Goal: Task Accomplishment & Management: Use online tool/utility

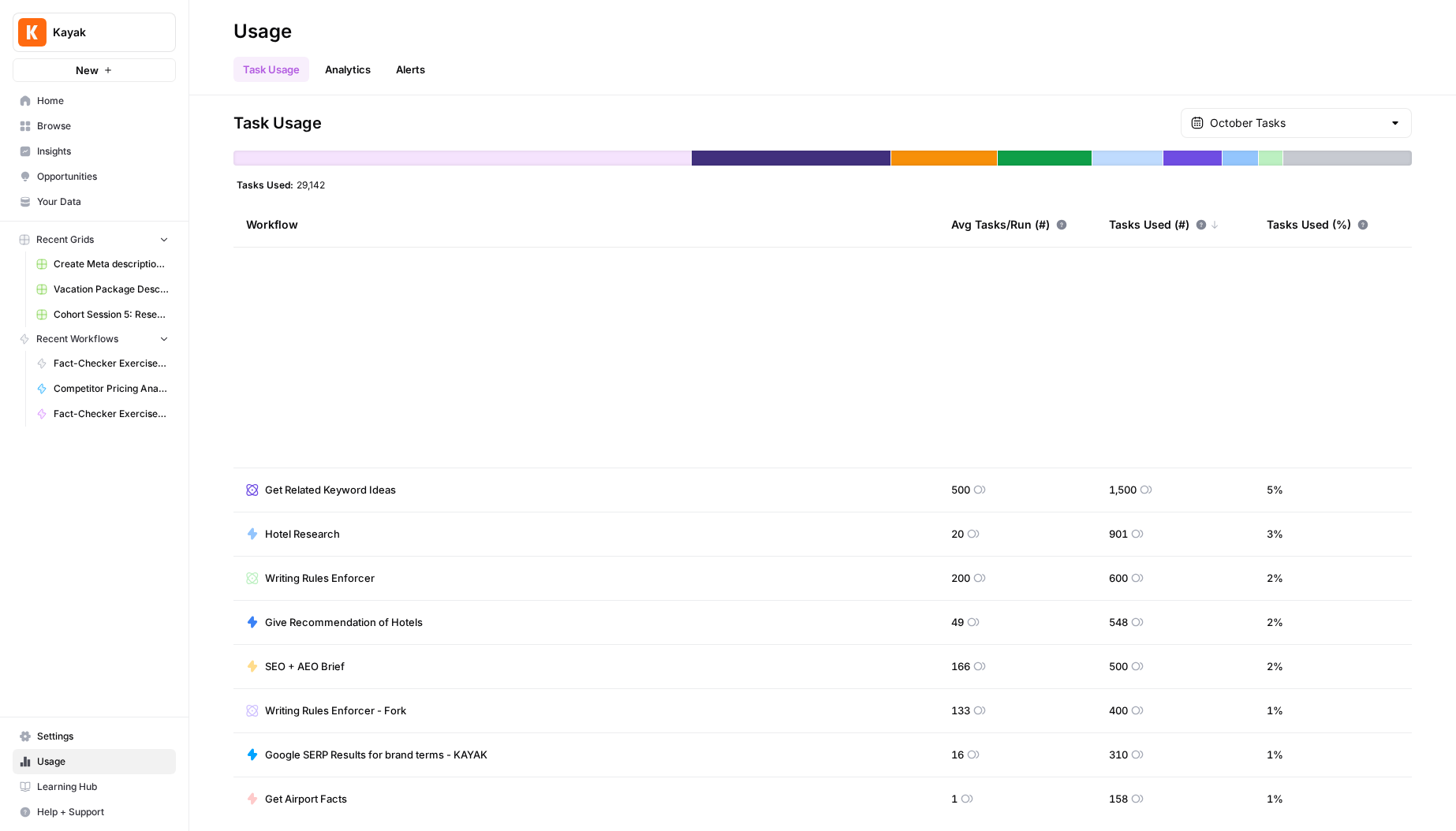
scroll to position [577, 0]
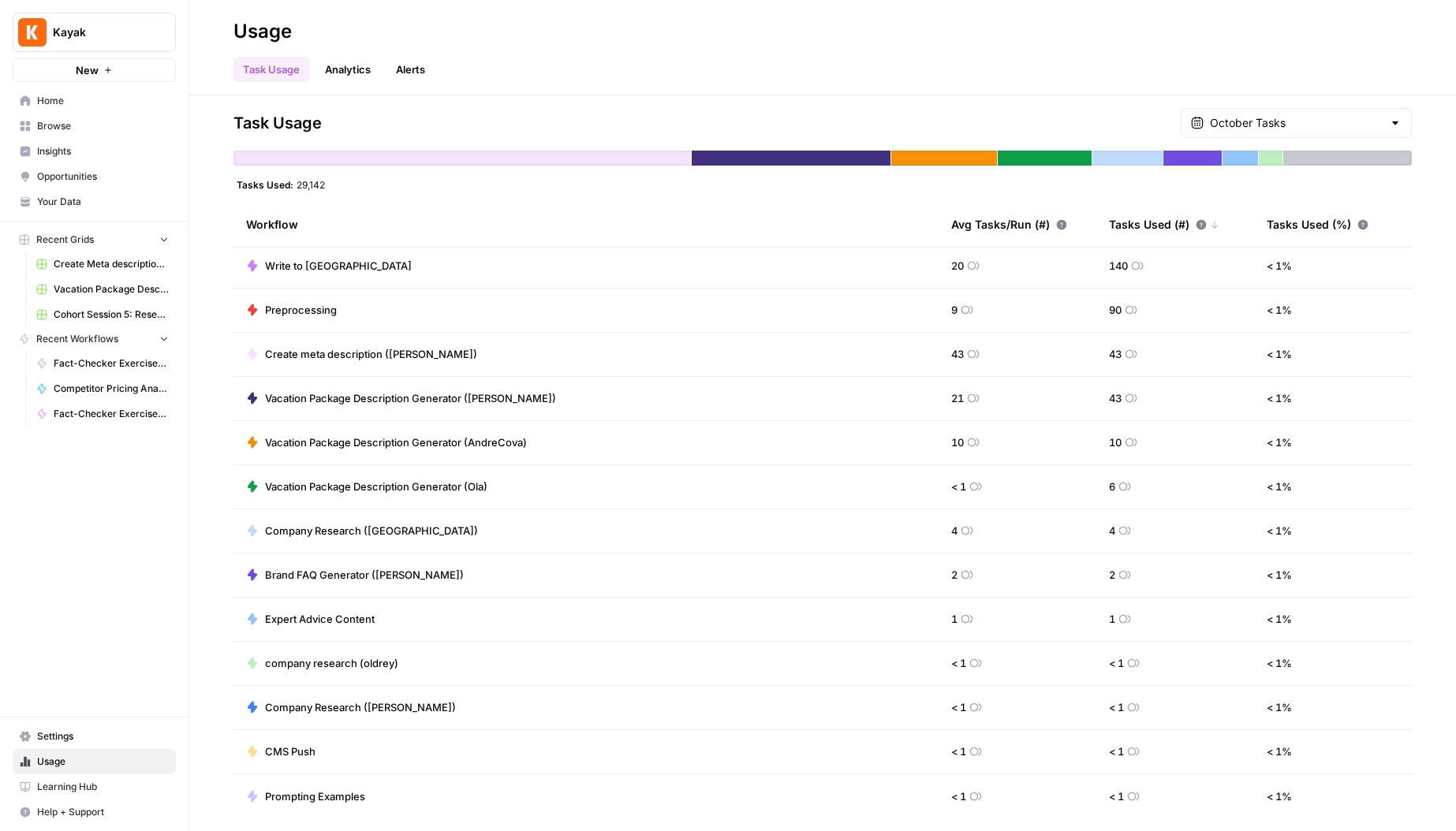
click at [63, 334] on span "Recent Workflows" at bounding box center [77, 339] width 82 height 14
click at [16, 334] on button "Recent Workflows" at bounding box center [94, 340] width 163 height 24
click at [43, 104] on span "Home" at bounding box center [103, 101] width 132 height 14
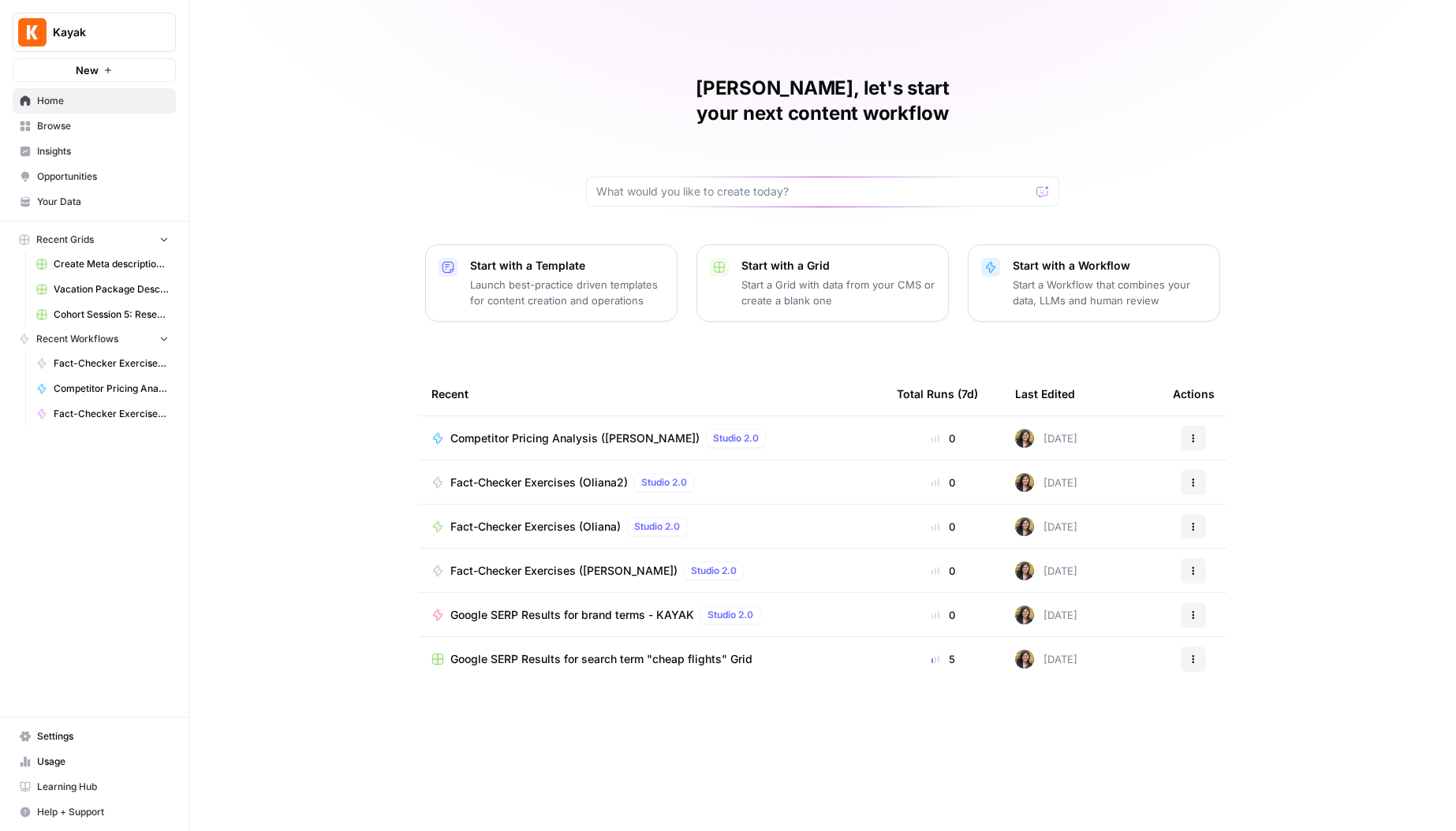
click at [549, 651] on span "Google SERP Results for search term "cheap flights" Grid" at bounding box center [601, 659] width 302 height 16
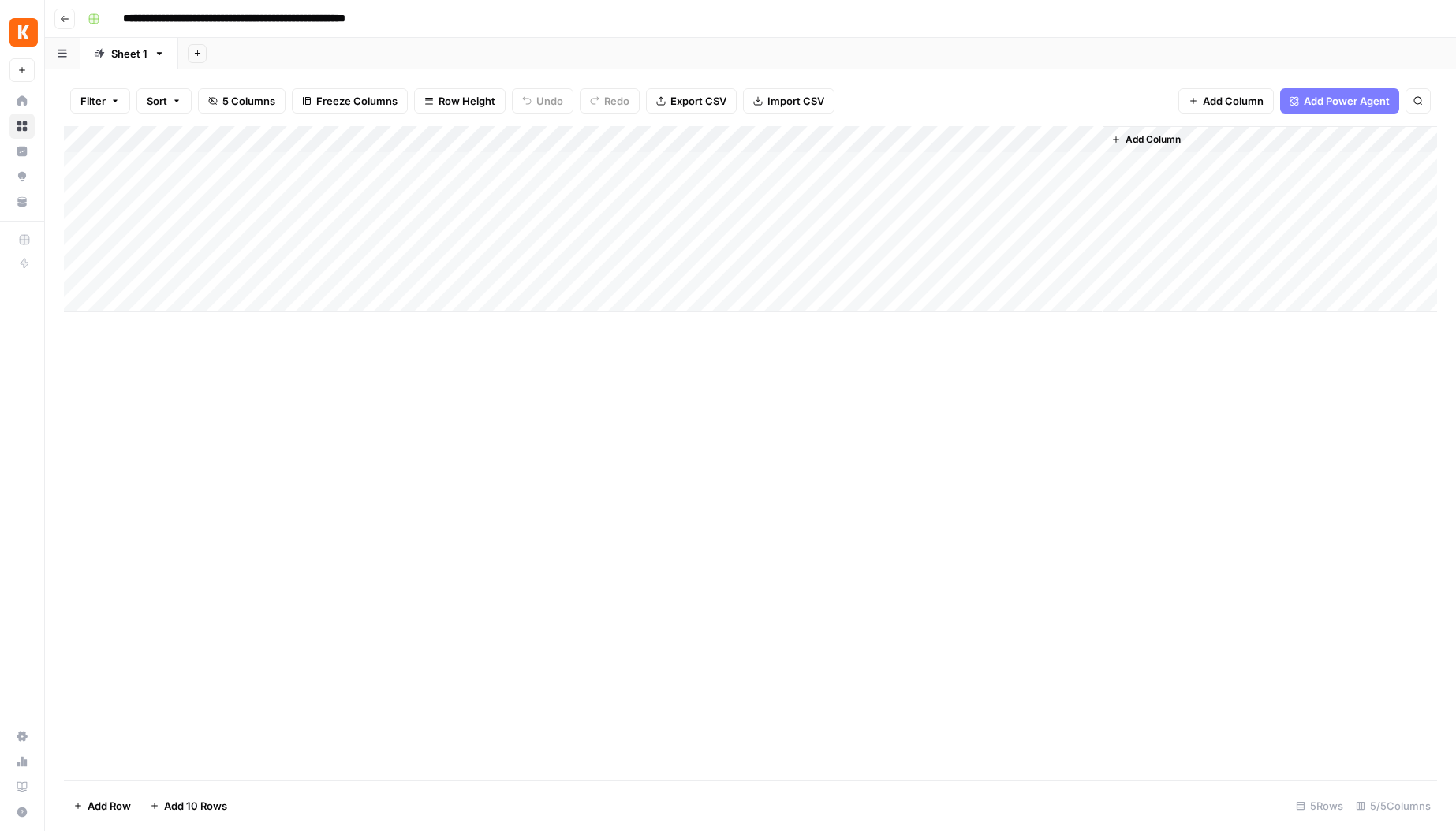
click at [67, 271] on div "Add Column" at bounding box center [750, 219] width 1373 height 186
click at [67, 243] on div "Add Column" at bounding box center [750, 219] width 1373 height 186
click at [82, 266] on div "Add Column" at bounding box center [750, 219] width 1373 height 186
click at [71, 269] on div "Add Column" at bounding box center [750, 219] width 1373 height 186
click at [125, 805] on span "Delete 1 Row" at bounding box center [104, 806] width 63 height 16
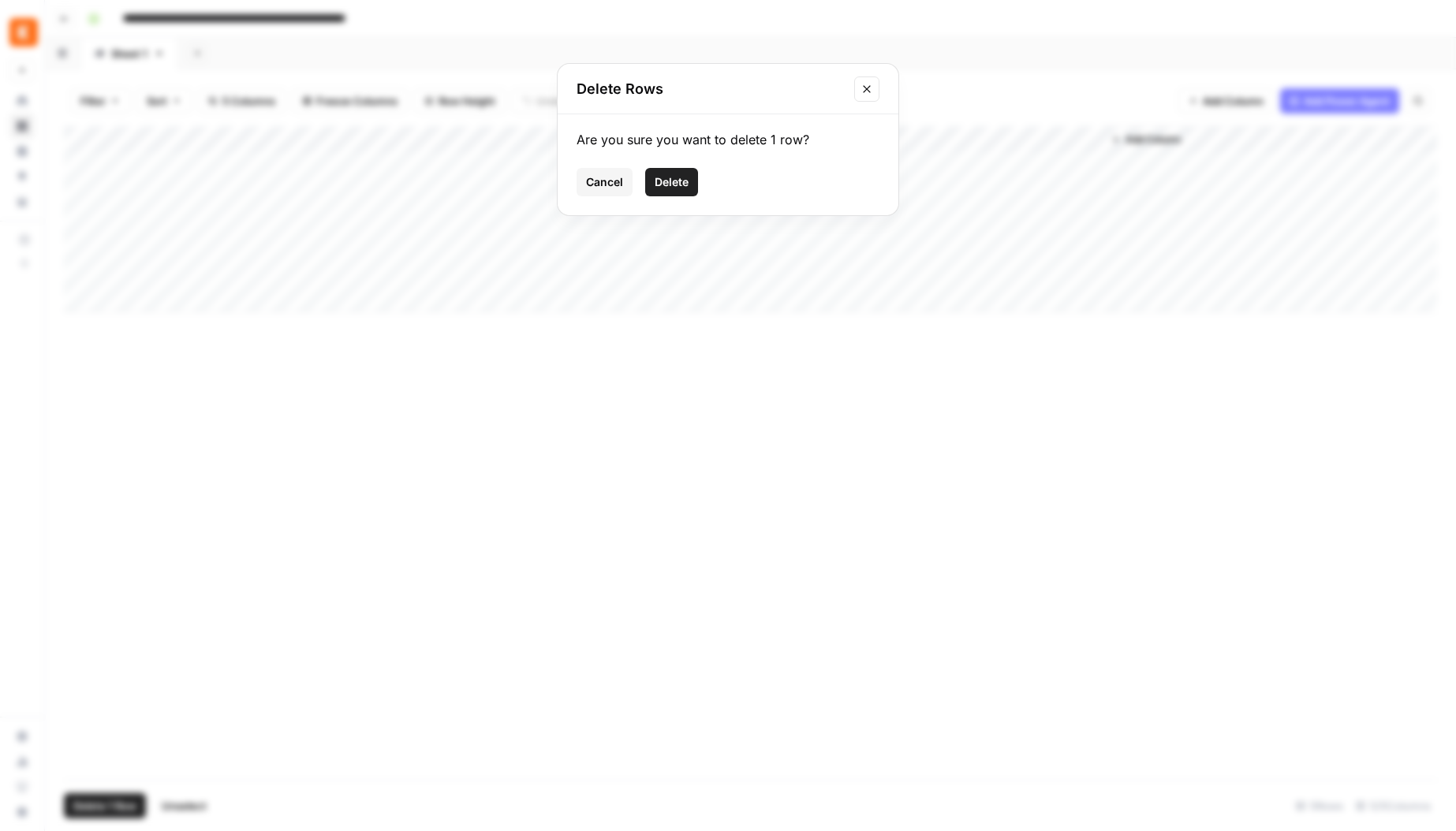
click at [674, 183] on span "Delete" at bounding box center [672, 182] width 34 height 16
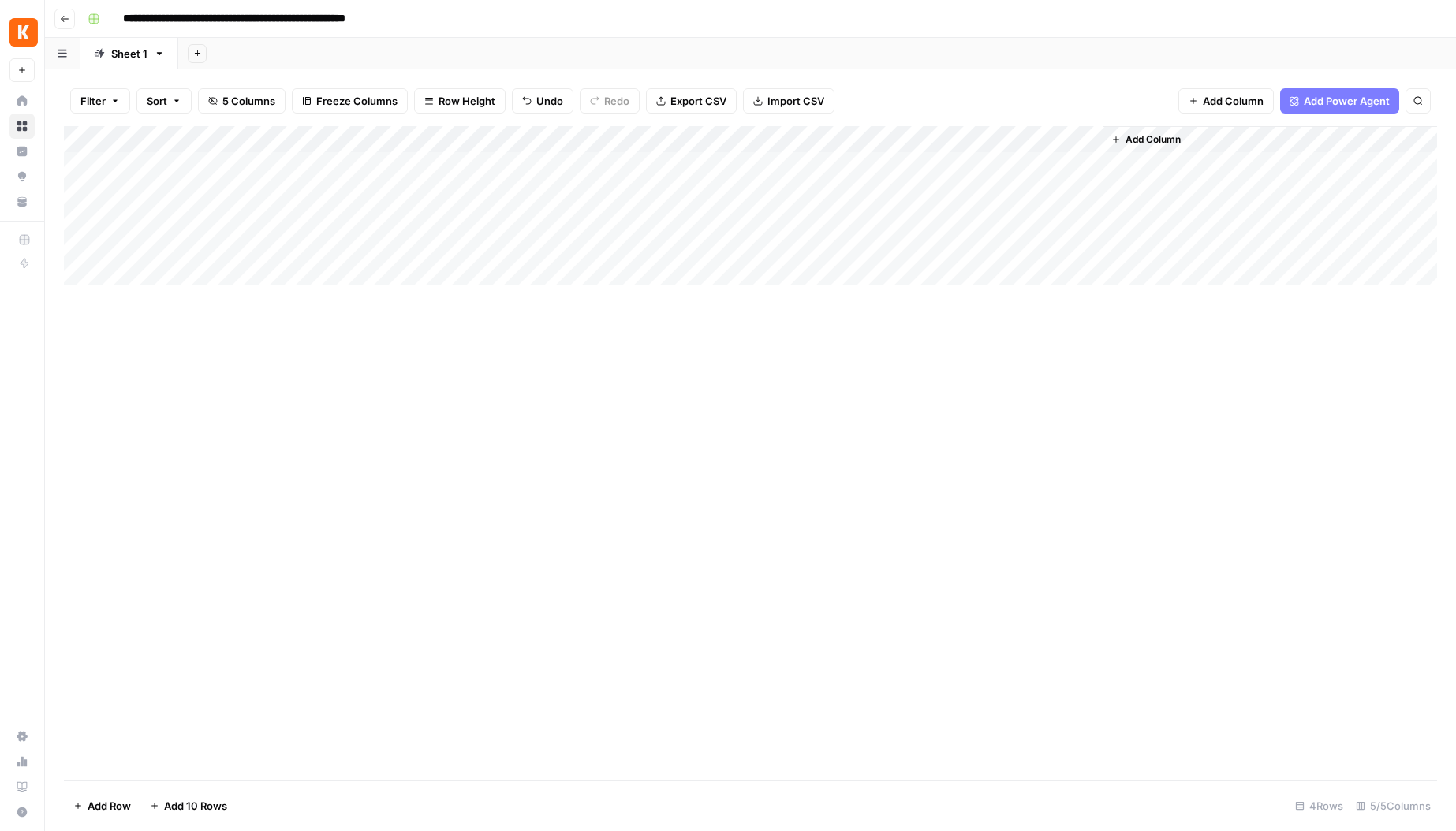
click at [84, 242] on div "Add Column" at bounding box center [750, 206] width 1373 height 160
click at [116, 806] on span "Delete 1 Row" at bounding box center [104, 806] width 63 height 16
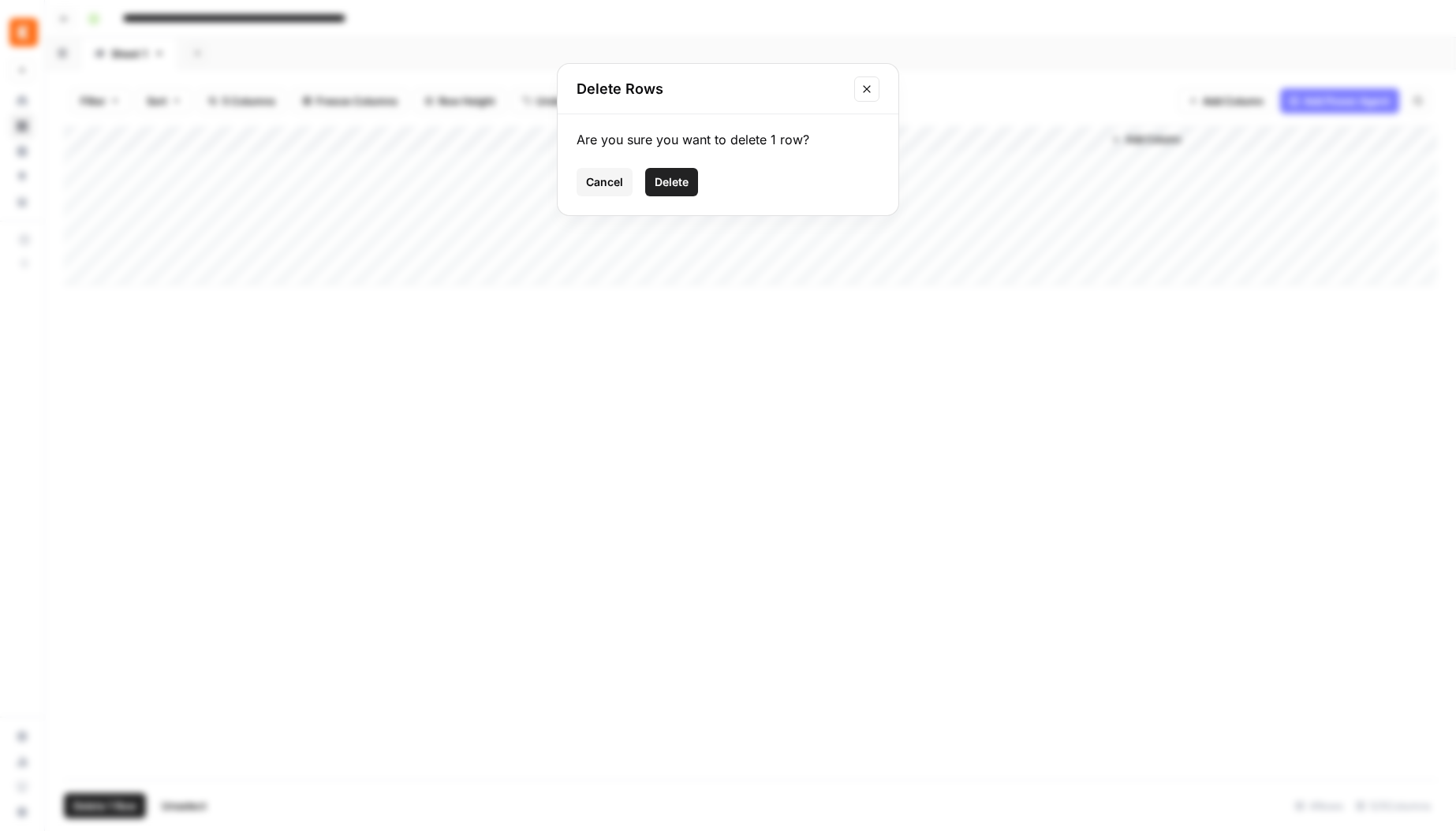
click at [679, 183] on span "Delete" at bounding box center [672, 182] width 34 height 16
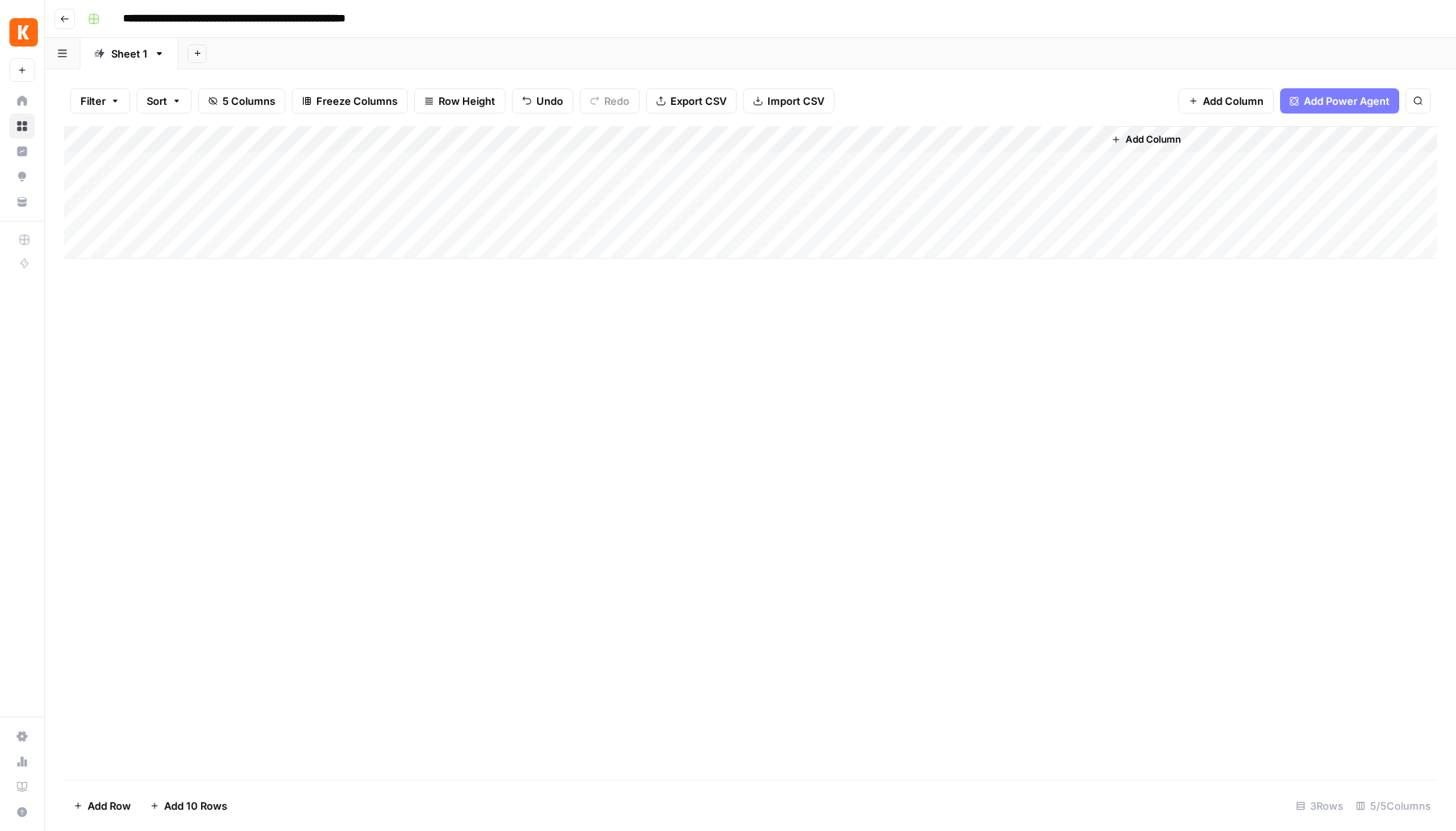
click at [87, 220] on div "Add Column" at bounding box center [750, 193] width 1373 height 132
click at [109, 804] on span "Delete 1 Row" at bounding box center [104, 806] width 63 height 16
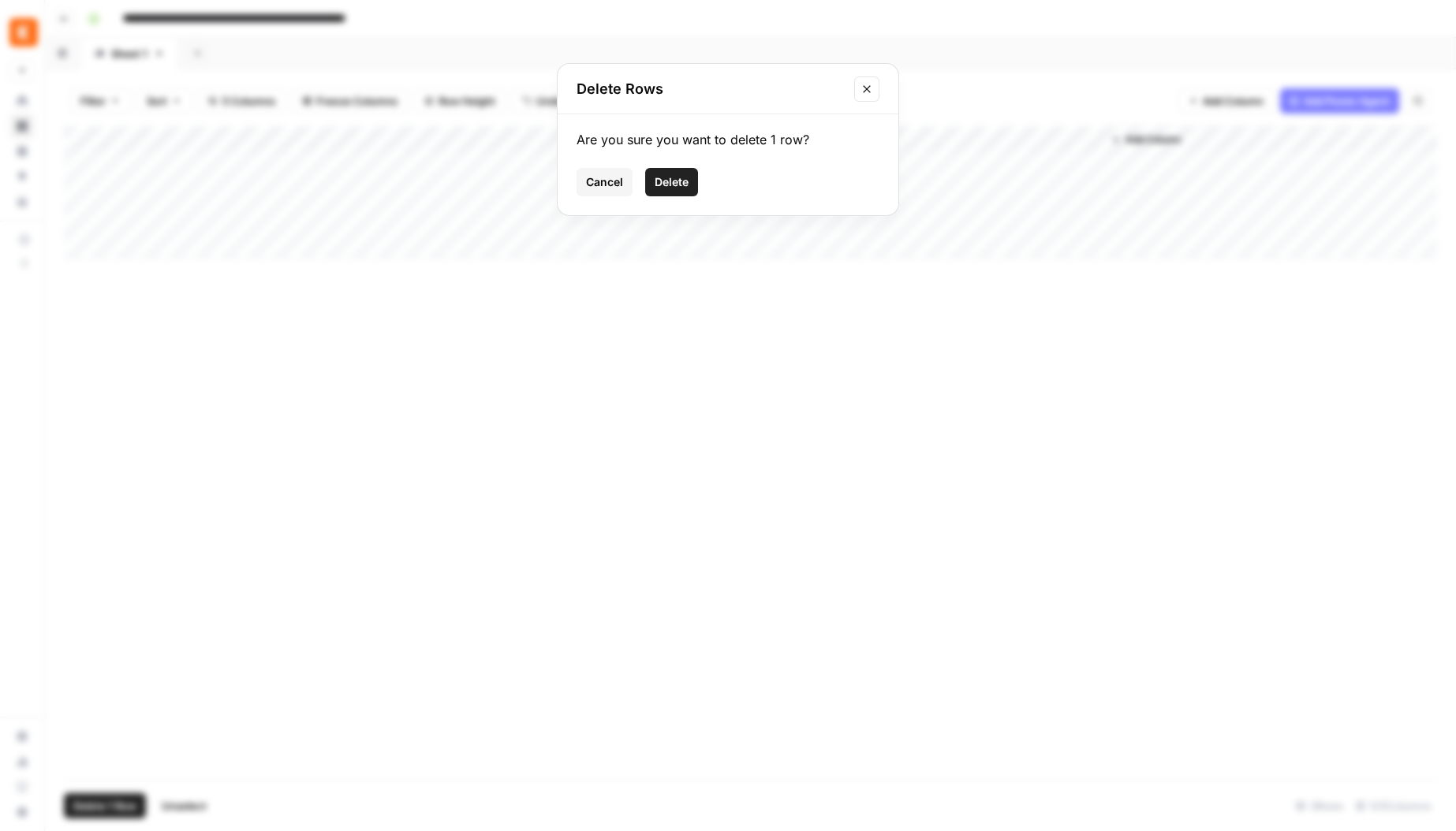
click at [676, 181] on span "Delete" at bounding box center [672, 182] width 34 height 16
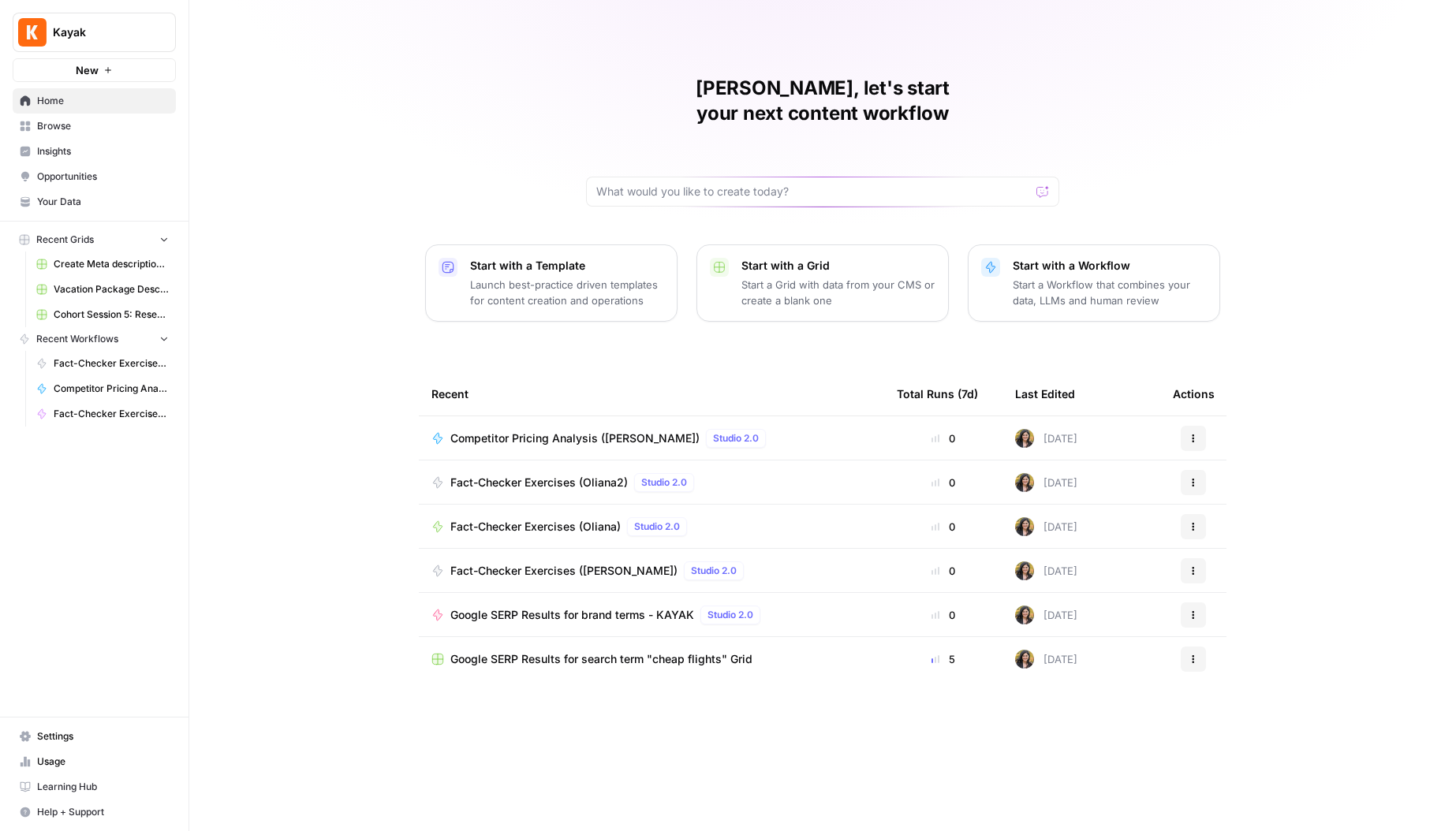
click at [595, 607] on span "Google SERP Results for brand terms - KAYAK" at bounding box center [571, 615] width 244 height 16
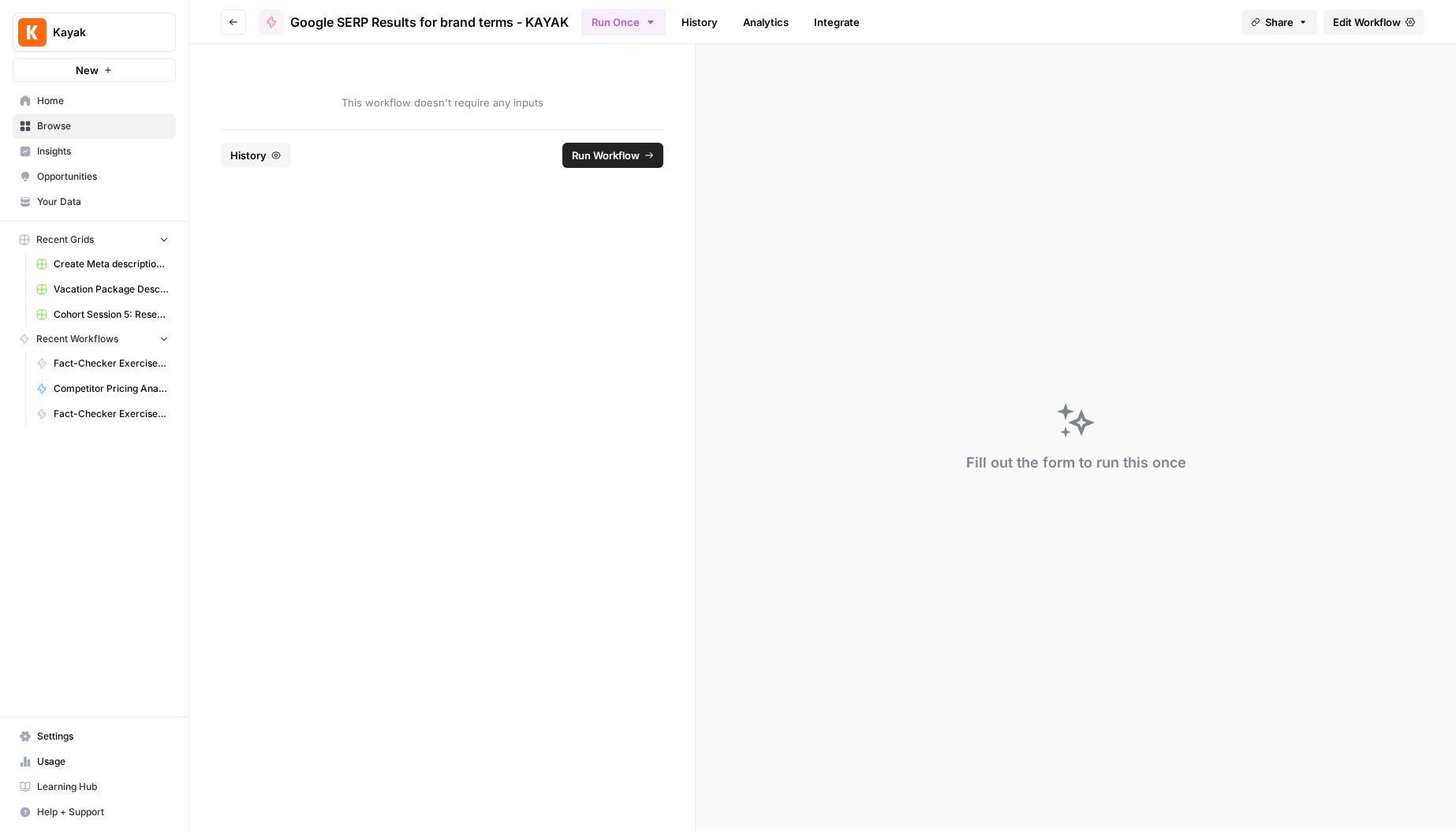
click at [608, 157] on span "Run Workflow" at bounding box center [605, 155] width 68 height 16
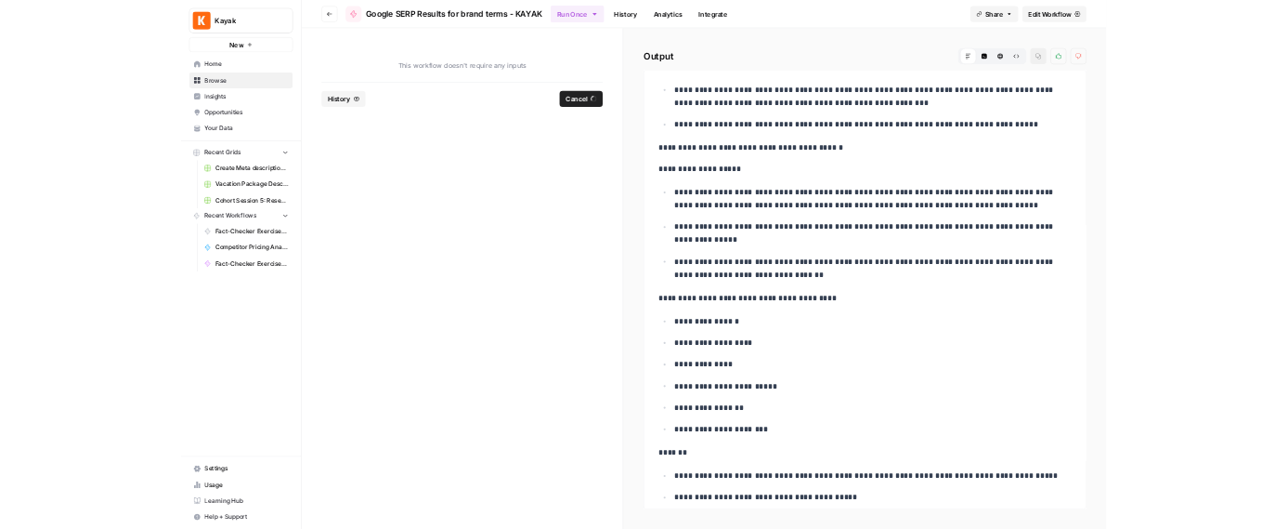
scroll to position [814, 0]
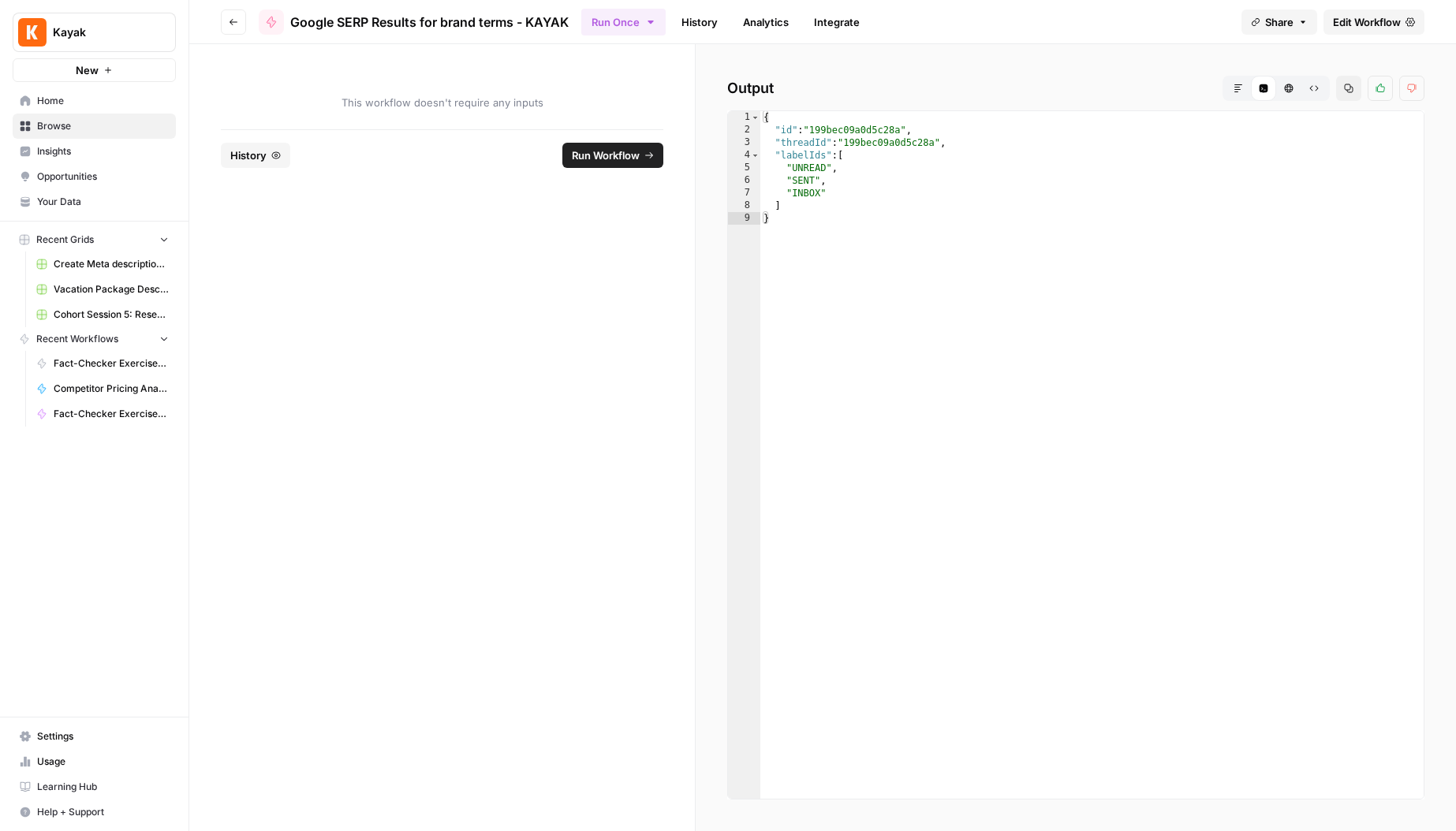
click at [233, 25] on icon "button" at bounding box center [233, 21] width 9 height 9
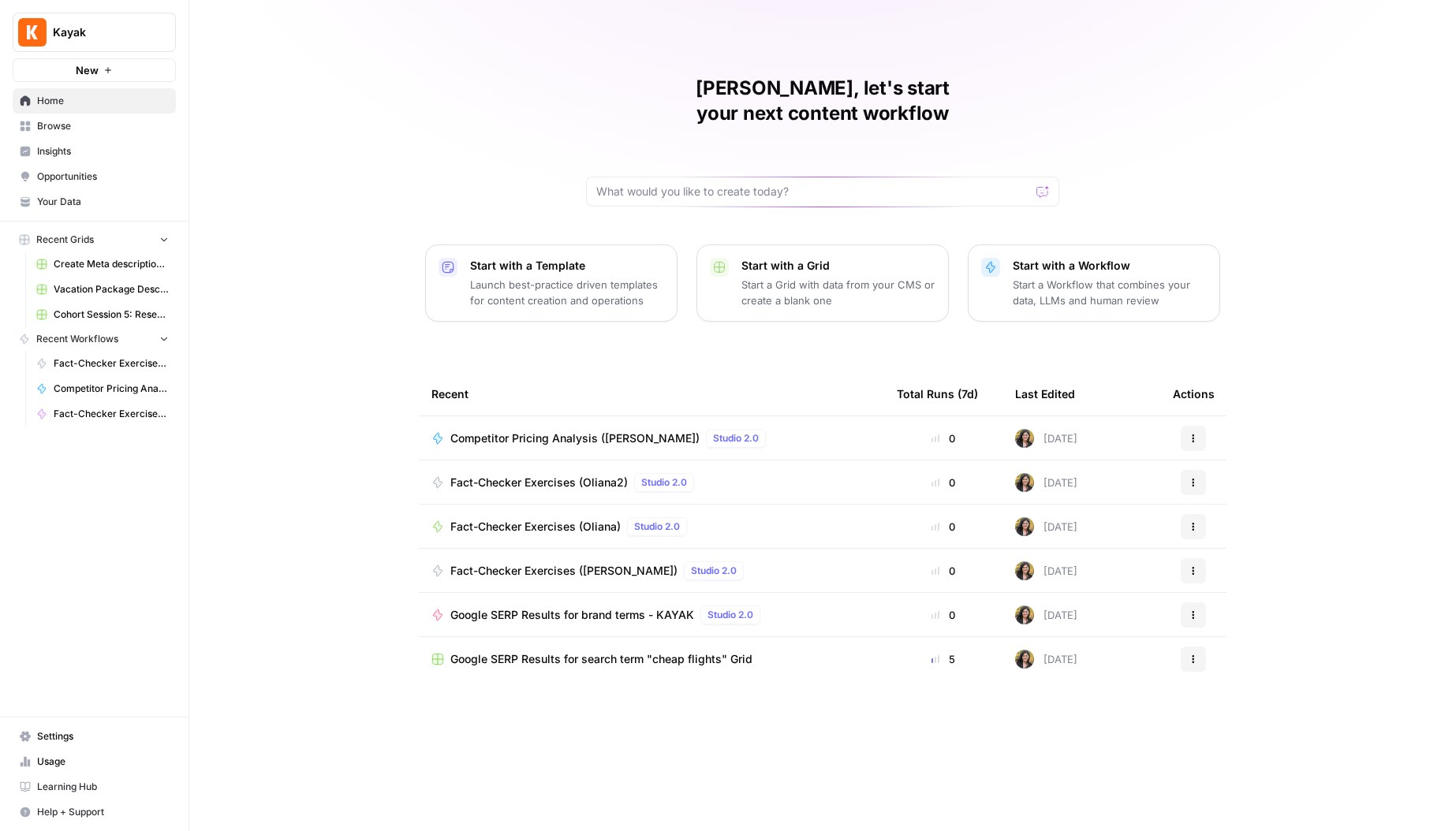
click at [606, 607] on span "Google SERP Results for brand terms - KAYAK" at bounding box center [571, 615] width 244 height 16
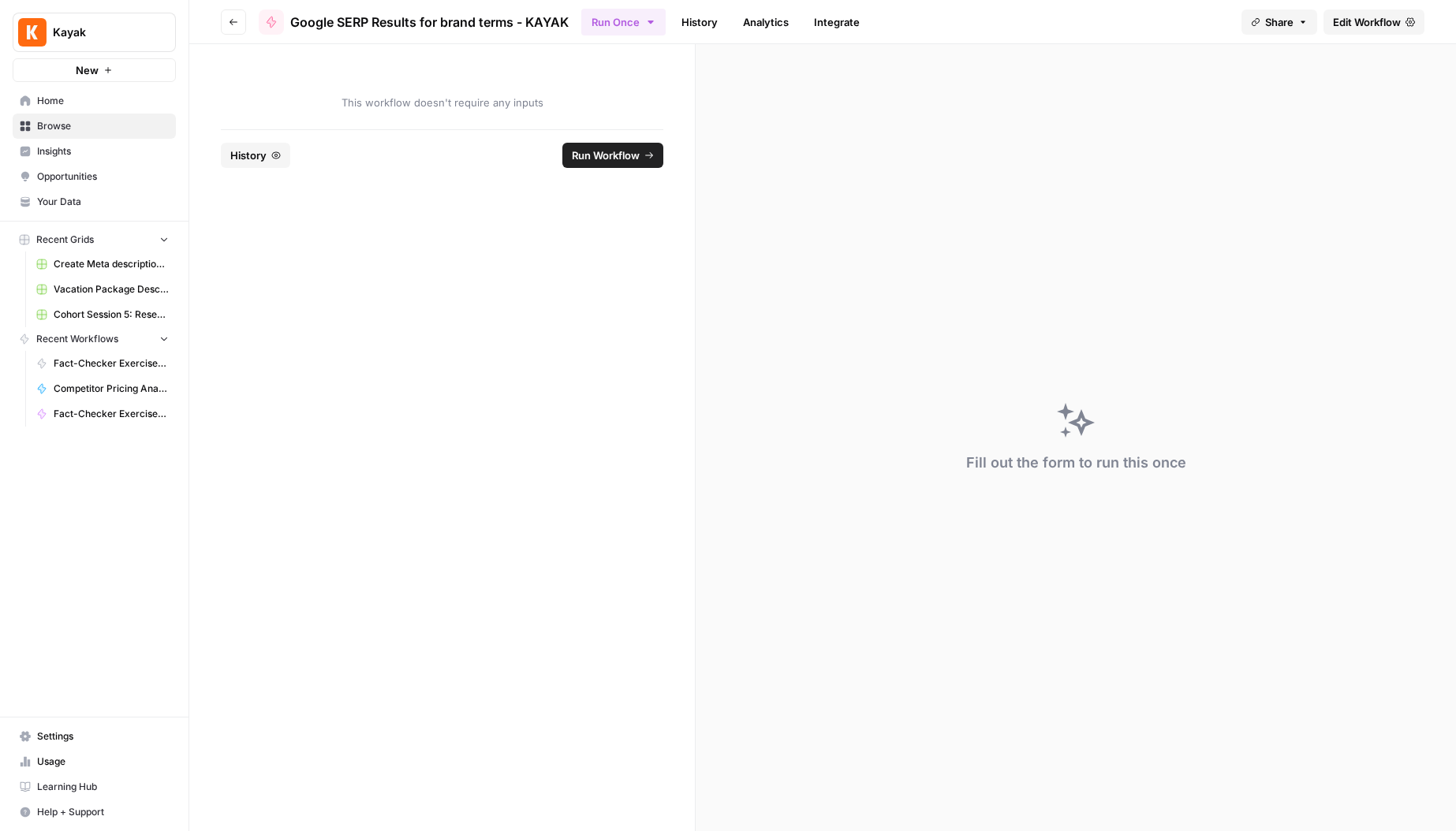
click at [1377, 28] on span "Edit Workflow" at bounding box center [1367, 22] width 68 height 16
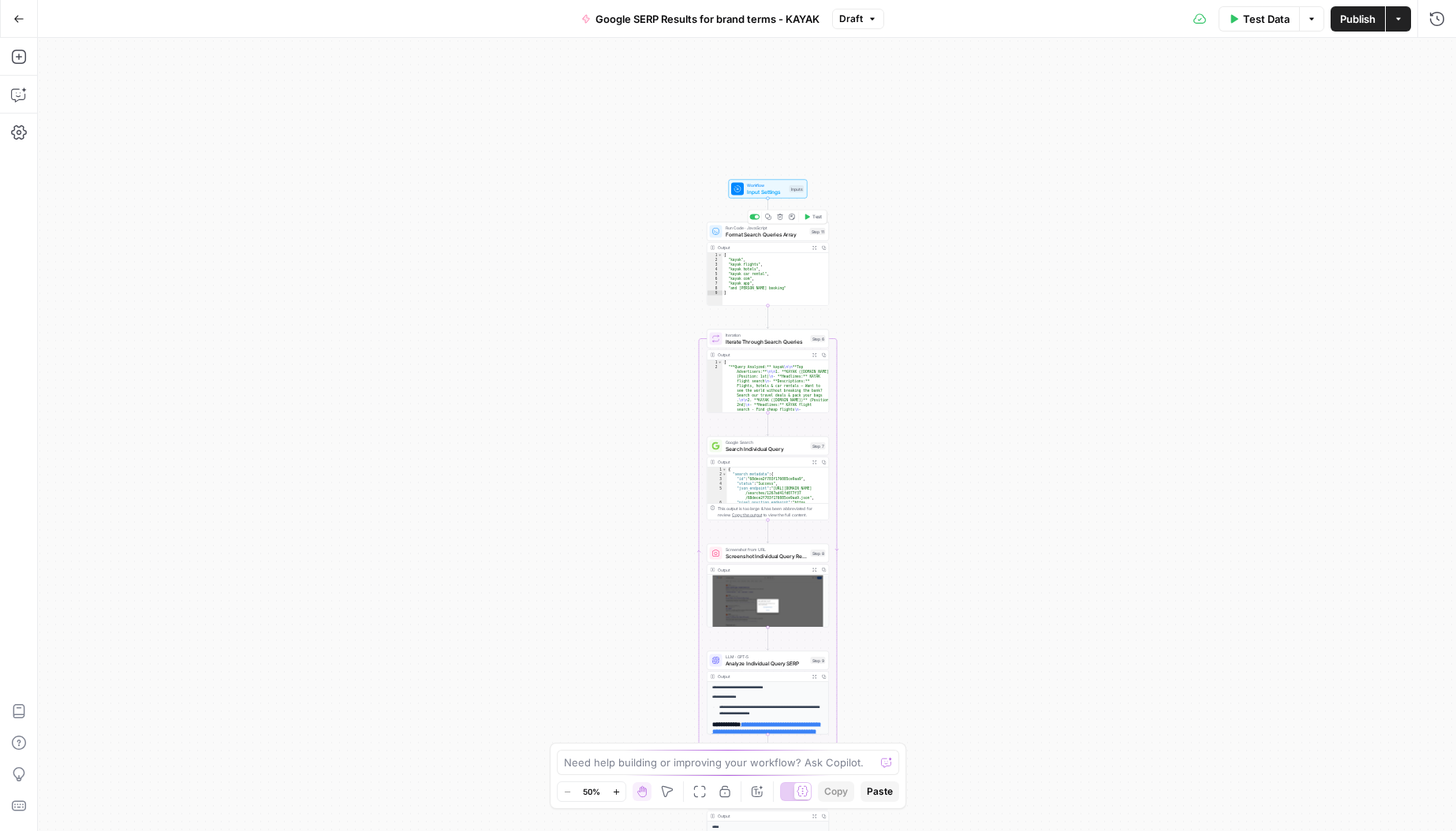
click at [771, 239] on div "Run Code · JavaScript Format Search Queries Array Step 11 Copy step Delete step…" at bounding box center [767, 232] width 122 height 19
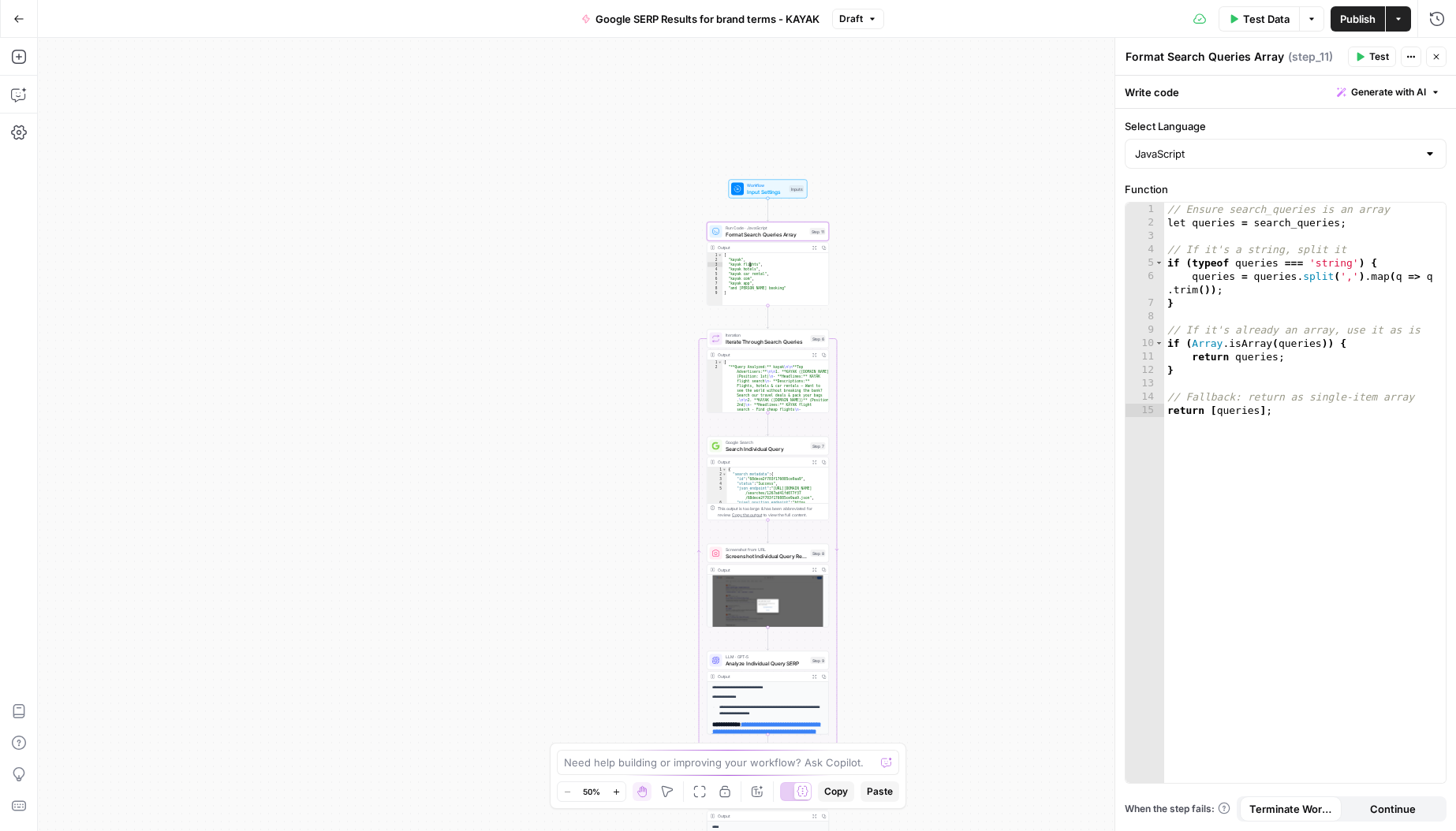
click at [776, 272] on div "[ "kayak" , "kayak flights" , "kayak hotels" , "kayak car rental" , "kayak com"…" at bounding box center [775, 284] width 106 height 62
click at [712, 283] on div "7" at bounding box center [715, 284] width 16 height 5
type textarea "**********"
click at [777, 191] on span "Input Settings" at bounding box center [767, 191] width 39 height 8
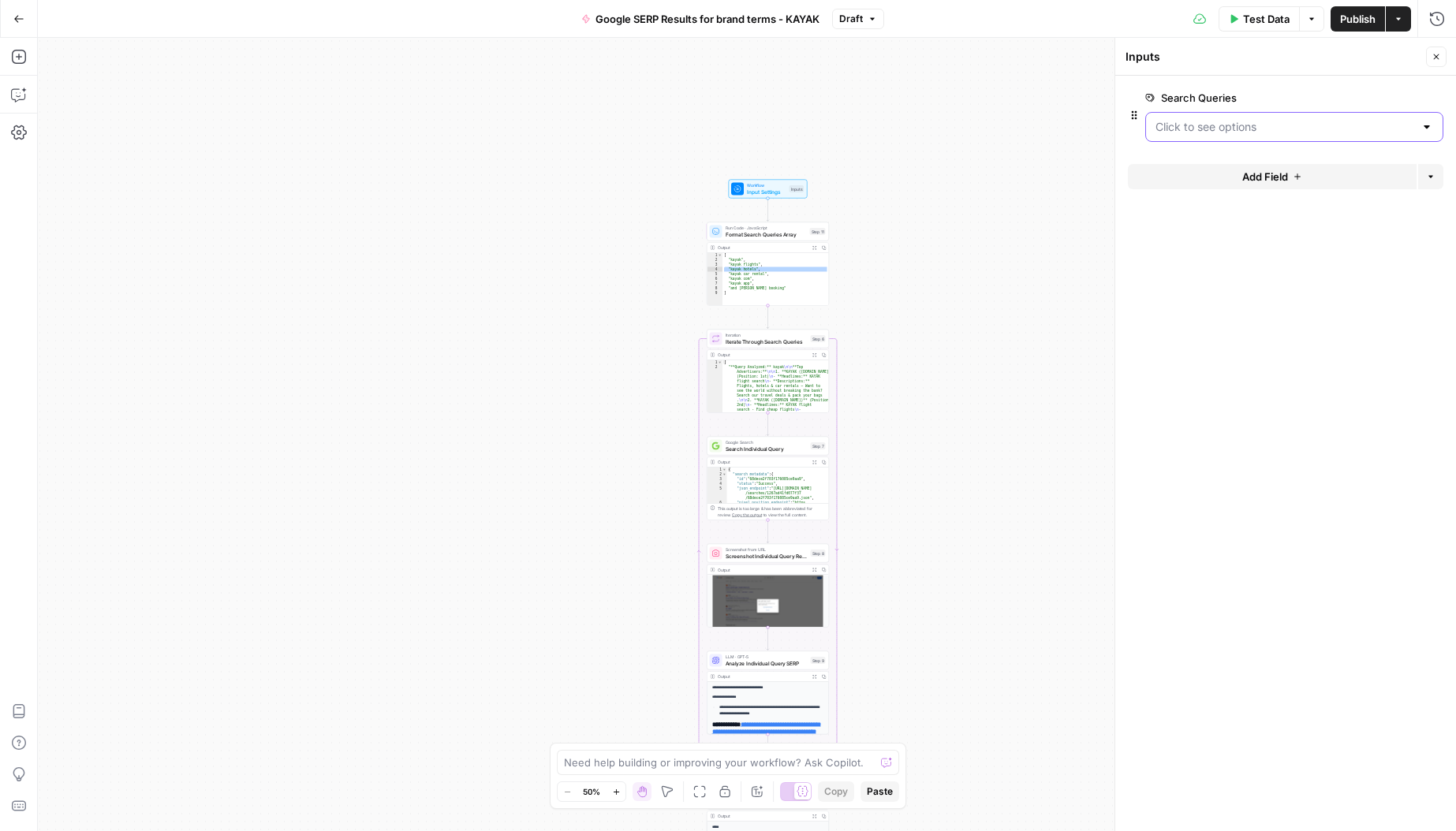
click at [1380, 127] on Queries "Search Queries" at bounding box center [1285, 126] width 259 height 16
click at [1290, 494] on form "Search Queries edit field Delete group Add Field Options" at bounding box center [1285, 453] width 340 height 755
click at [778, 184] on span "Workflow" at bounding box center [767, 185] width 39 height 6
click at [1257, 123] on Queries "Search Queries" at bounding box center [1285, 126] width 259 height 16
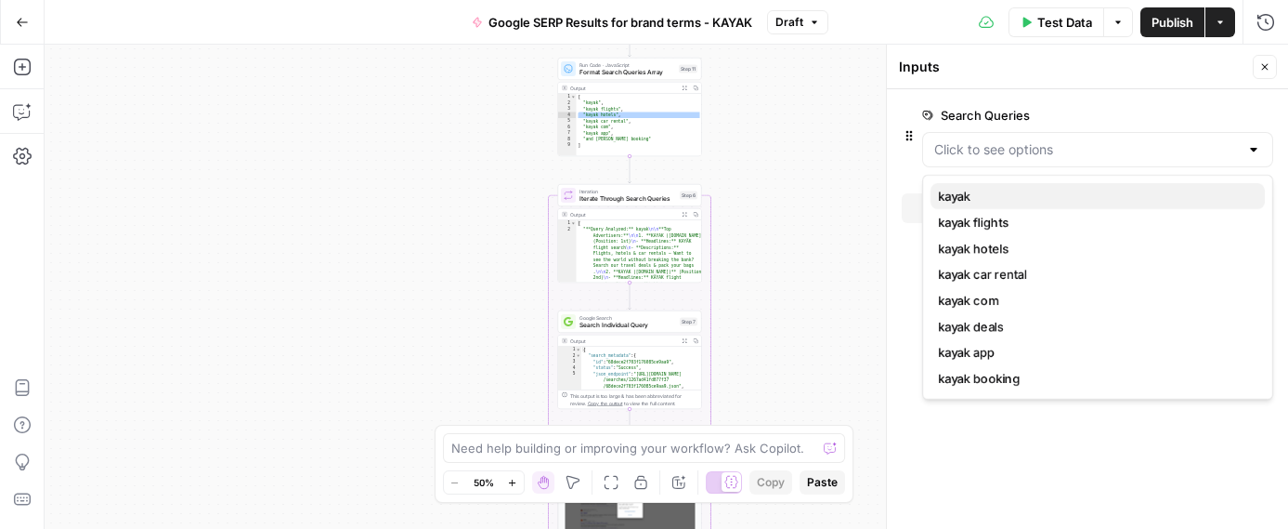
click at [1048, 193] on span "kayak" at bounding box center [1094, 196] width 312 height 19
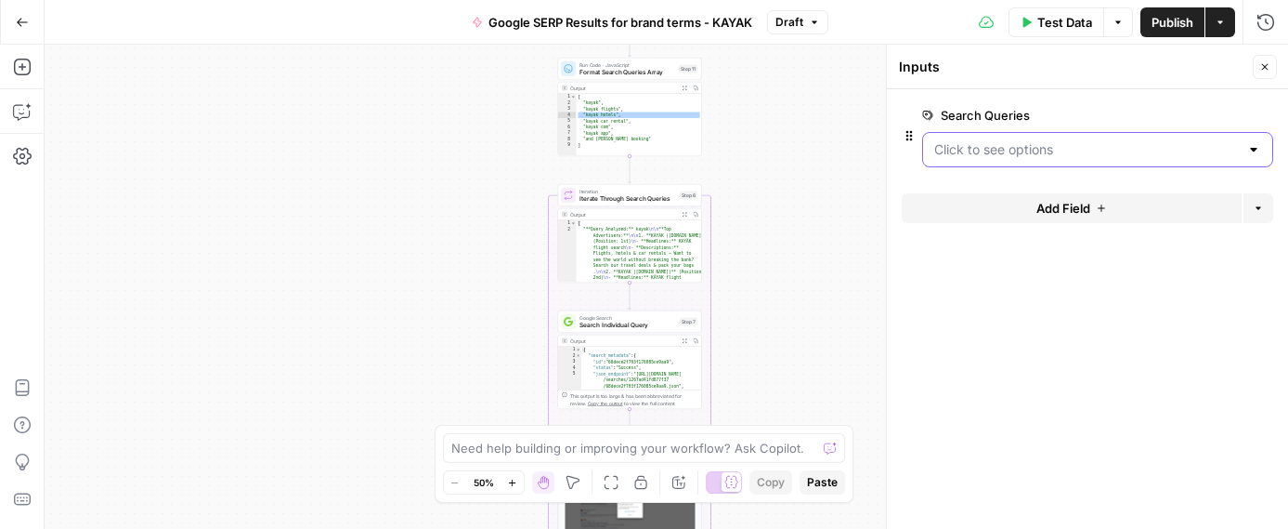
click at [1078, 150] on Queries "Search Queries" at bounding box center [1087, 149] width 305 height 19
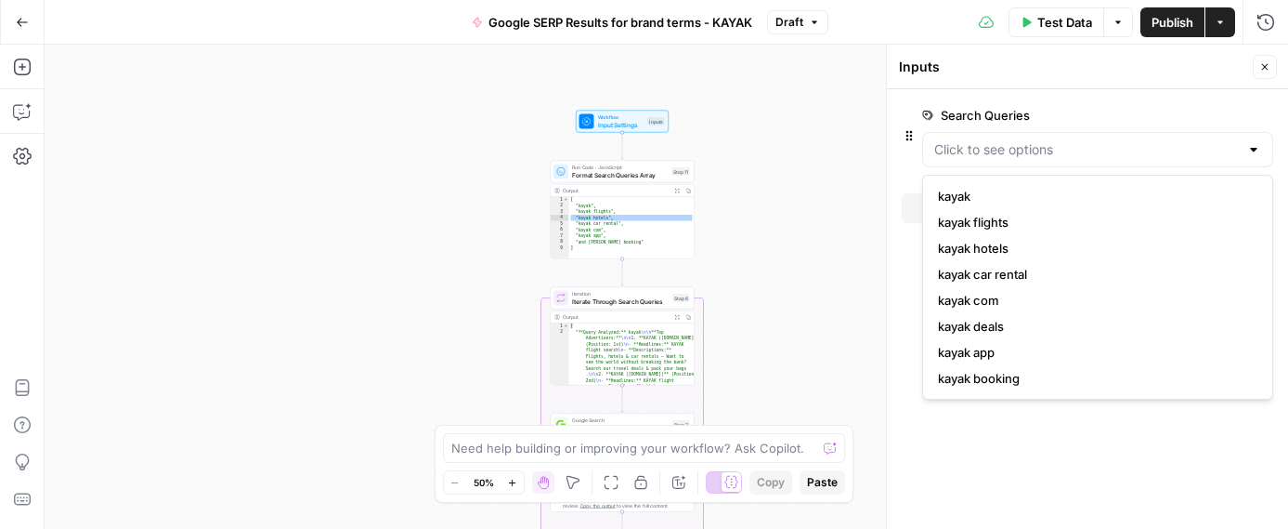
click at [638, 125] on span "Input Settings" at bounding box center [621, 124] width 46 height 9
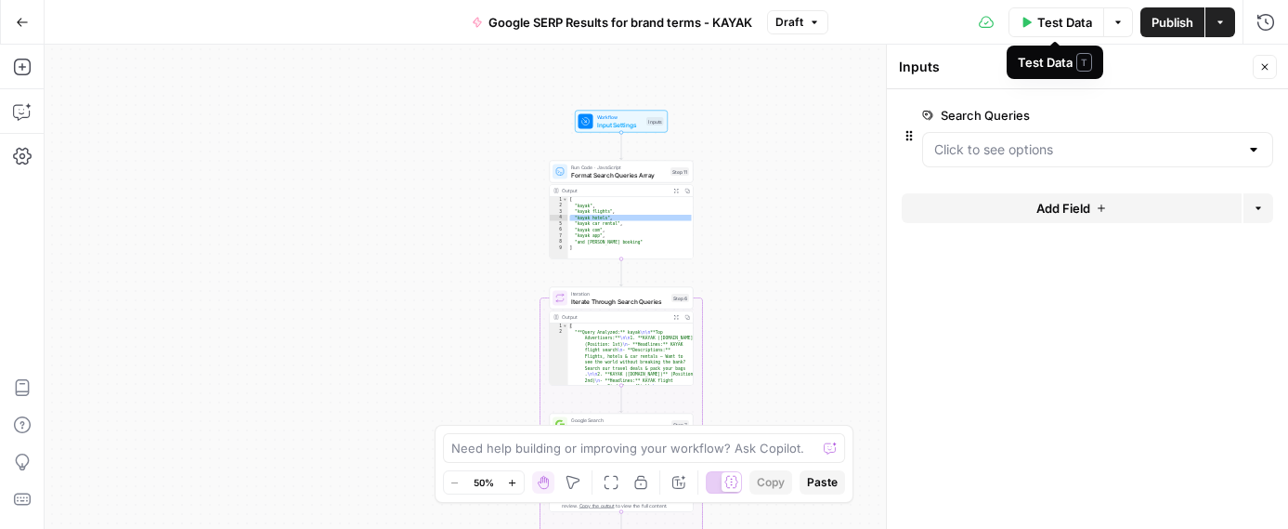
click at [1053, 23] on span "Test Data" at bounding box center [1065, 22] width 55 height 19
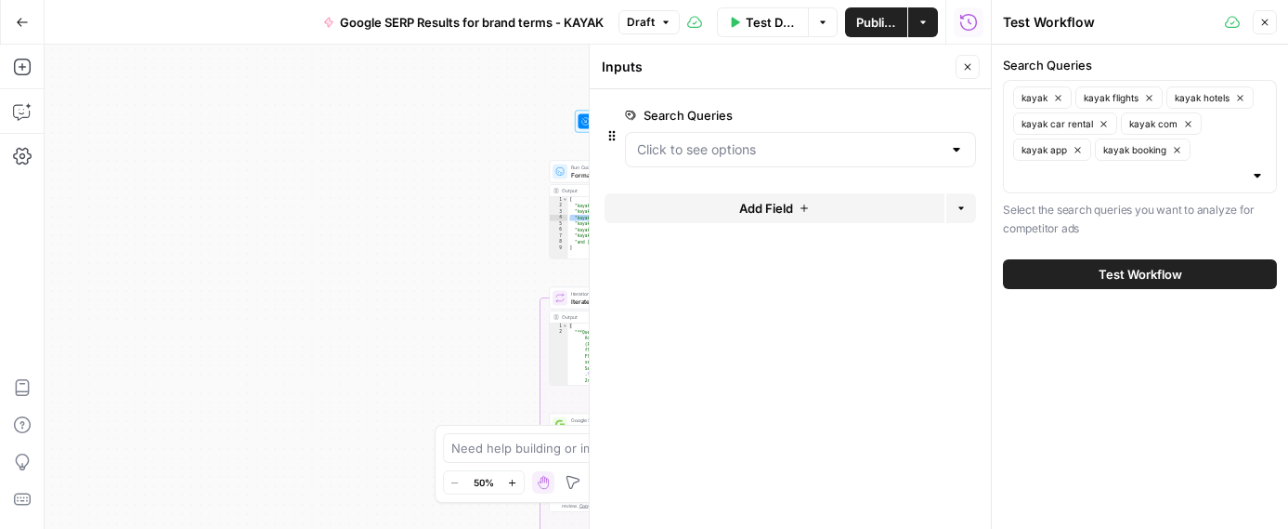
click at [1274, 19] on button "Close" at bounding box center [1265, 22] width 24 height 24
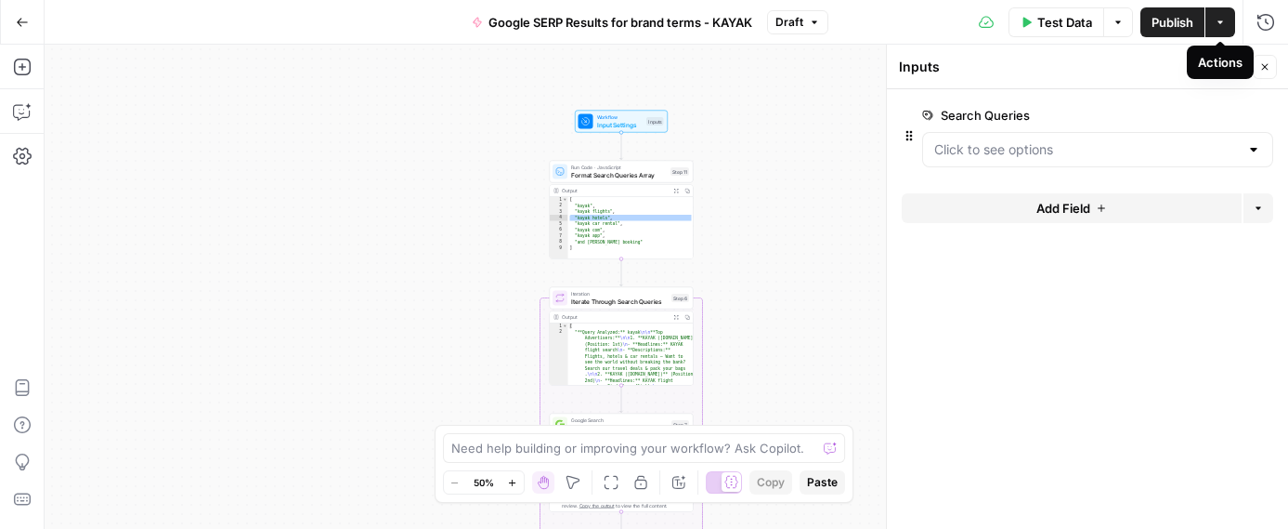
click at [1222, 24] on icon "button" at bounding box center [1220, 22] width 11 height 11
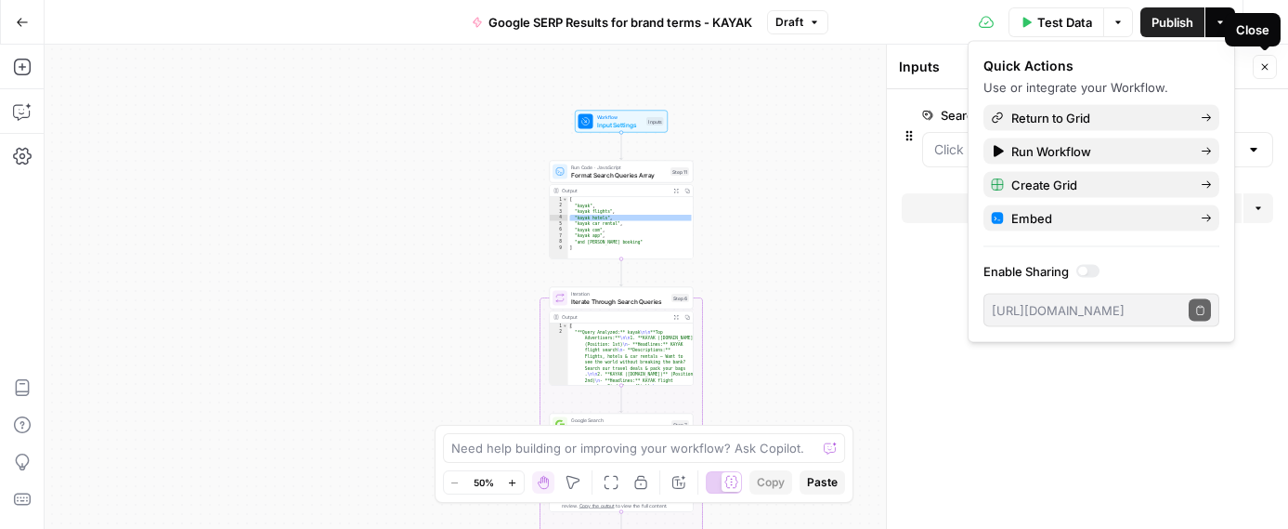
click at [1268, 26] on div "Close" at bounding box center [1252, 29] width 33 height 19
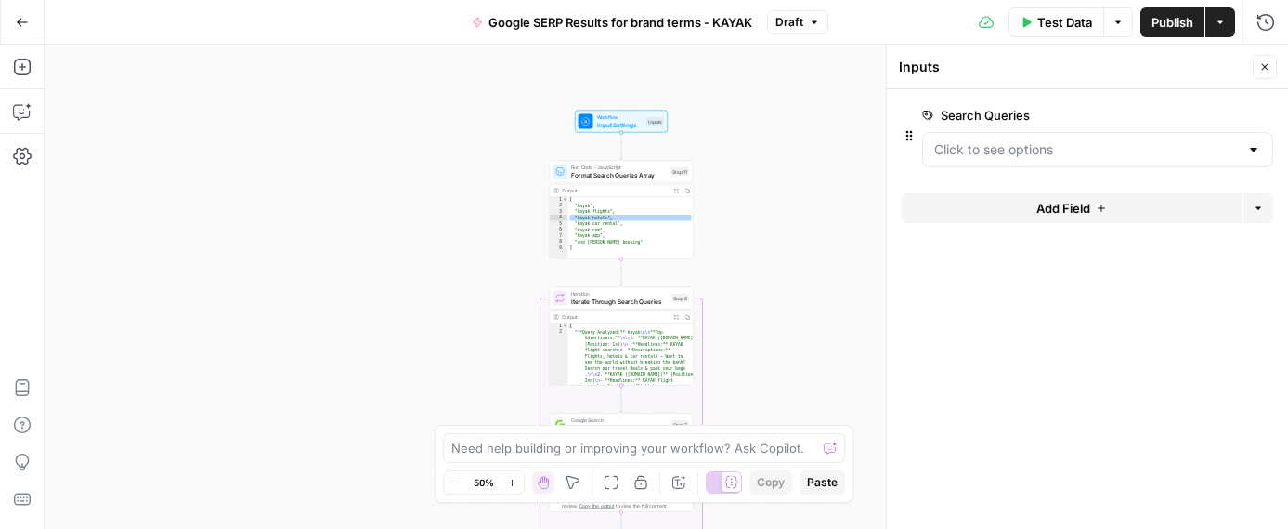
click at [1145, 397] on form "Search Queries edit field Delete group Add Field Options" at bounding box center [1087, 308] width 401 height 439
click at [1267, 26] on icon "button" at bounding box center [1266, 22] width 19 height 19
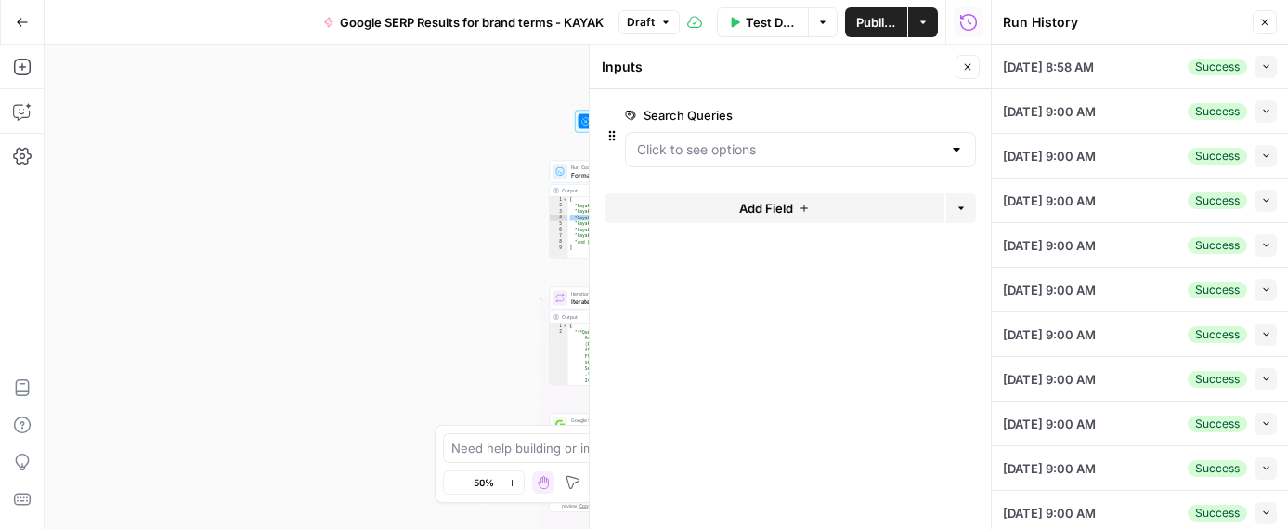
click at [1086, 58] on span "[DATE] 8:58 AM" at bounding box center [1048, 67] width 91 height 19
click at [1261, 65] on icon "button" at bounding box center [1266, 66] width 10 height 10
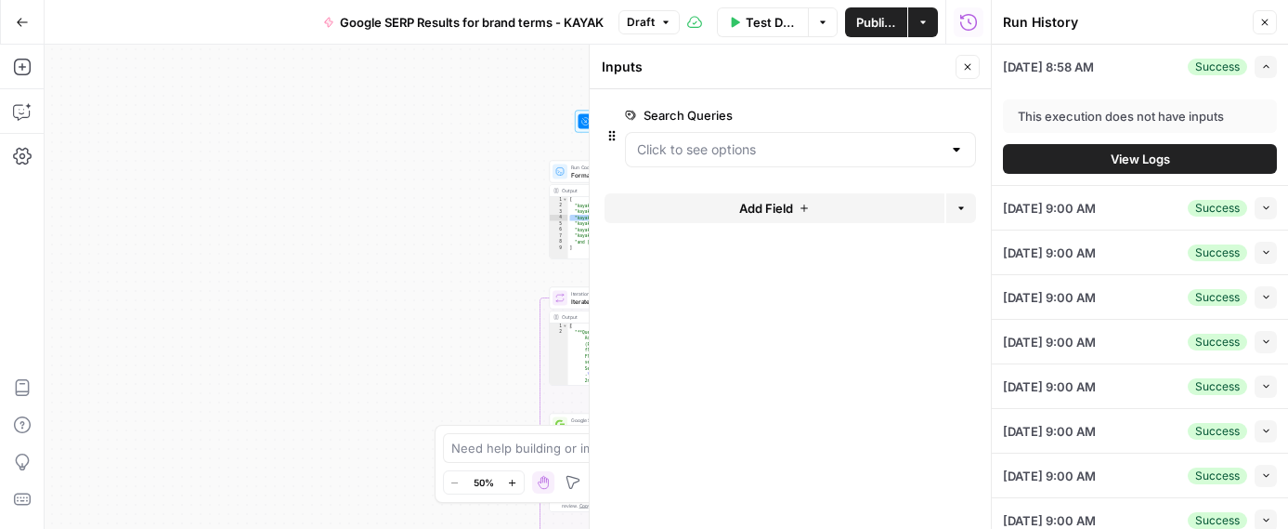
click at [1182, 159] on button "View Logs" at bounding box center [1140, 159] width 274 height 30
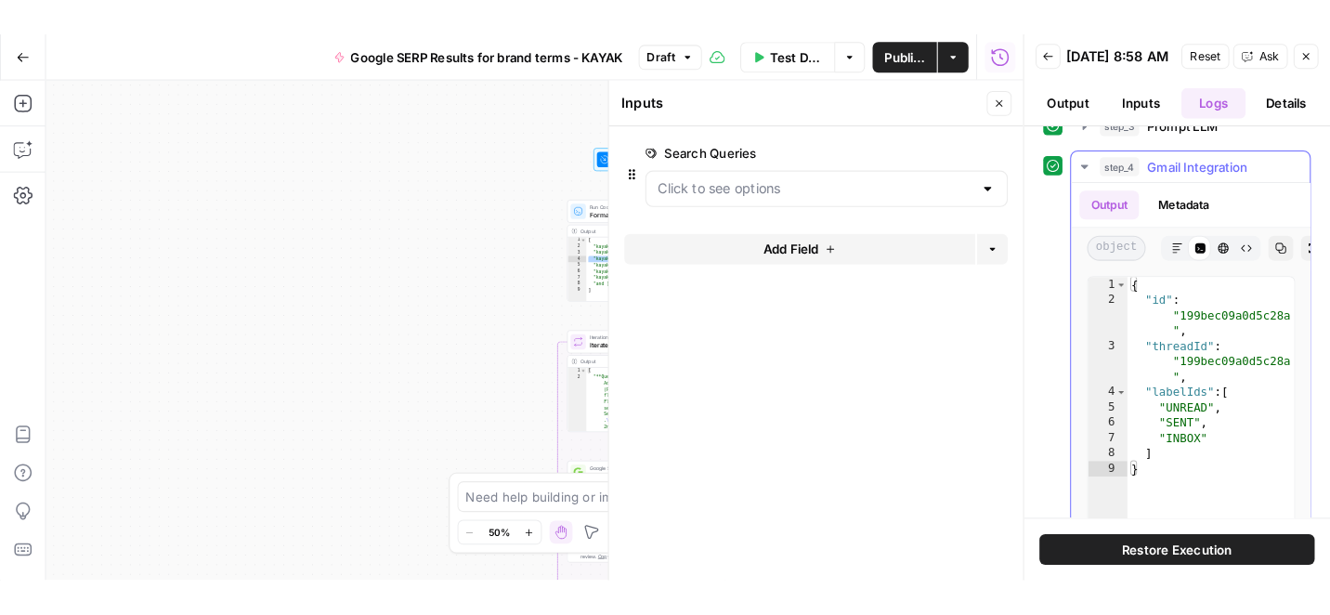
scroll to position [67, 0]
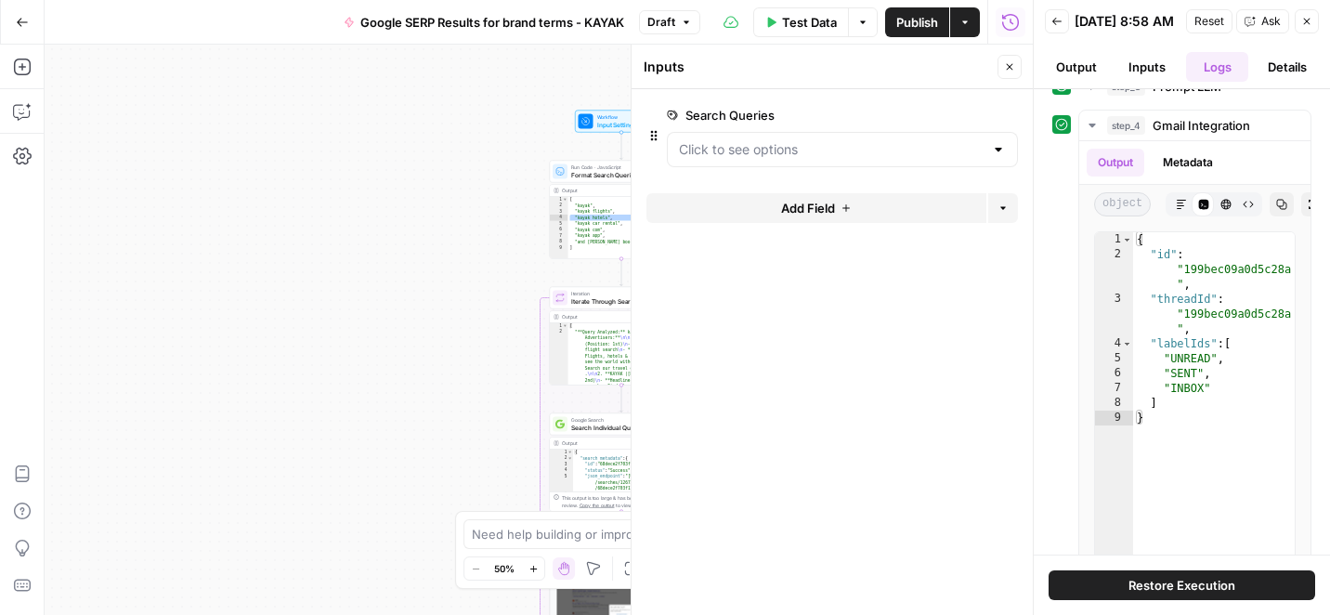
click at [1248, 582] on button "Restore Execution" at bounding box center [1182, 585] width 267 height 30
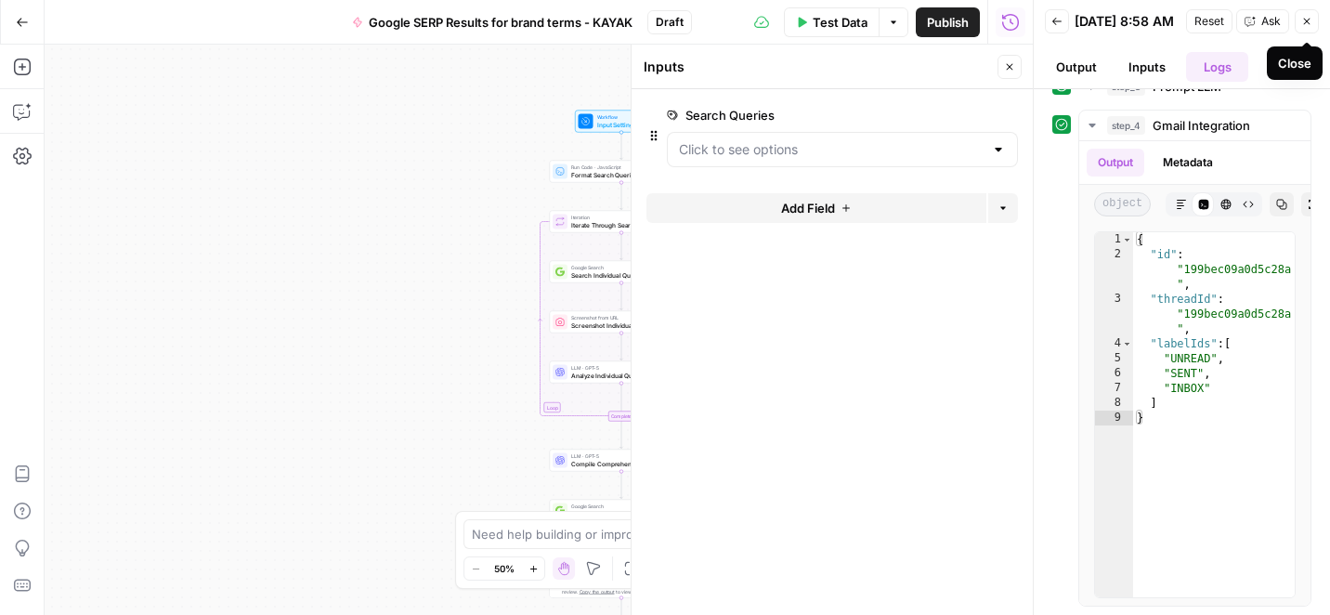
click at [1308, 27] on icon "button" at bounding box center [1306, 21] width 11 height 11
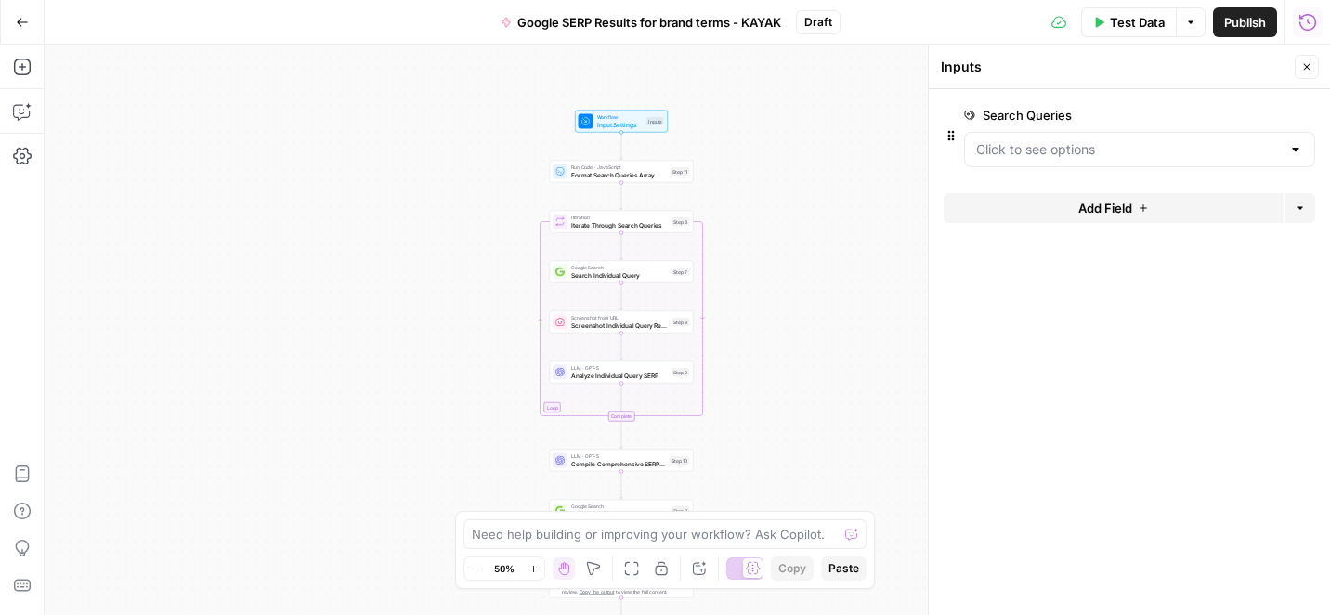
click at [1307, 21] on icon "button" at bounding box center [1308, 21] width 17 height 17
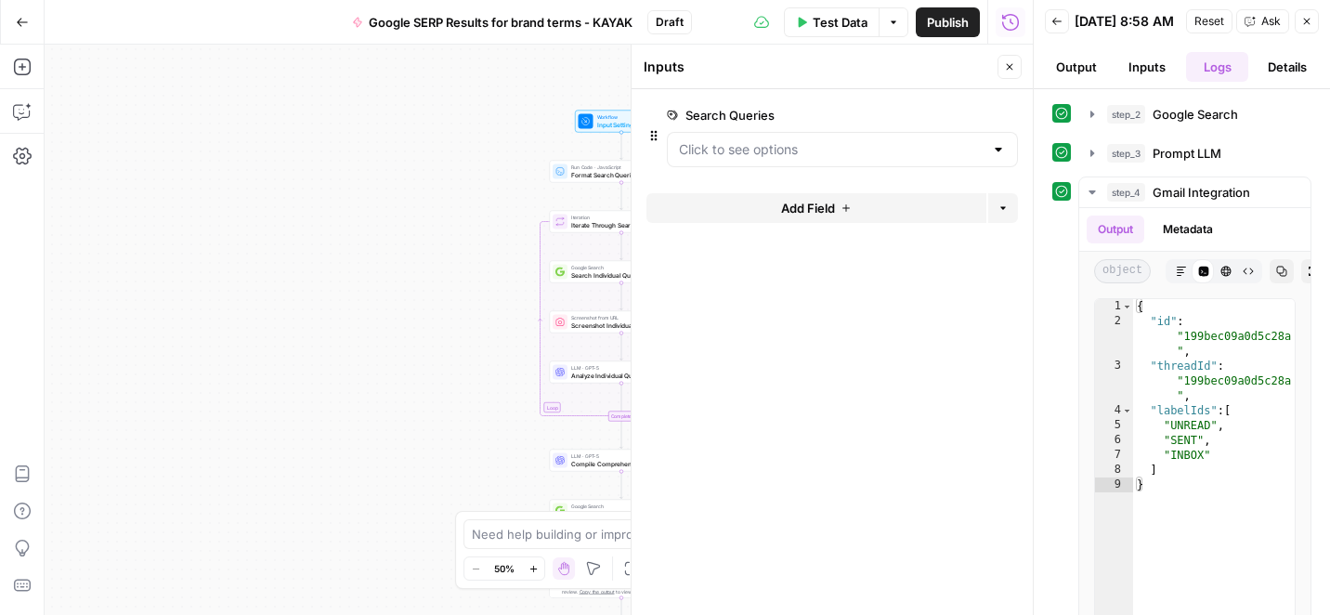
click at [1057, 25] on icon "button" at bounding box center [1057, 21] width 11 height 11
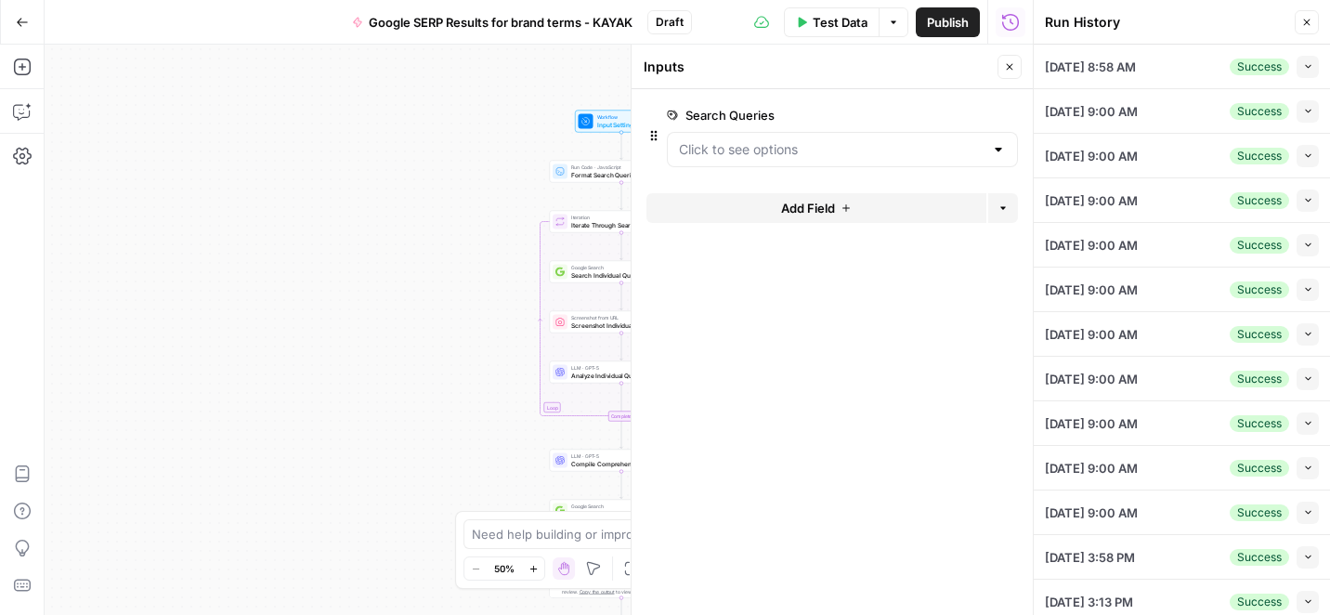
click at [1309, 155] on icon "button" at bounding box center [1308, 156] width 6 height 4
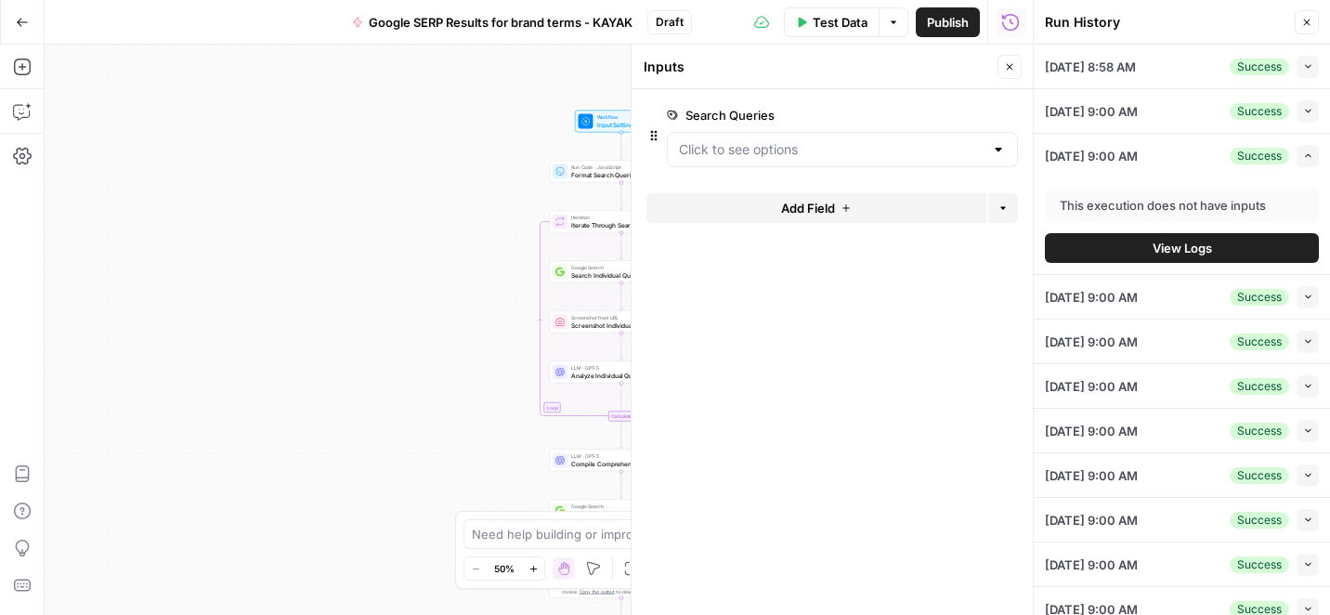
click at [1194, 252] on span "View Logs" at bounding box center [1182, 248] width 59 height 19
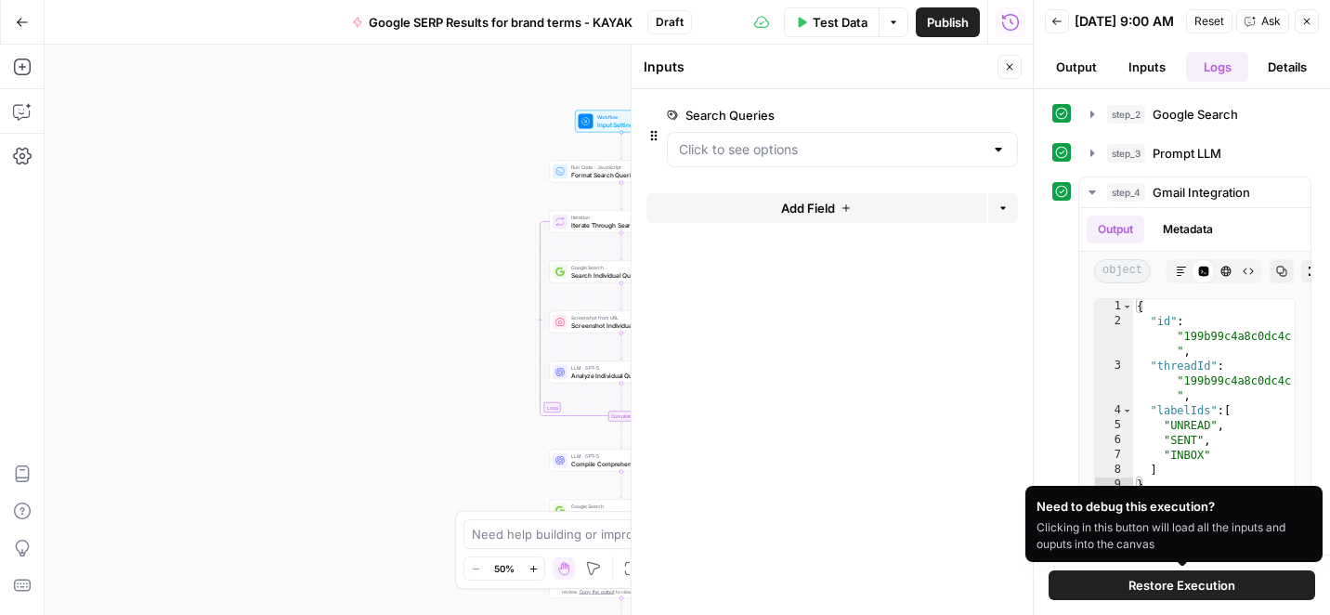
click at [1190, 586] on span "Restore Execution" at bounding box center [1182, 585] width 107 height 19
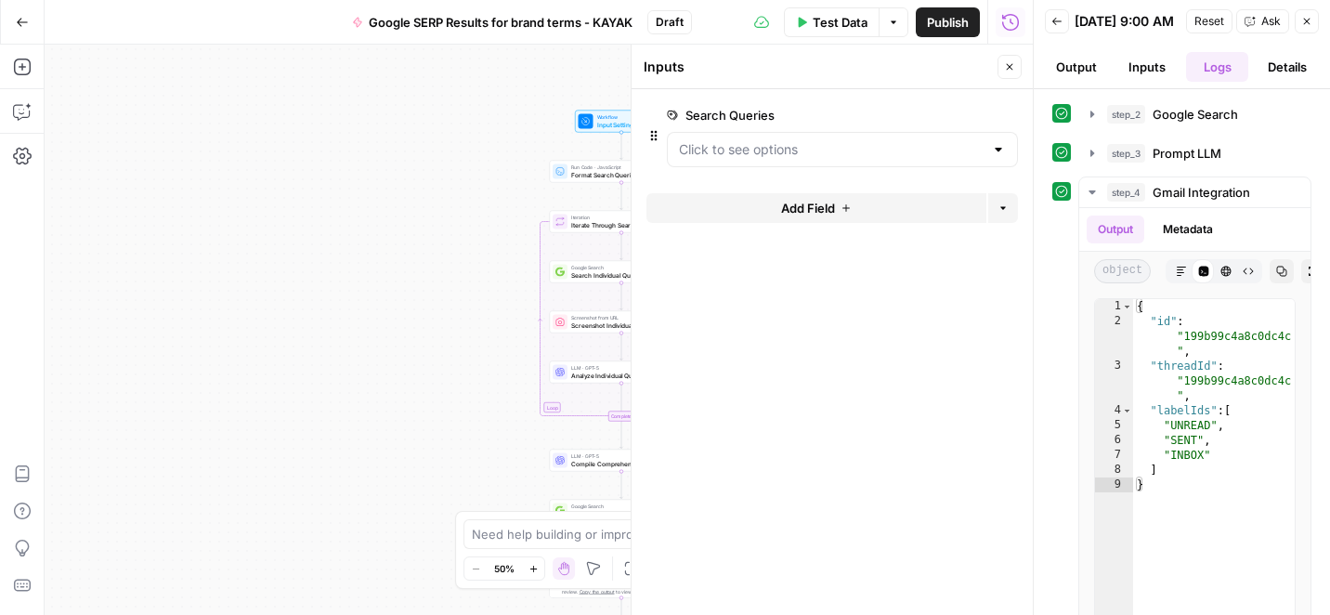
click at [1314, 27] on button "Close" at bounding box center [1307, 21] width 24 height 24
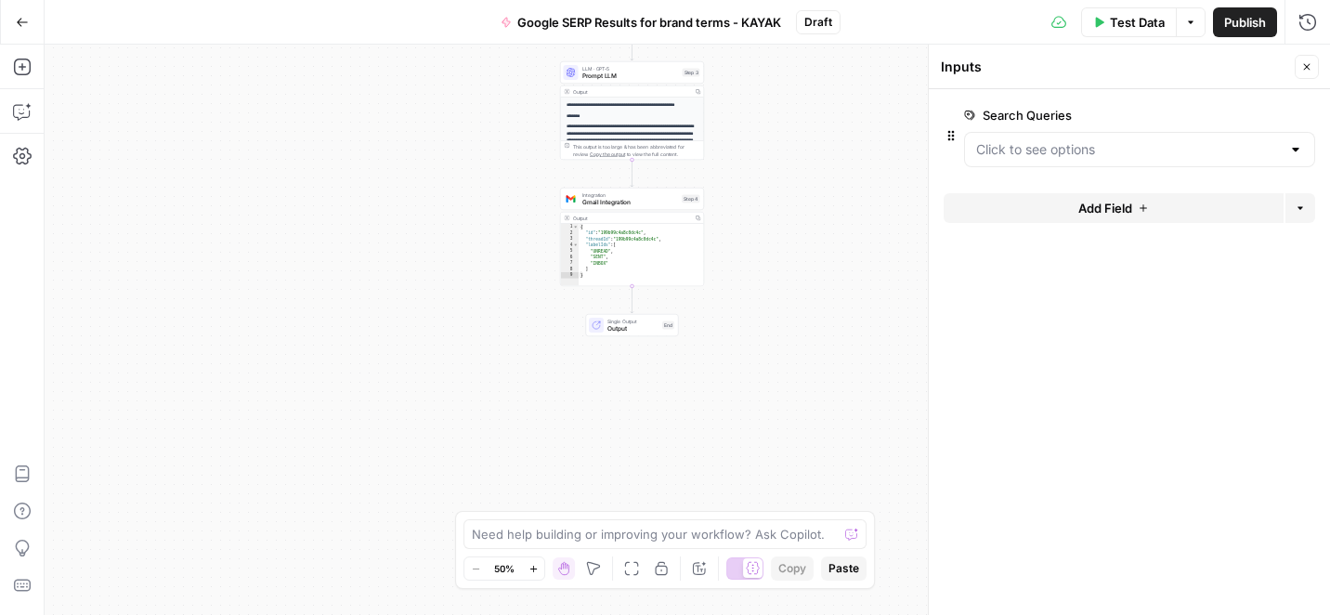
click at [627, 124] on p "**********" at bounding box center [633, 137] width 133 height 27
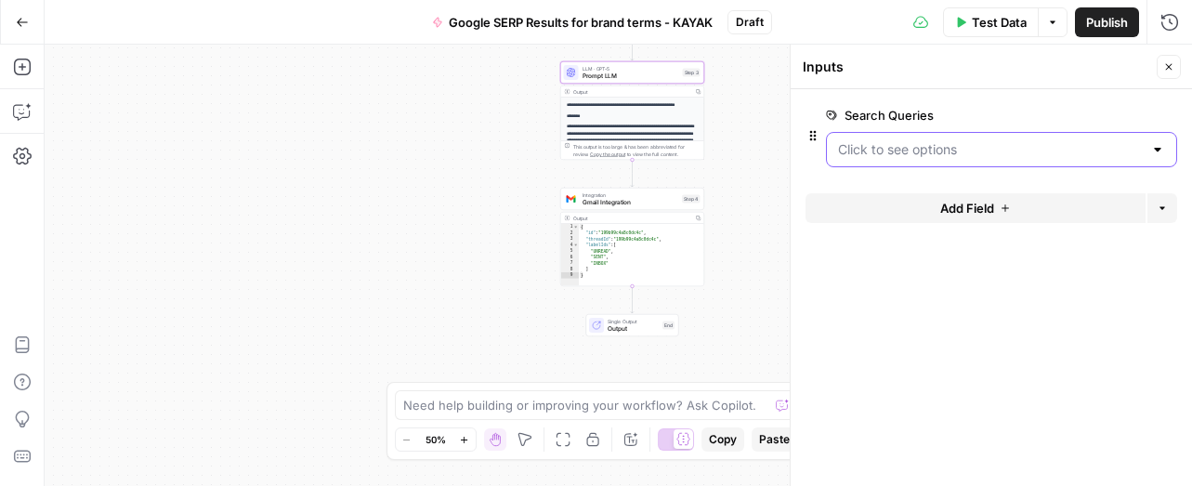
click at [989, 155] on Queries "Search Queries" at bounding box center [990, 149] width 305 height 19
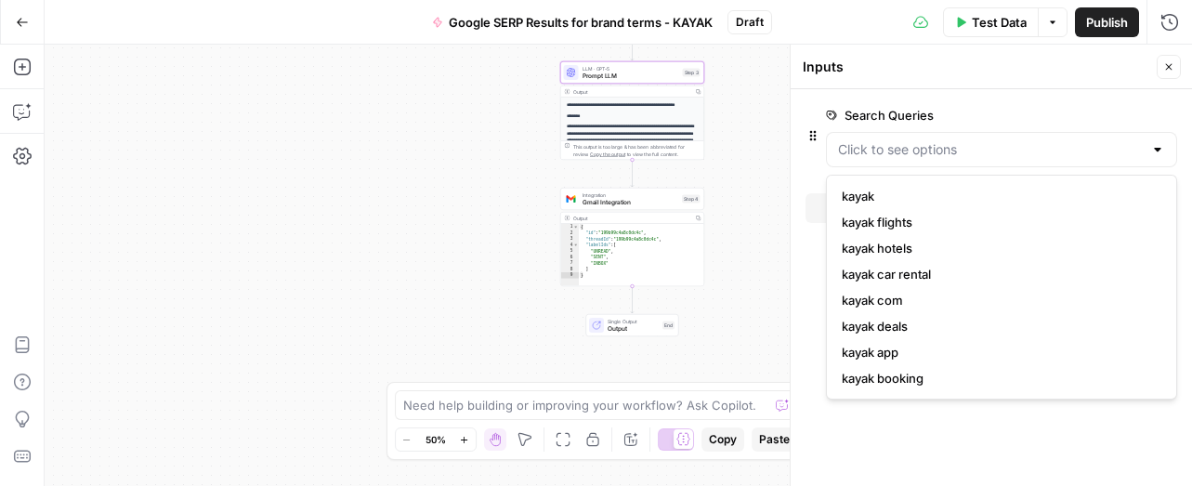
click at [660, 136] on p "**********" at bounding box center [633, 137] width 133 height 27
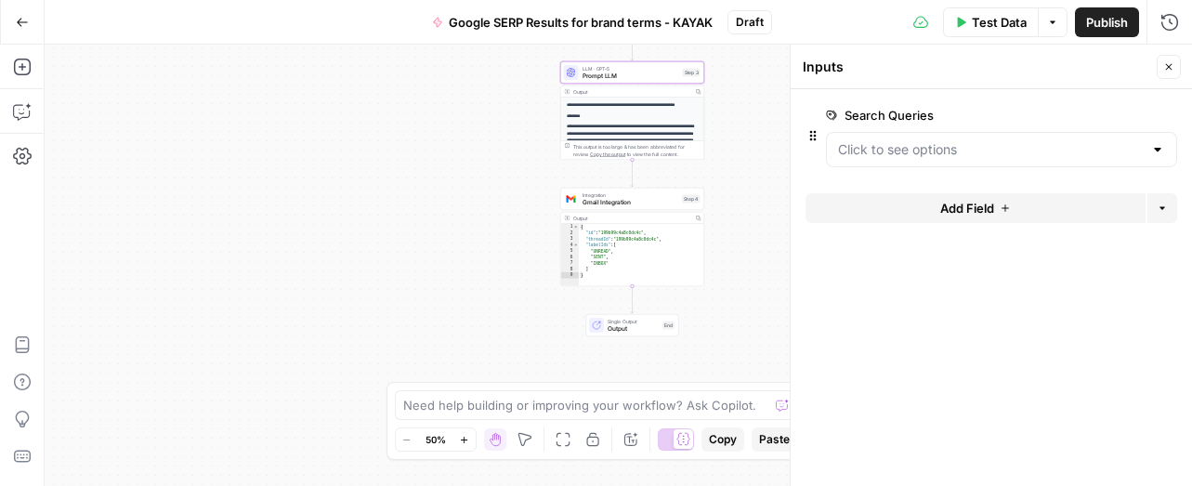
click at [662, 72] on span "Prompt LLM" at bounding box center [630, 76] width 97 height 9
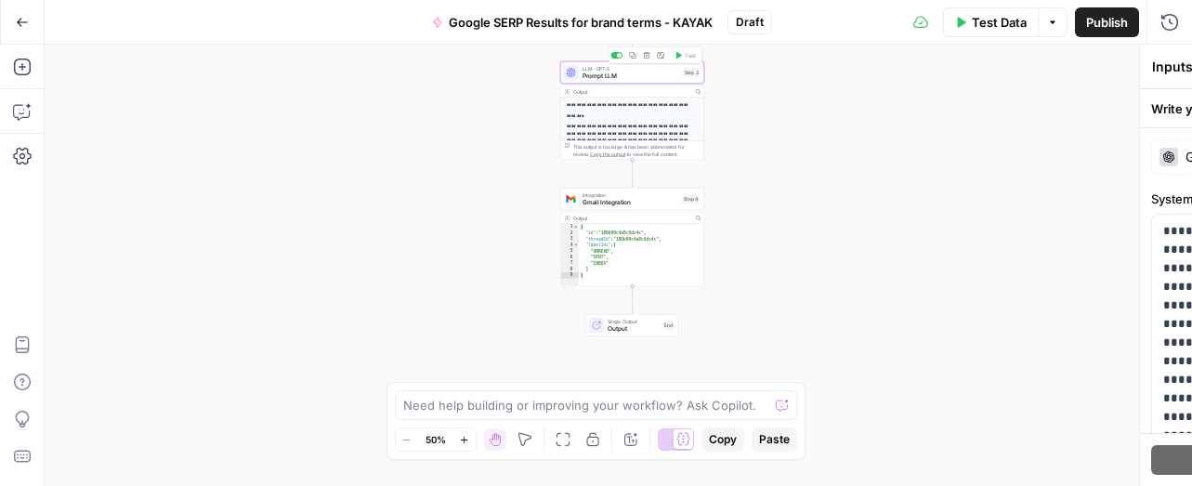
type textarea "Prompt LLM"
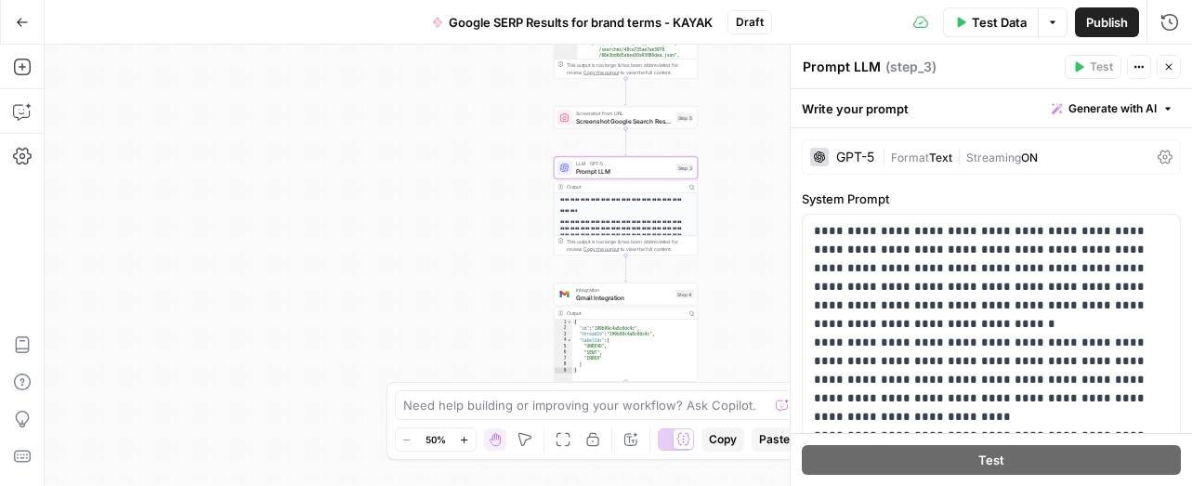
click at [1172, 64] on icon "button" at bounding box center [1168, 66] width 11 height 11
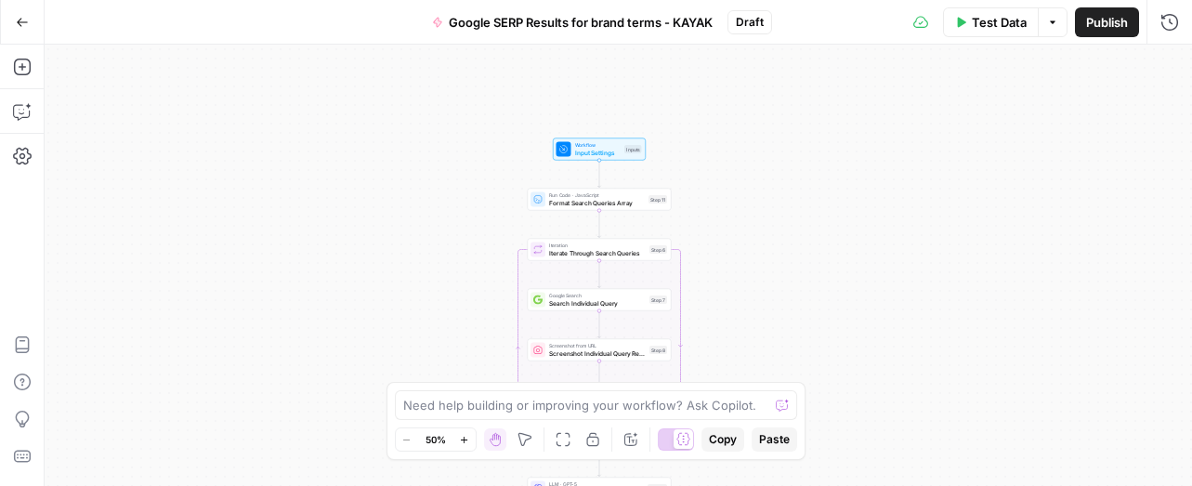
drag, startPoint x: 770, startPoint y: 196, endPoint x: 752, endPoint y: 642, distance: 446.3
click at [752, 486] on html "Kayak New Home Browse Insights Opportunities Your Data Recent Grids Create Meta…" at bounding box center [596, 243] width 1192 height 486
click at [616, 207] on div "Run Code · JavaScript Format Search Queries Array Step 11 Copy step Delete step…" at bounding box center [600, 200] width 144 height 22
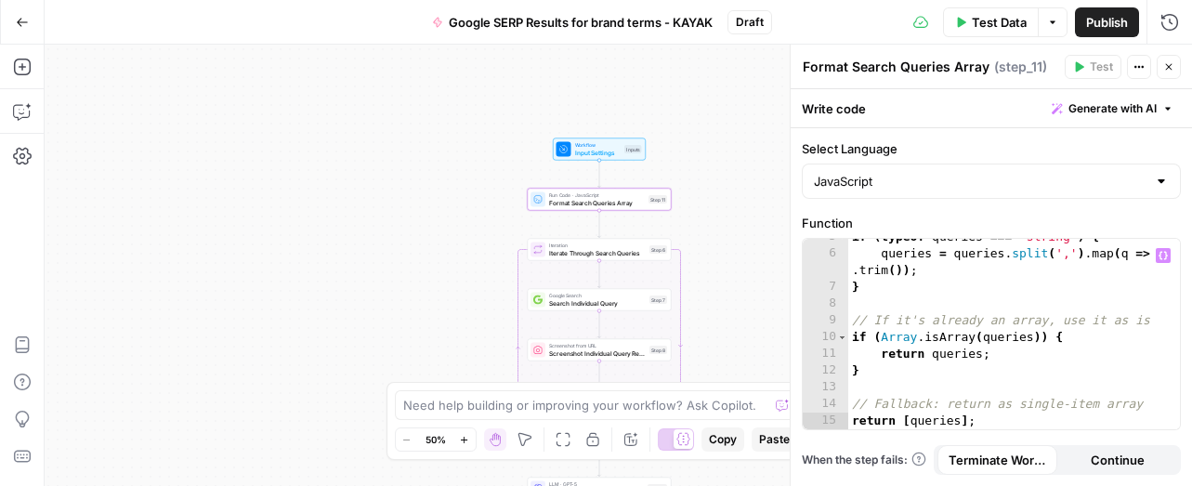
scroll to position [77, 0]
click at [602, 259] on div "Iteration Iterate Through Search Queries Step 6 Copy step Delete step Add Note …" at bounding box center [600, 250] width 144 height 22
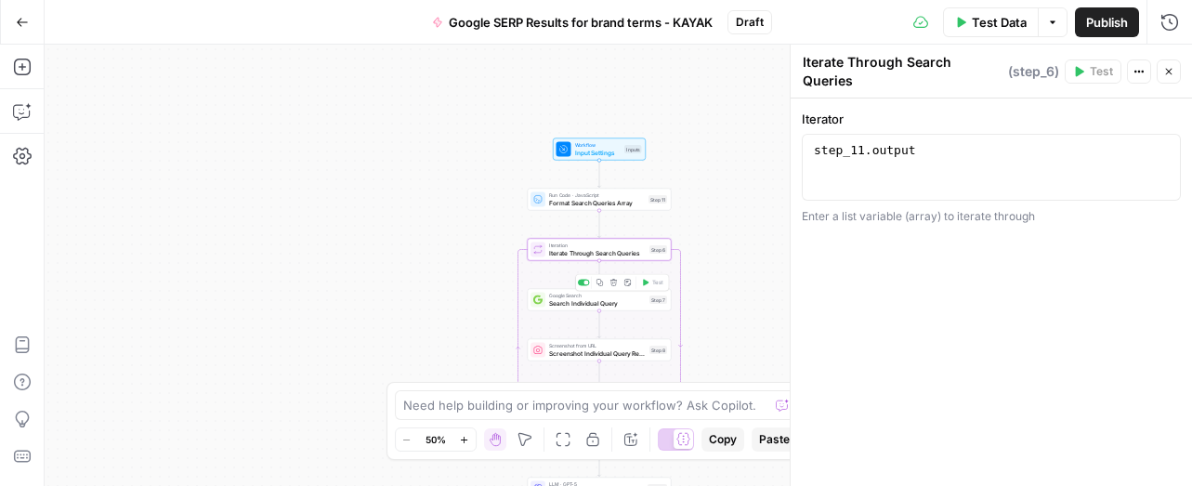
click at [622, 309] on div "Google Search Search Individual Query Step 7 Copy step Delete step Add Note Test" at bounding box center [600, 300] width 144 height 22
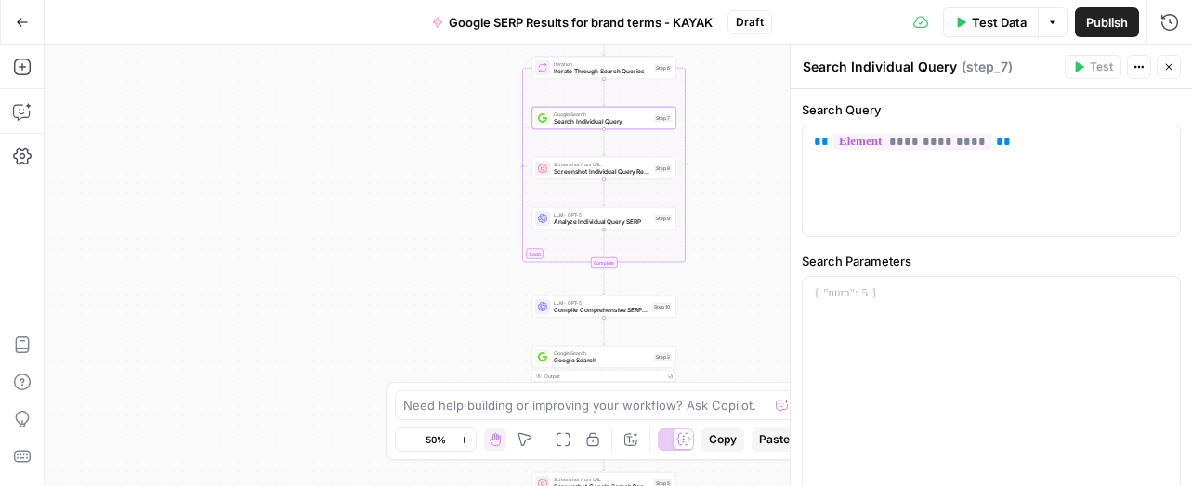
click at [632, 172] on span "Screenshot Individual Query Results" at bounding box center [602, 171] width 97 height 9
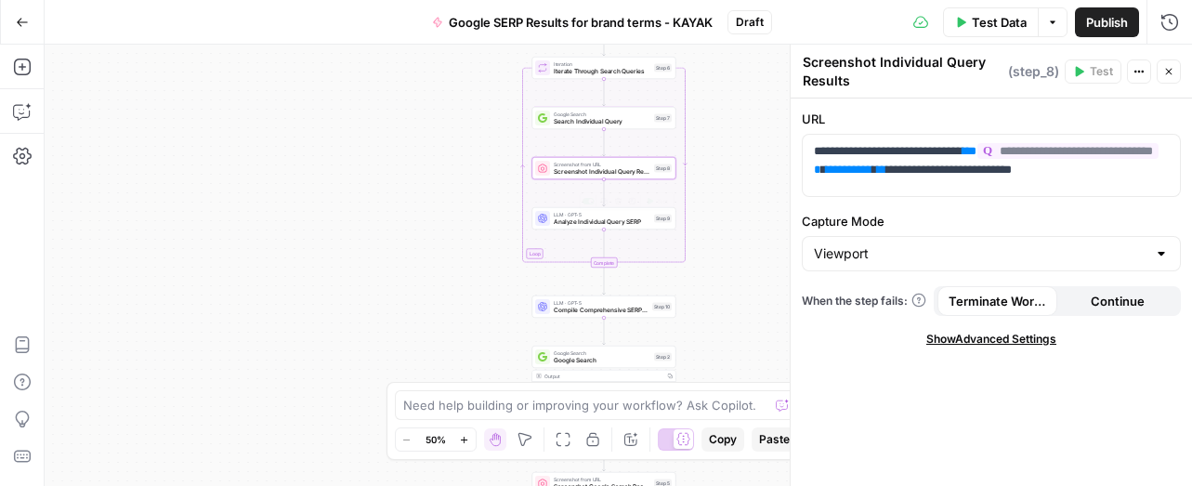
click at [621, 229] on div "LLM · GPT-5 Analyze Individual Query SERP Step 9 Copy step Delete step Add Note…" at bounding box center [604, 218] width 144 height 22
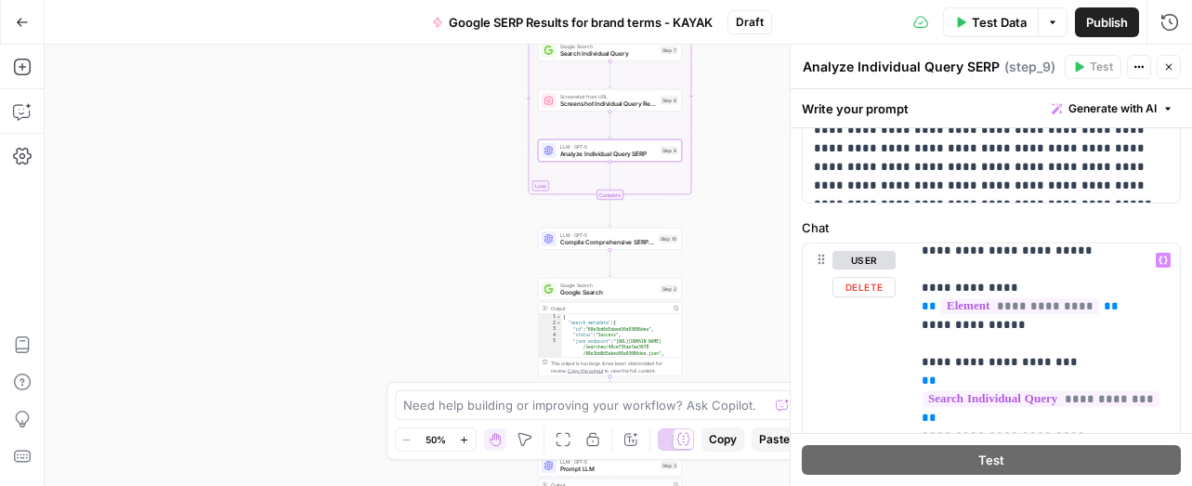
scroll to position [85, 0]
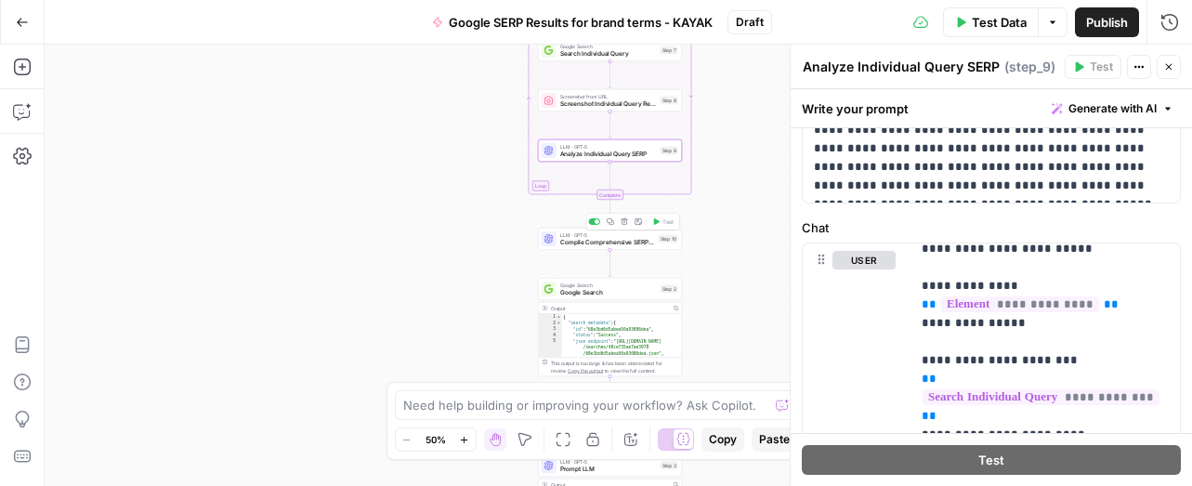
click at [644, 247] on div "LLM · GPT-5 Compile Comprehensive SERP Report Step 10 Copy step Delete step Add…" at bounding box center [610, 239] width 144 height 22
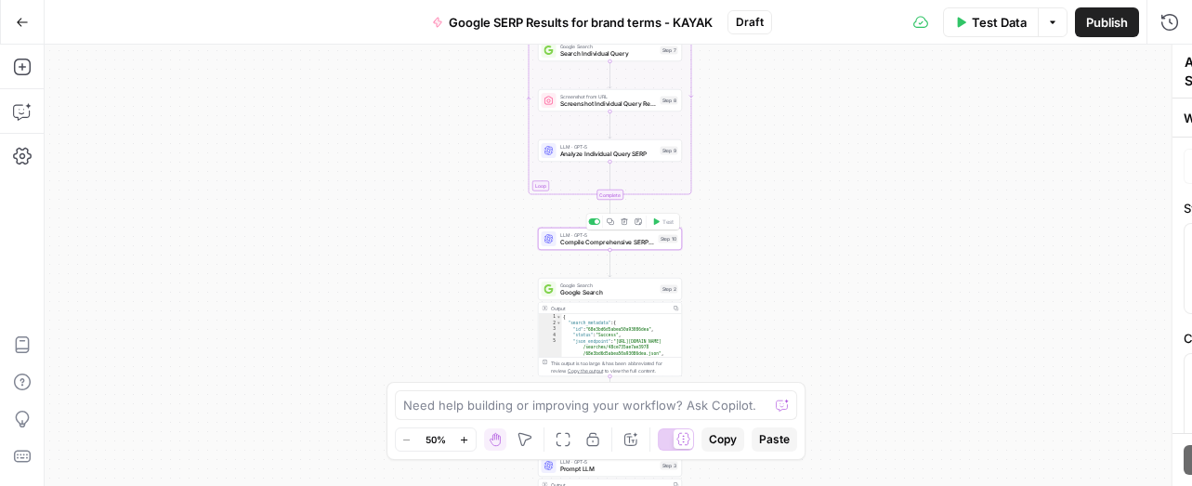
type textarea "Compile Comprehensive SERP Report"
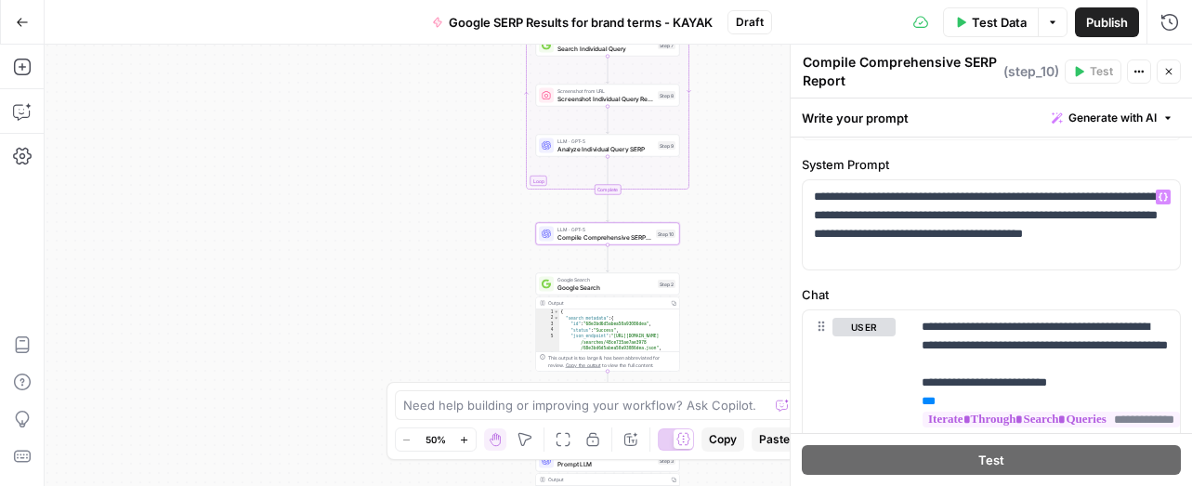
scroll to position [83, 0]
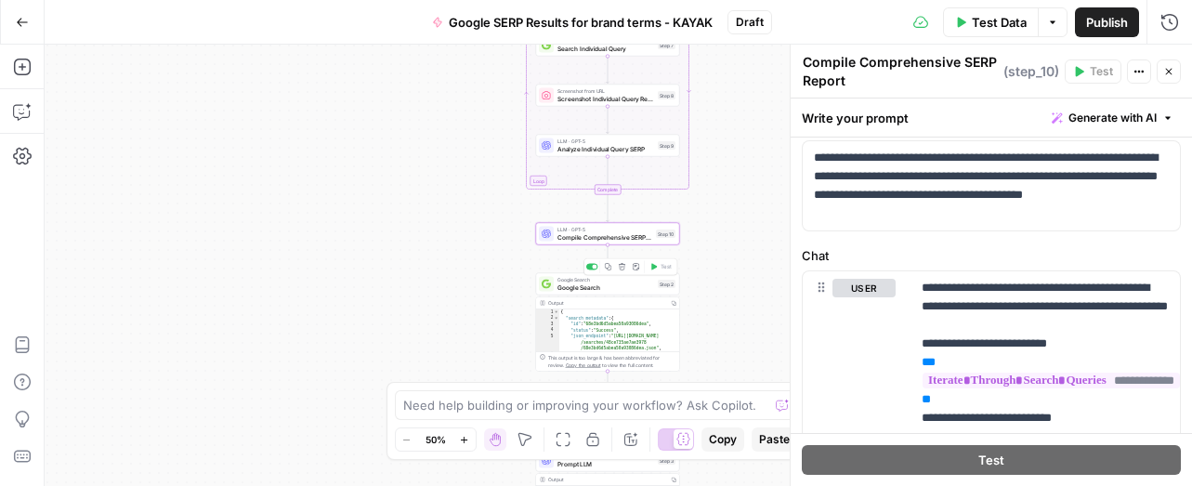
click at [597, 293] on div "Google Search Google Search Step 2 Copy step Delete step Add Note Test" at bounding box center [608, 284] width 144 height 22
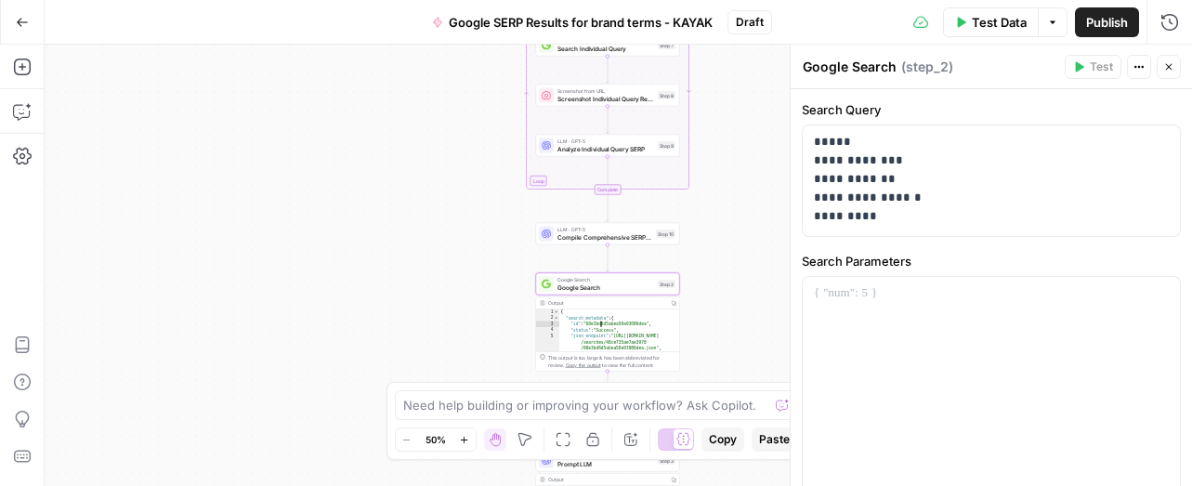
click at [641, 336] on div "{ "search_metadata" : { "id" : "68e3bd6d5abea50a93086dea" , "status" : "Success…" at bounding box center [619, 349] width 121 height 80
click at [536, 307] on div "Output Copy" at bounding box center [607, 303] width 143 height 12
type textarea "**********"
click at [571, 323] on div "{ "search_metadata" : { "id" : "68e3bd6d5abea50a93086dea" , "status" : "Success…" at bounding box center [619, 349] width 121 height 80
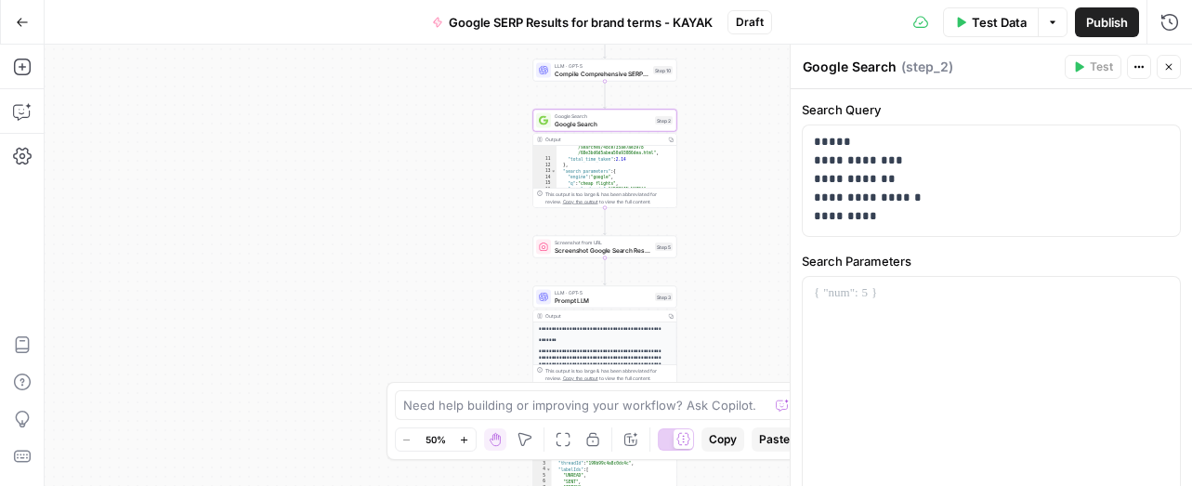
drag, startPoint x: 721, startPoint y: 315, endPoint x: 713, endPoint y: 145, distance: 170.2
click at [713, 145] on div "**********" at bounding box center [618, 265] width 1147 height 441
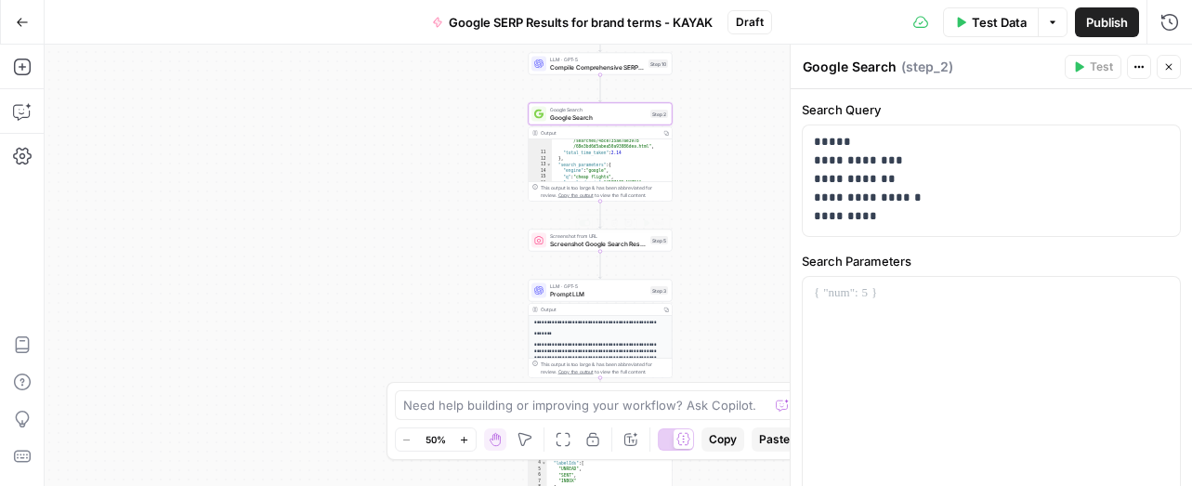
click at [621, 248] on div "Screenshot from URL Screenshot Google Search Results Step 5 Copy step Delete st…" at bounding box center [601, 240] width 144 height 22
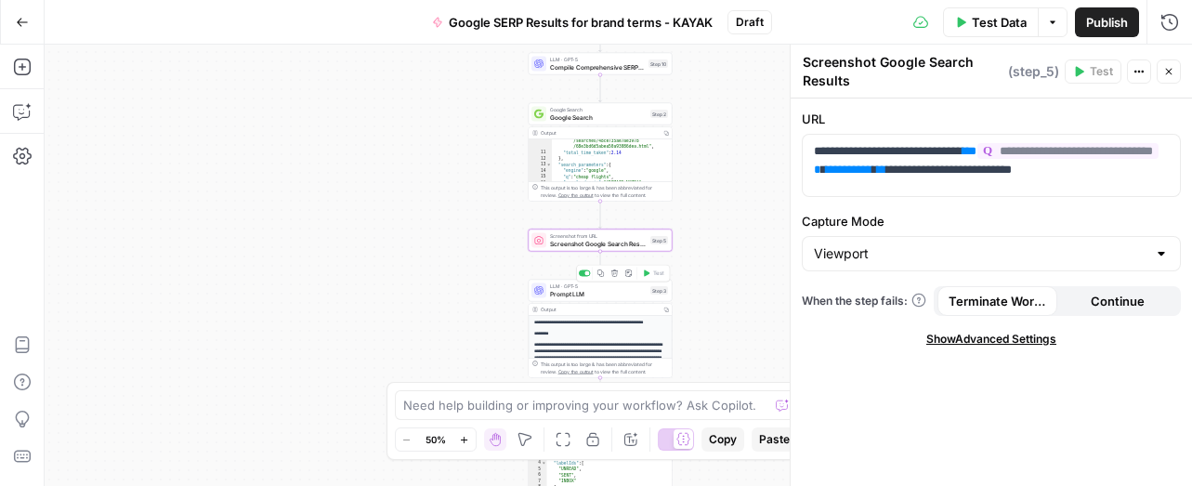
click at [636, 298] on div "LLM · GPT-5 Prompt LLM Step 3 Copy step Delete step Add Note Test" at bounding box center [601, 291] width 144 height 22
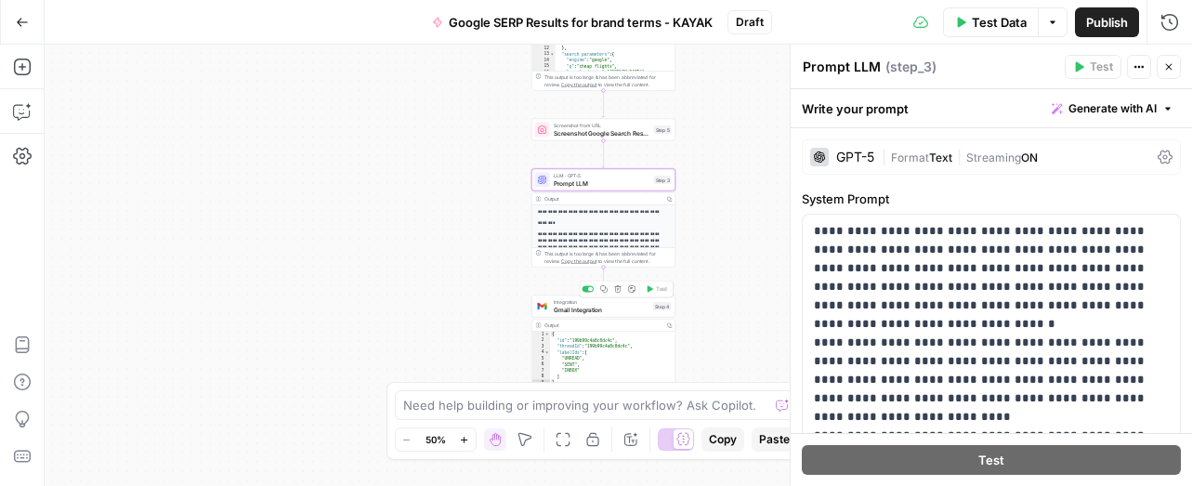
click at [621, 309] on span "Gmail Integration" at bounding box center [602, 309] width 97 height 9
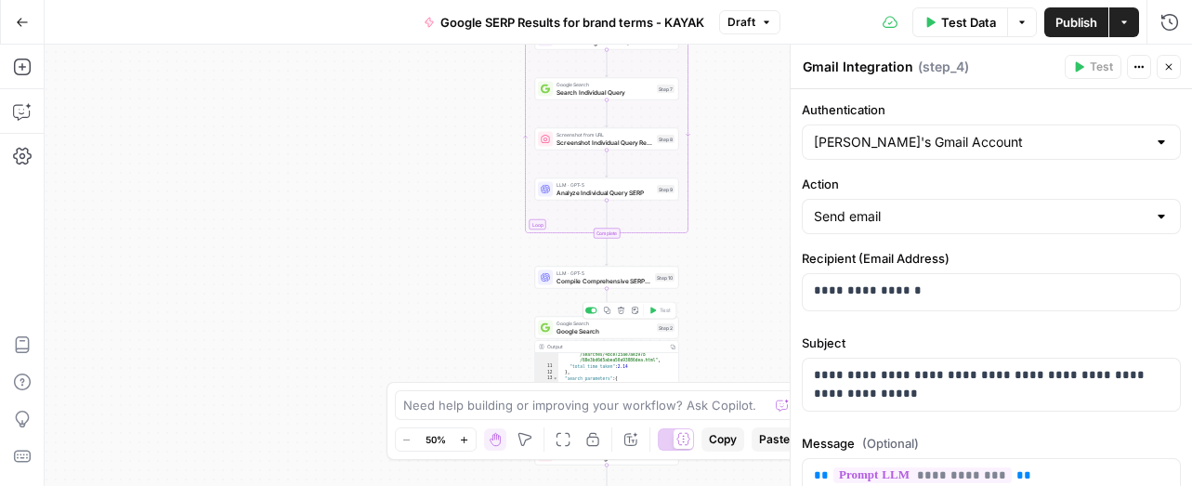
click at [622, 332] on span "Google Search" at bounding box center [604, 330] width 97 height 9
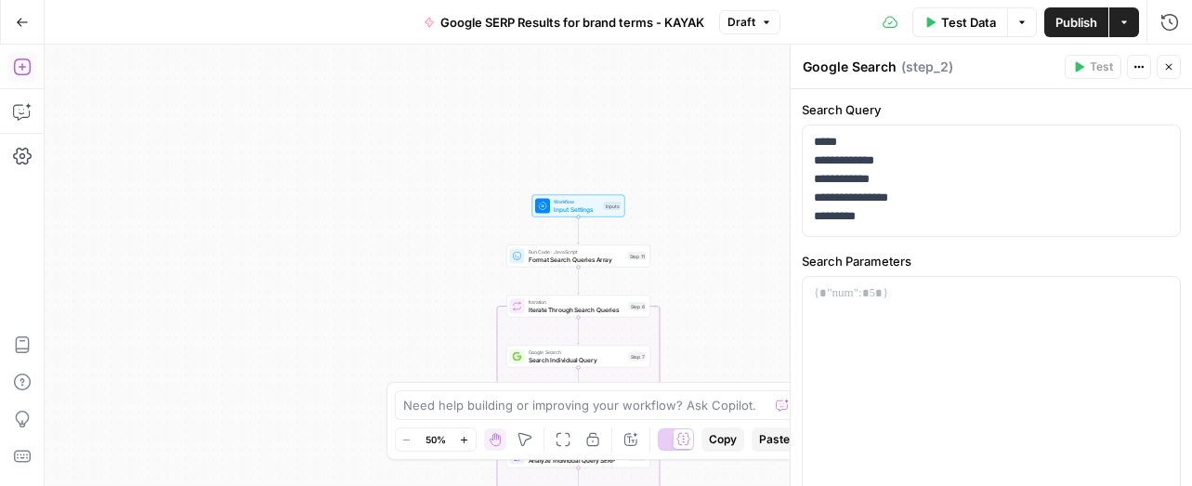
click at [24, 67] on icon "button" at bounding box center [22, 67] width 19 height 19
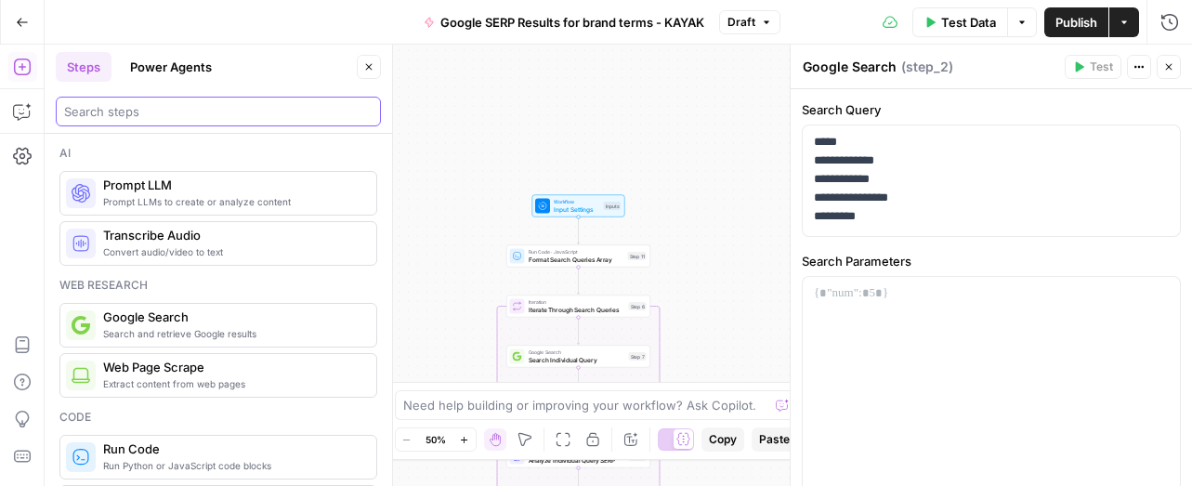
click at [121, 110] on input "search" at bounding box center [218, 111] width 308 height 19
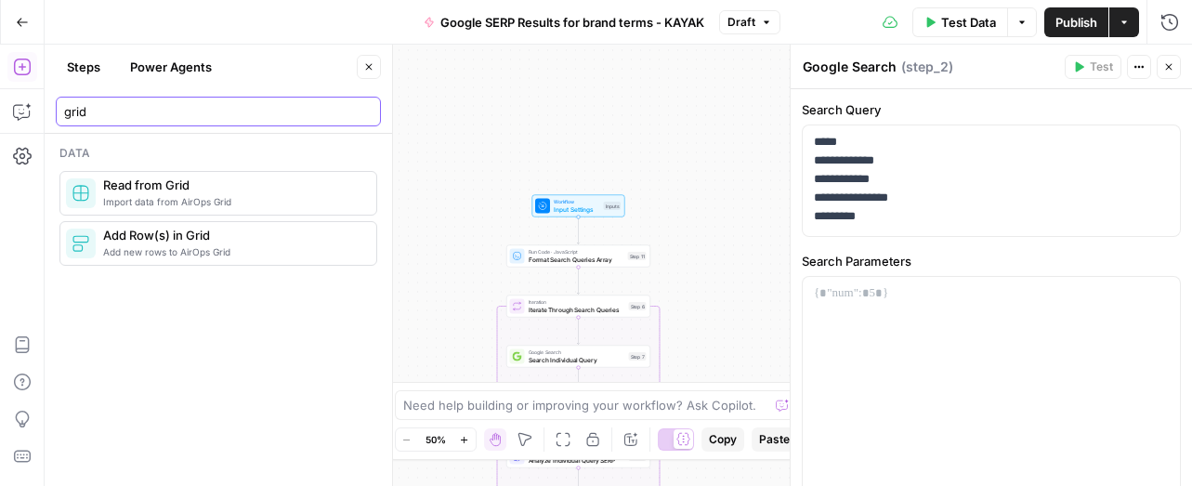
type input "grid"
click at [121, 201] on span "Import data from AirOps Grid" at bounding box center [232, 201] width 258 height 15
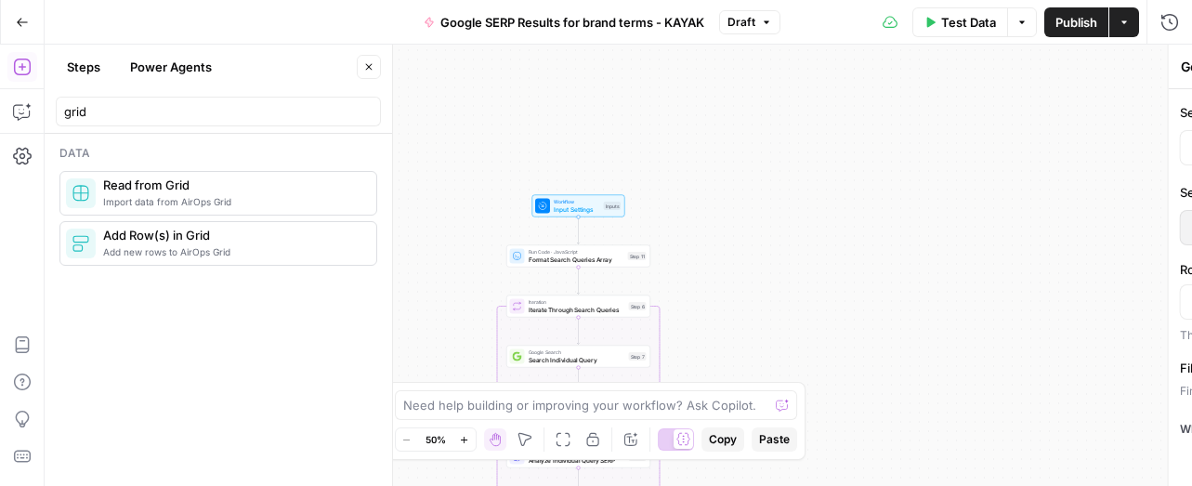
type textarea "Read from Grid"
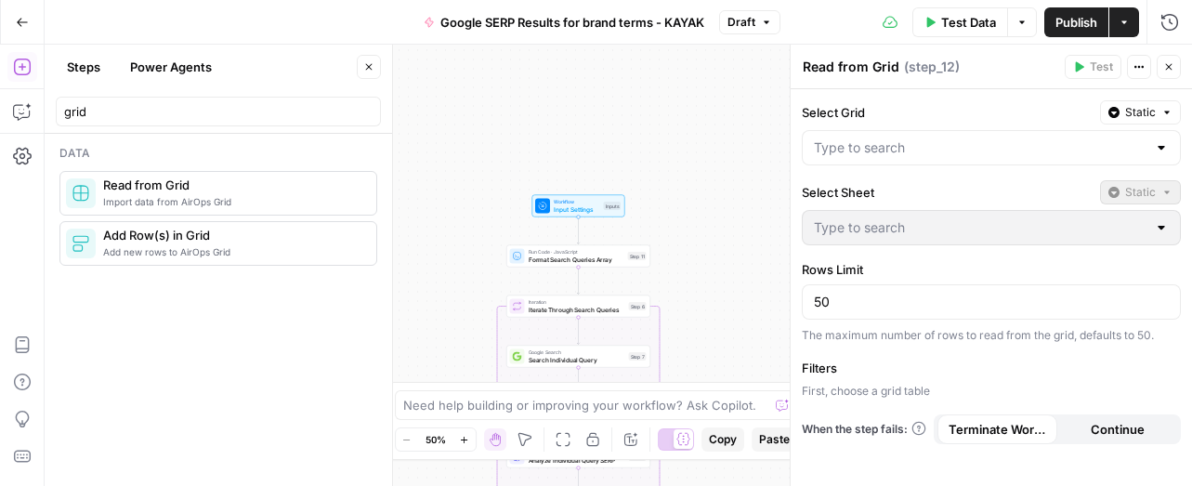
click at [102, 250] on div "Add new rows to AirOps Grid Add Row(s) in Grid" at bounding box center [217, 244] width 303 height 32
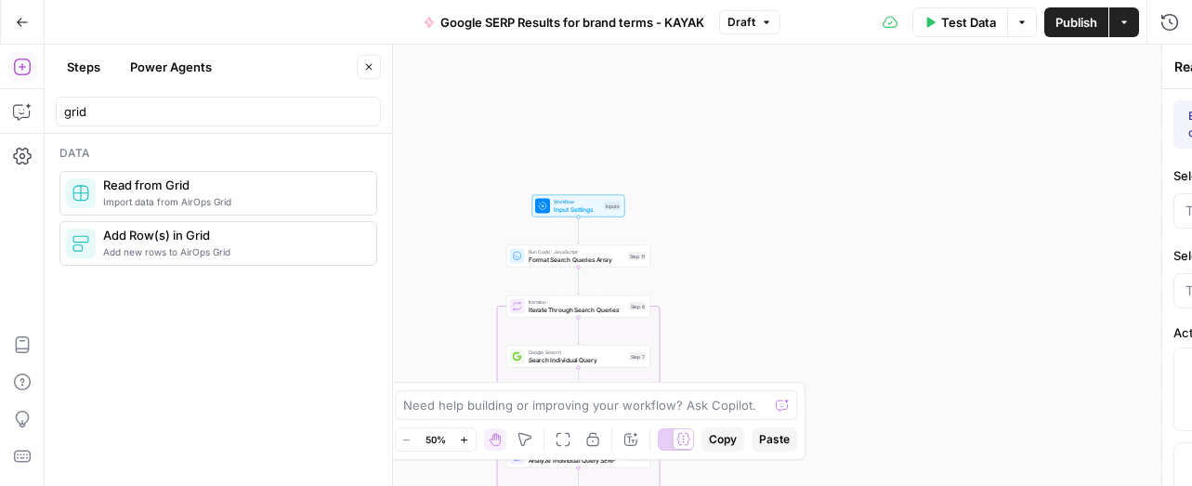
type textarea "Add Row(s) in Grid"
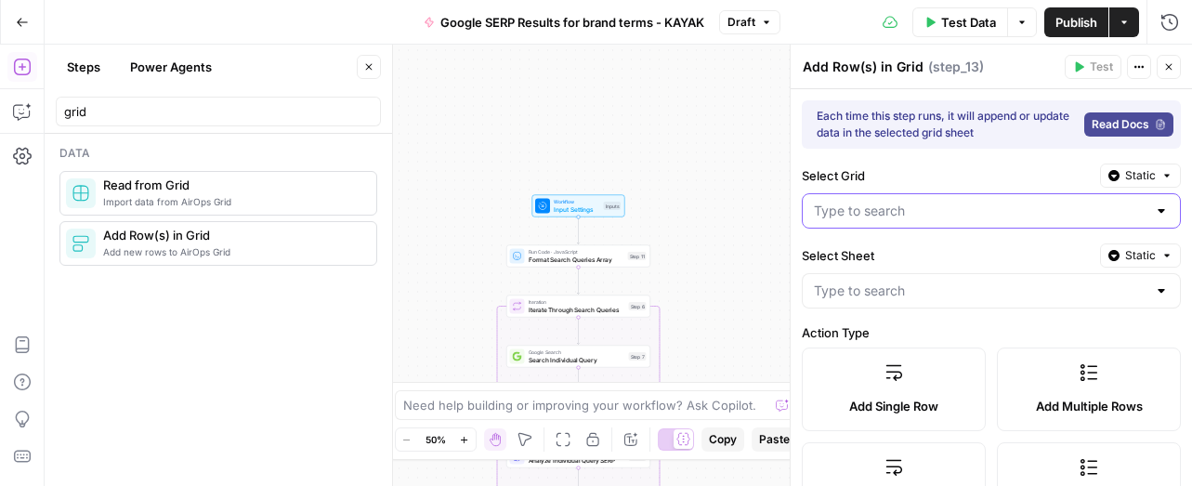
click at [1047, 218] on input "Select Grid" at bounding box center [980, 211] width 333 height 19
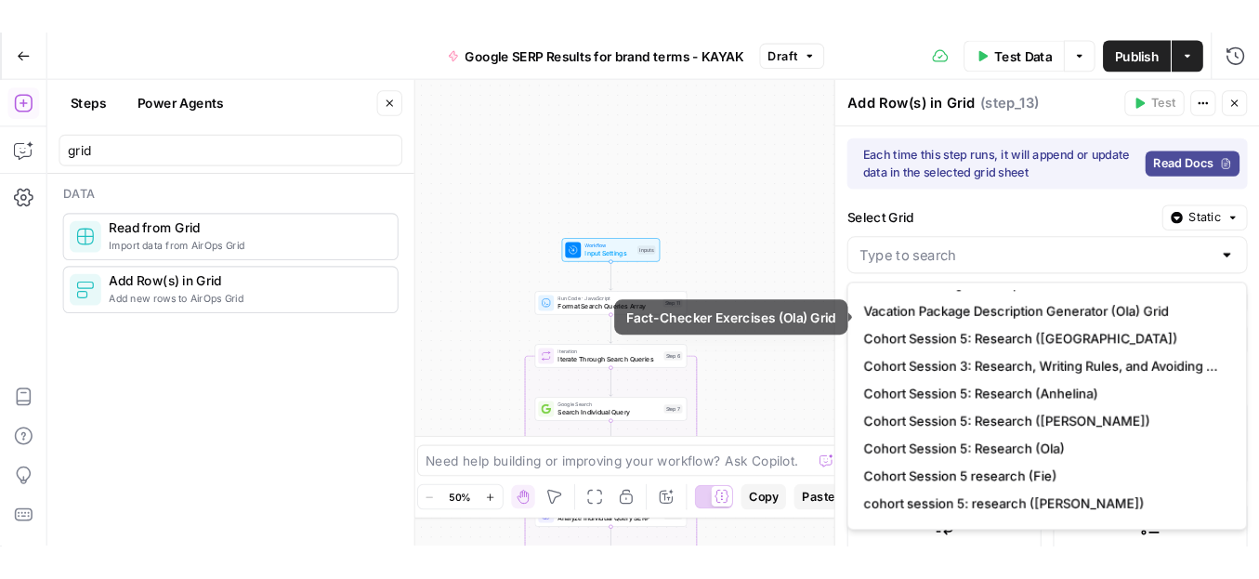
scroll to position [271, 0]
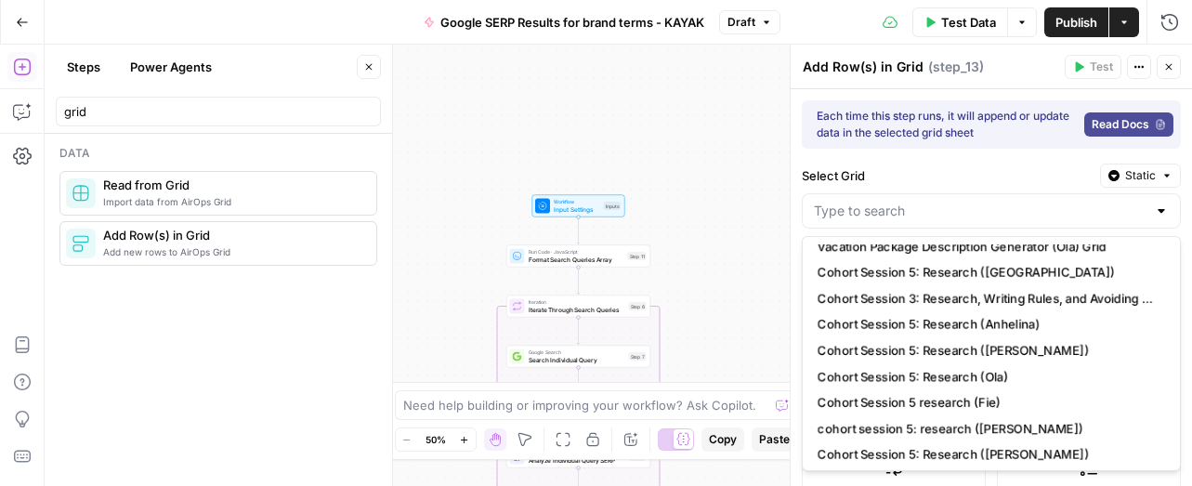
click at [696, 66] on div "**********" at bounding box center [618, 265] width 1147 height 441
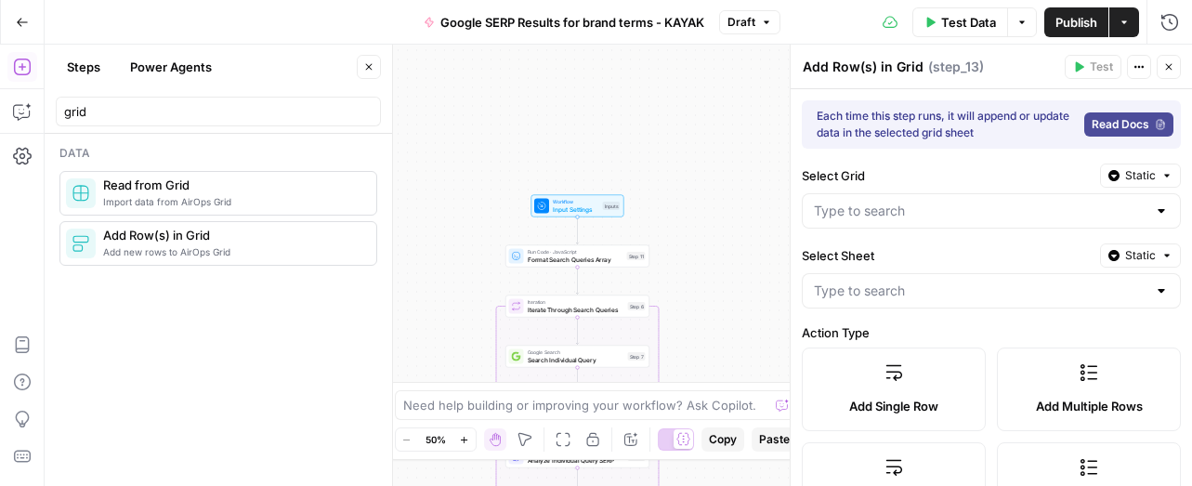
click at [153, 247] on span "Add new rows to AirOps Grid" at bounding box center [232, 251] width 258 height 15
click at [85, 194] on icon at bounding box center [81, 193] width 19 height 19
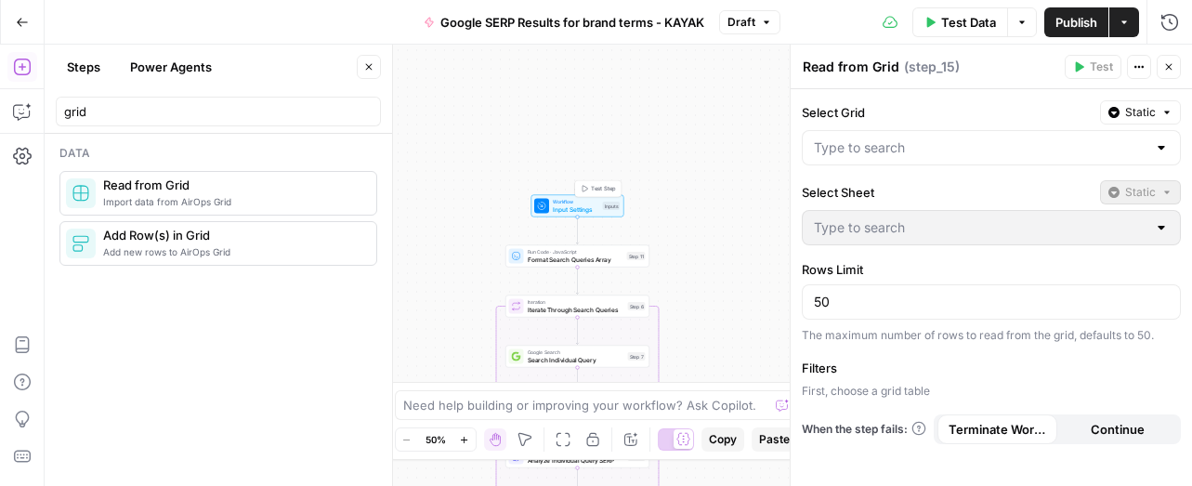
click at [576, 209] on span "Input Settings" at bounding box center [576, 208] width 46 height 9
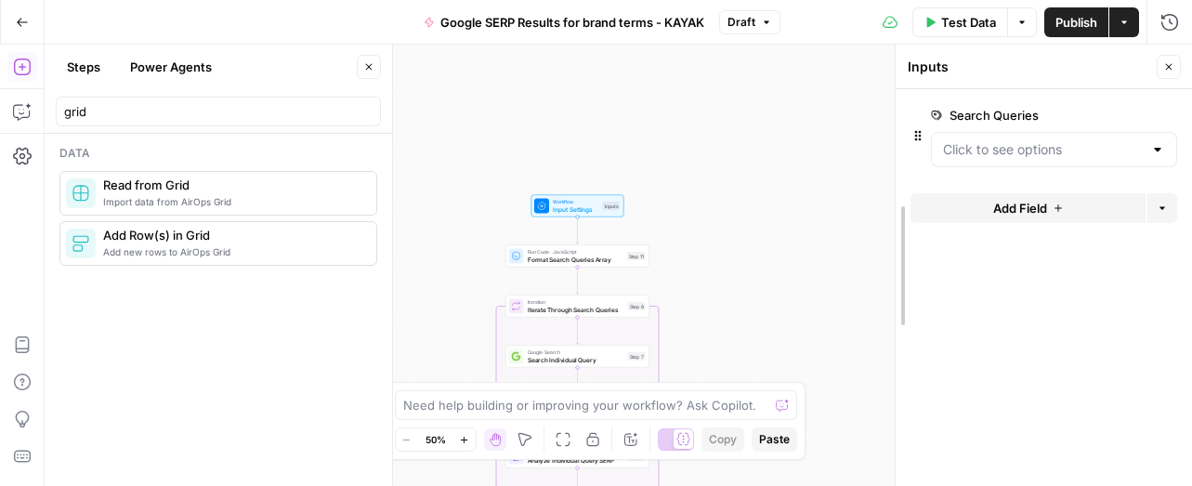
drag, startPoint x: 791, startPoint y: 221, endPoint x: 1009, endPoint y: 205, distance: 217.9
click at [581, 208] on span "Input Settings" at bounding box center [576, 208] width 46 height 9
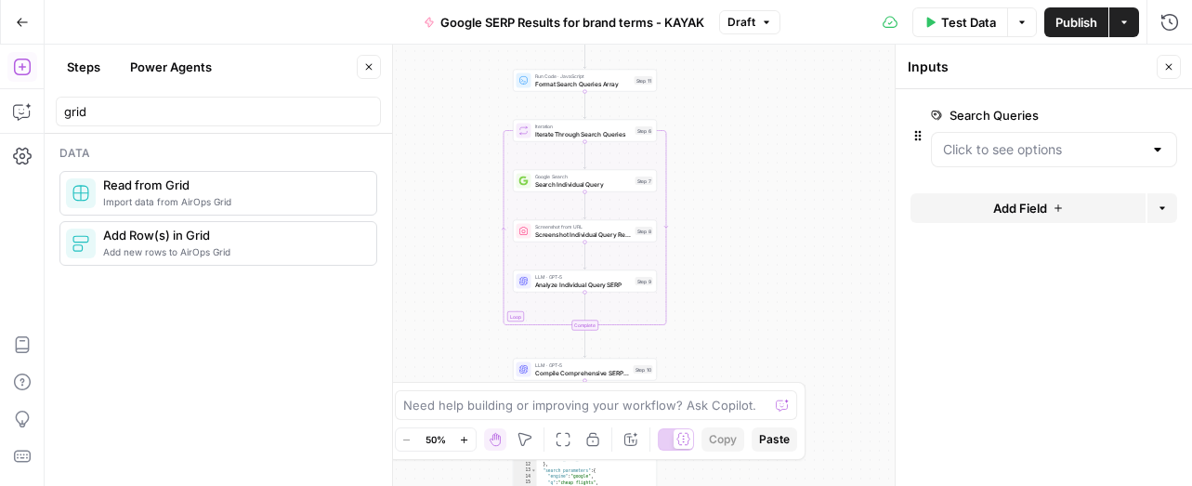
drag, startPoint x: 746, startPoint y: 237, endPoint x: 754, endPoint y: -14, distance: 250.9
click at [754, 0] on html "**********" at bounding box center [596, 243] width 1192 height 486
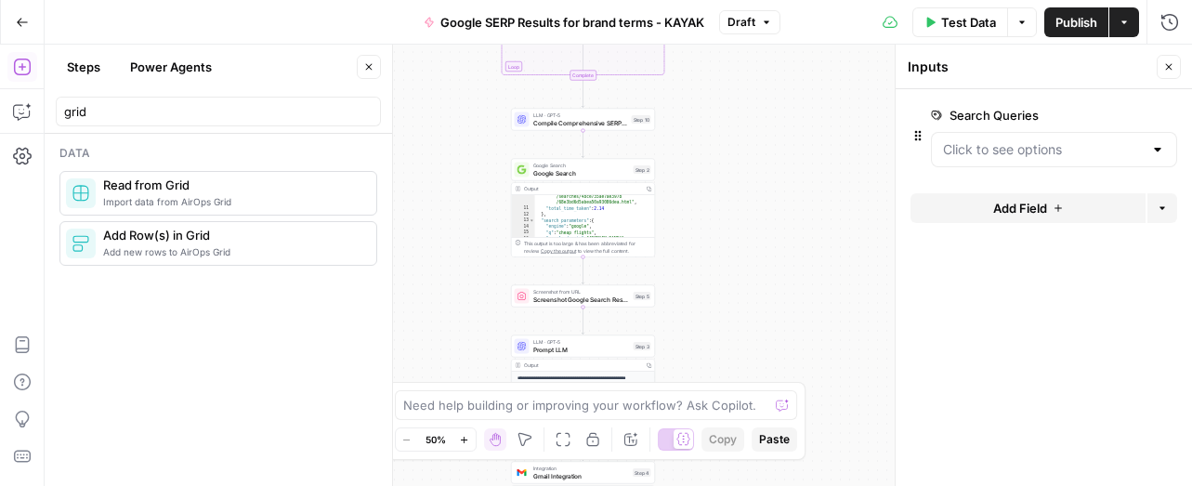
drag, startPoint x: 712, startPoint y: 198, endPoint x: 708, endPoint y: 23, distance: 174.7
click at [708, 23] on div "**********" at bounding box center [596, 243] width 1192 height 486
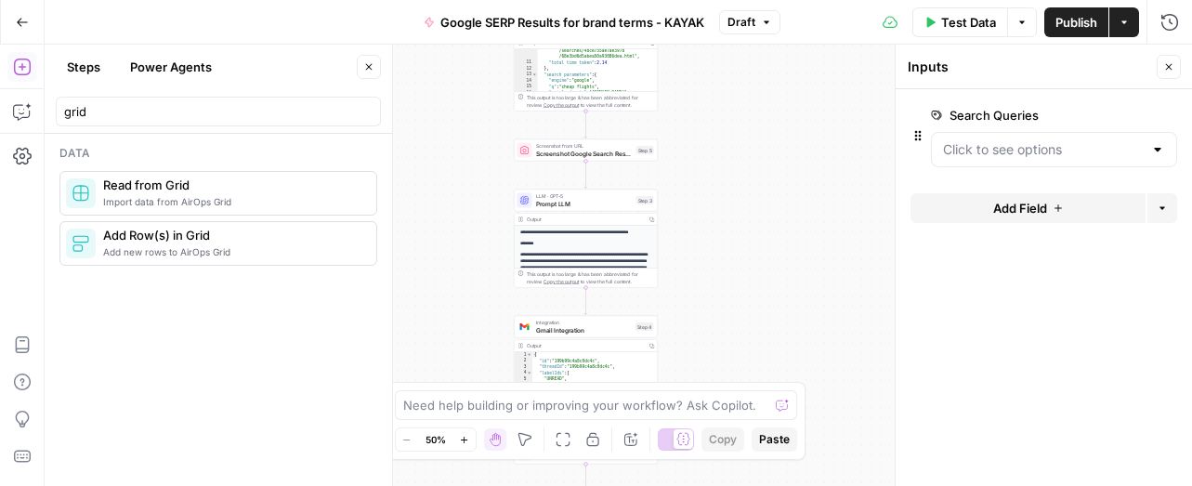
drag, startPoint x: 706, startPoint y: 274, endPoint x: 708, endPoint y: 120, distance: 154.2
click at [709, 120] on div "**********" at bounding box center [618, 265] width 1147 height 441
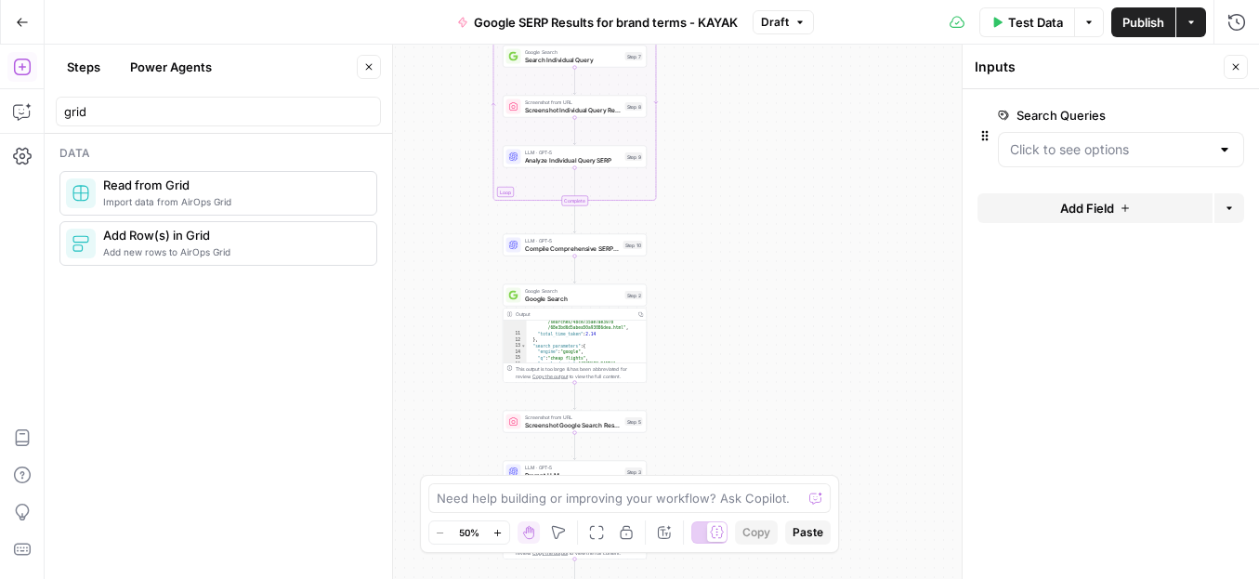
drag, startPoint x: 807, startPoint y: 176, endPoint x: 793, endPoint y: 452, distance: 277.2
click at [793, 452] on div "**********" at bounding box center [652, 312] width 1214 height 534
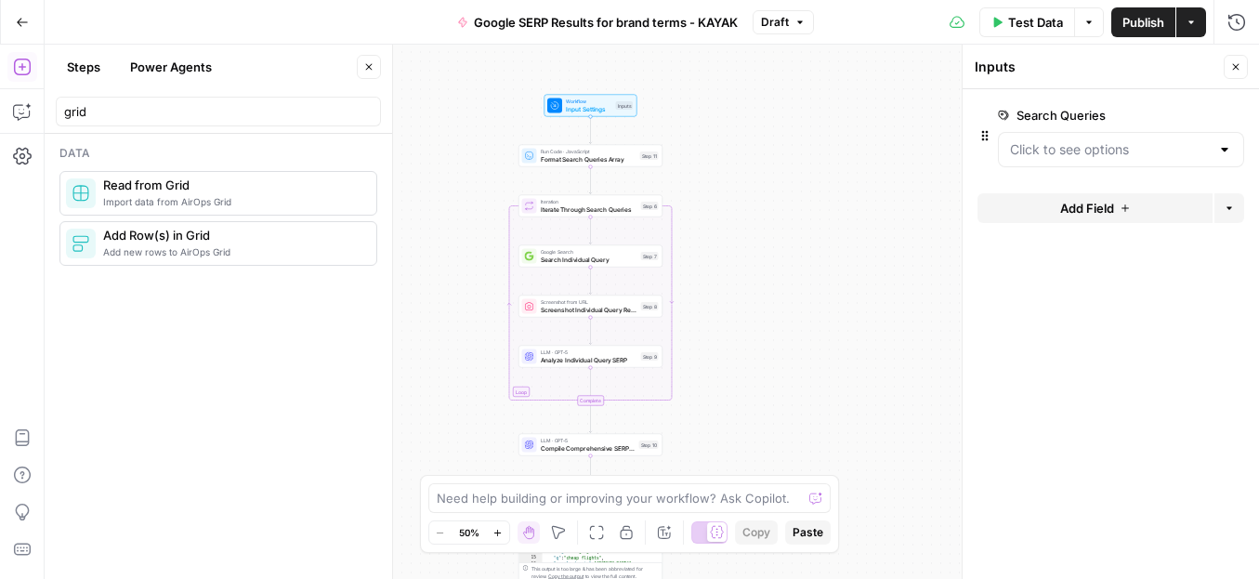
drag, startPoint x: 789, startPoint y: 159, endPoint x: 807, endPoint y: 361, distance: 203.4
click at [808, 361] on div "**********" at bounding box center [652, 312] width 1214 height 534
click at [616, 163] on div "Run Code · JavaScript Format Search Queries Array Step 11 Copy step Delete step…" at bounding box center [590, 156] width 144 height 22
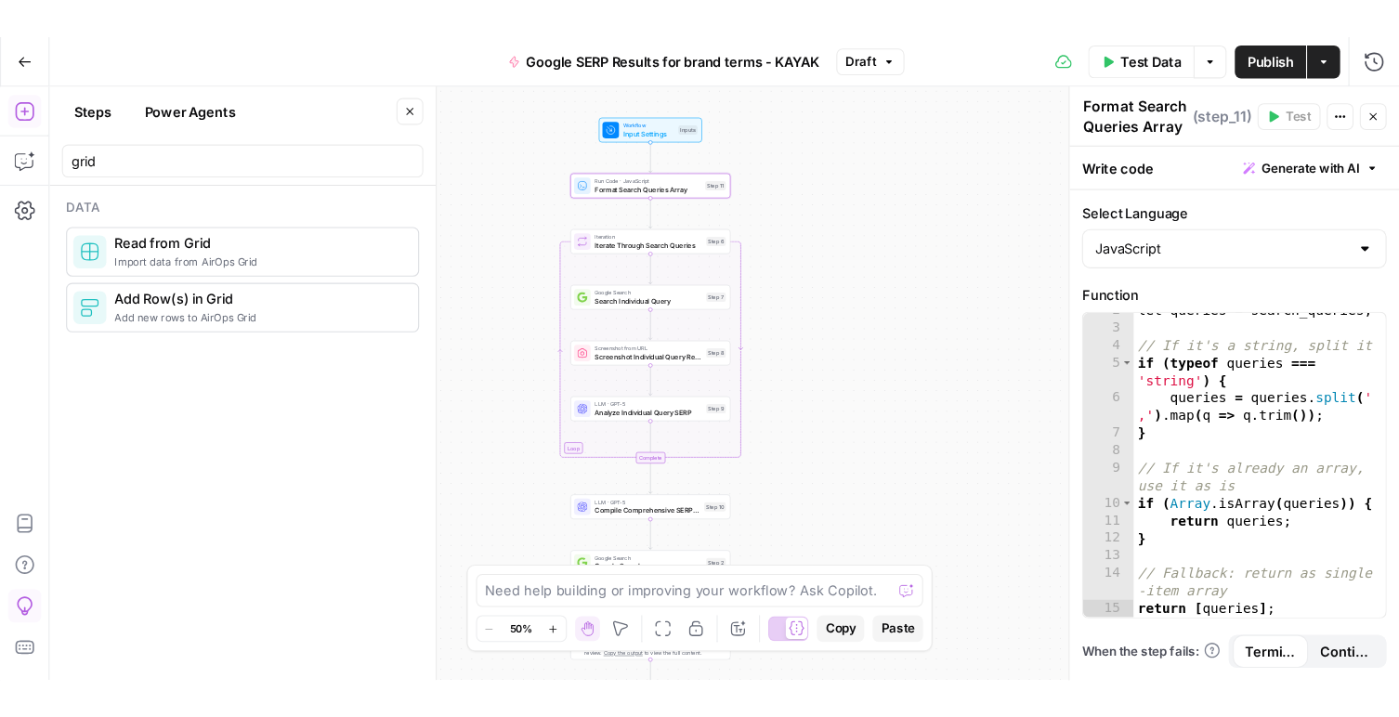
scroll to position [42, 0]
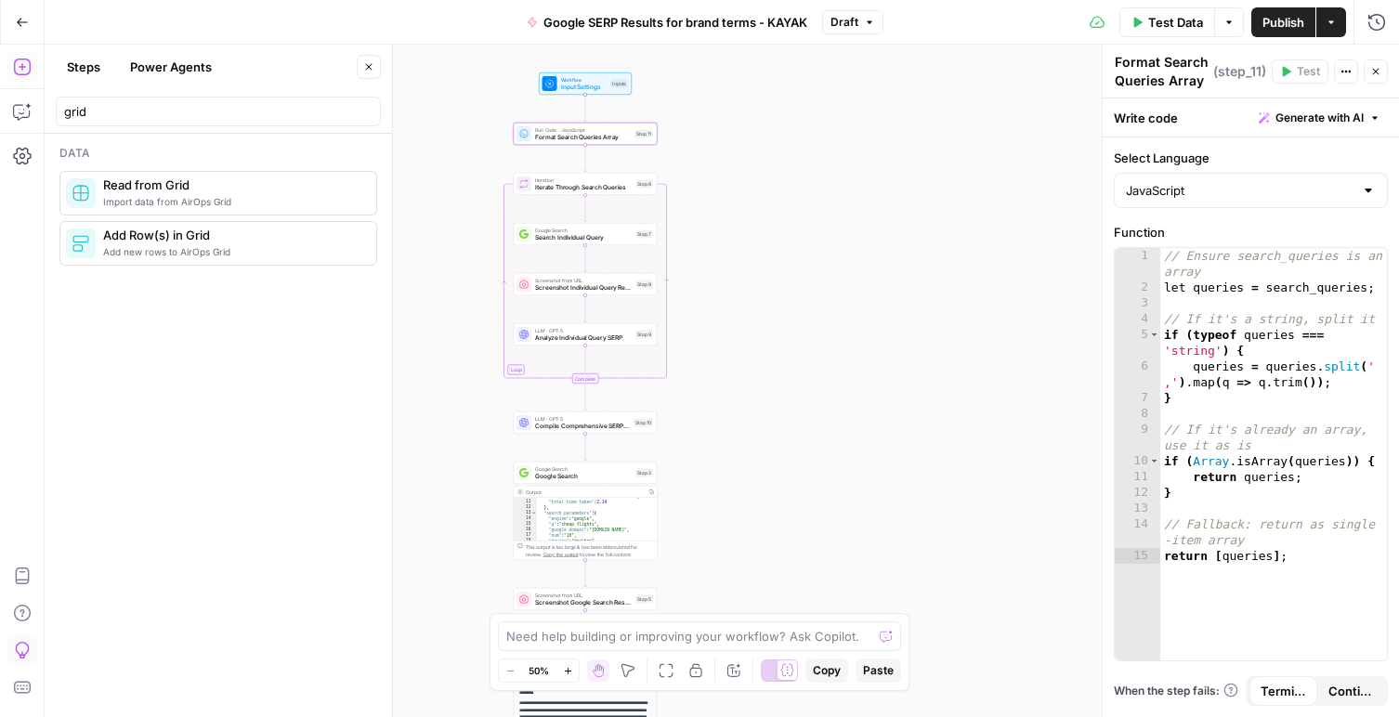
click at [1171, 120] on div "Write code Generate with AI" at bounding box center [1251, 117] width 296 height 38
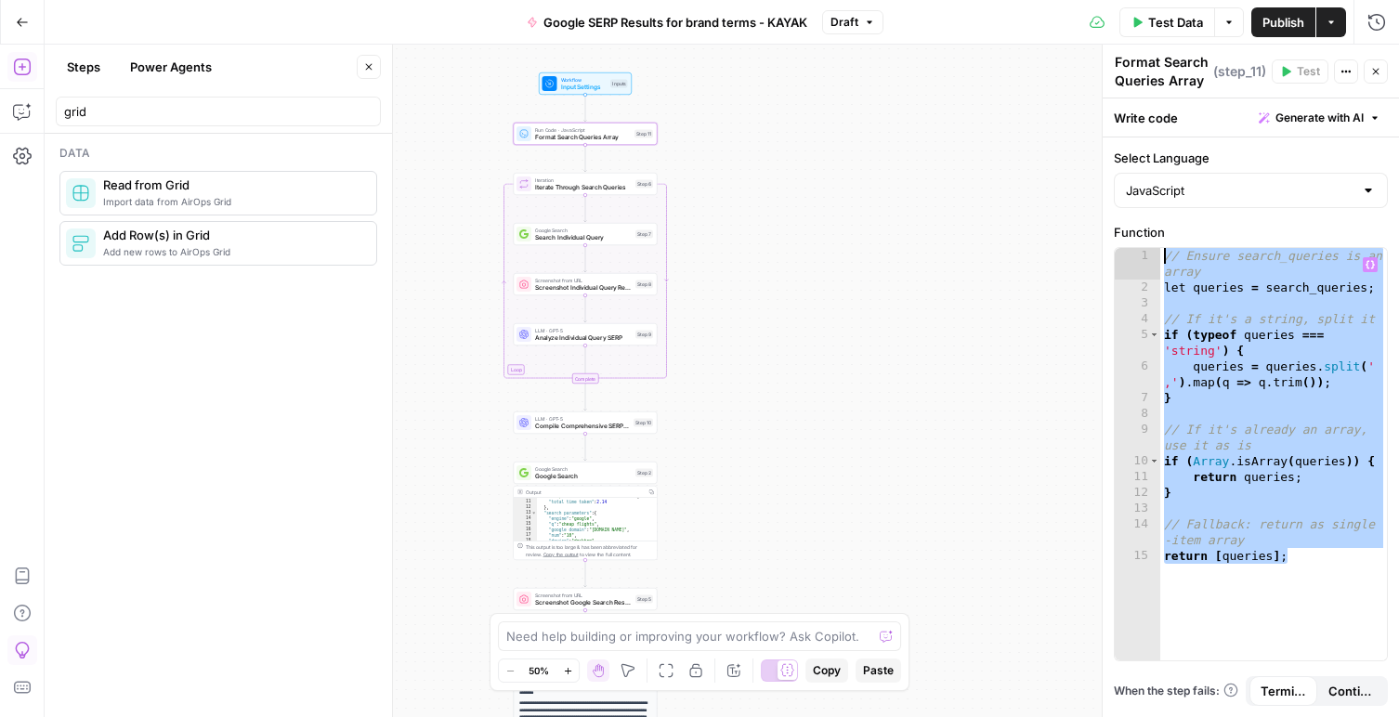
drag, startPoint x: 1295, startPoint y: 556, endPoint x: 1085, endPoint y: 196, distance: 417.1
click at [1085, 196] on body "**********" at bounding box center [699, 358] width 1399 height 717
type textarea "**********"
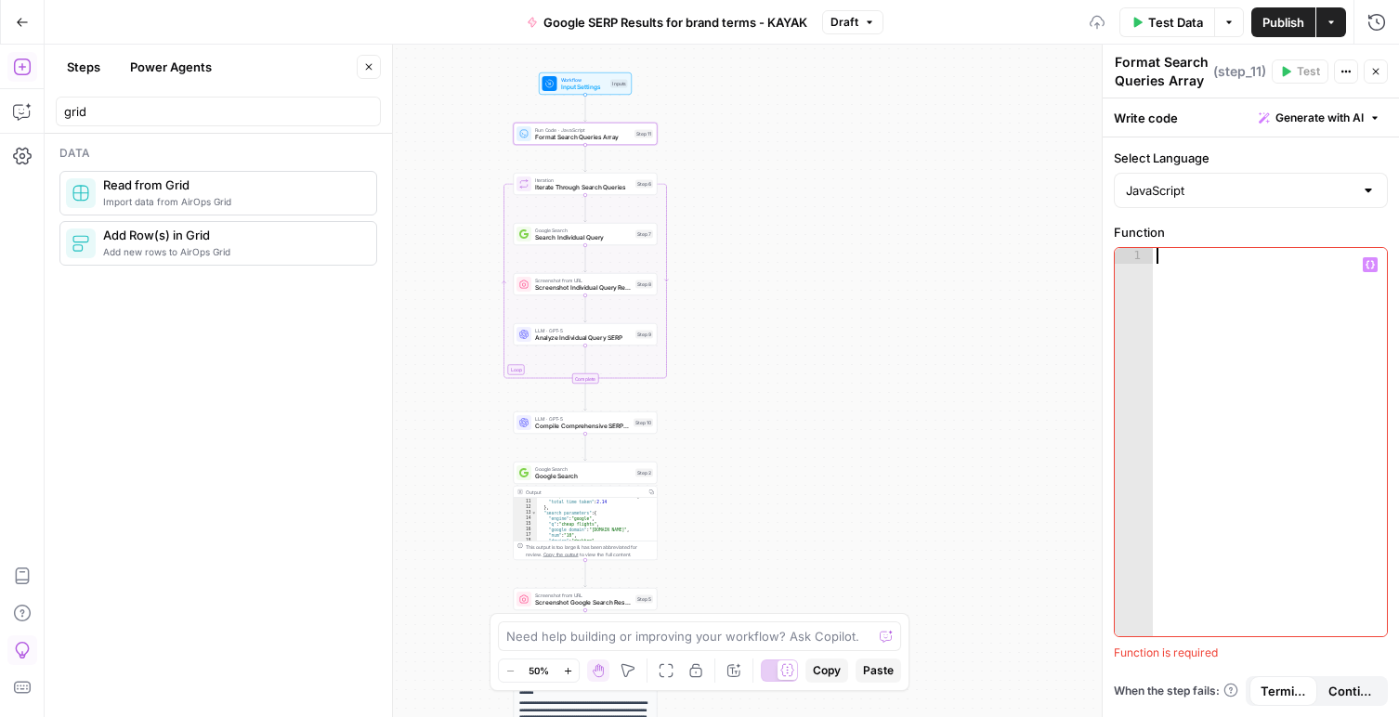
paste textarea "**********"
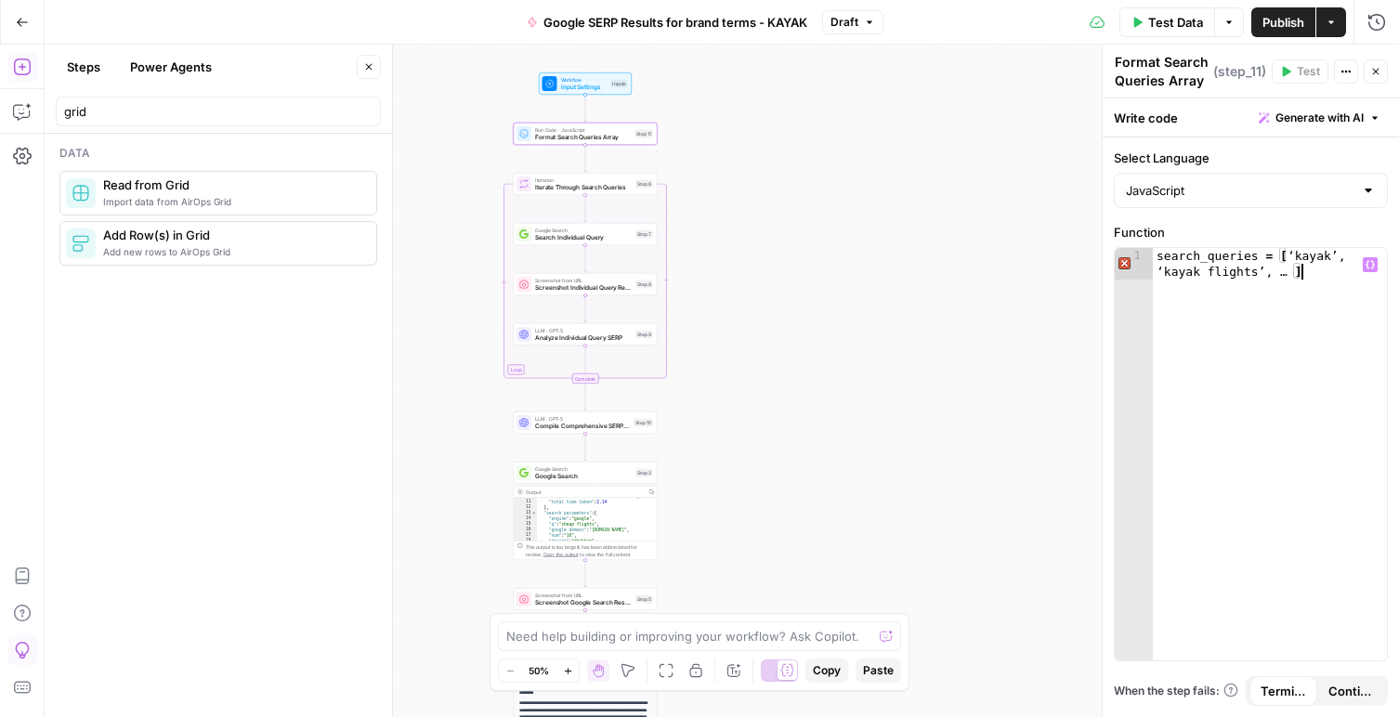
click at [1271, 276] on div "search_queries = [ ‘kayak’ , ‘kayak flights’ , … ]" at bounding box center [1270, 486] width 234 height 476
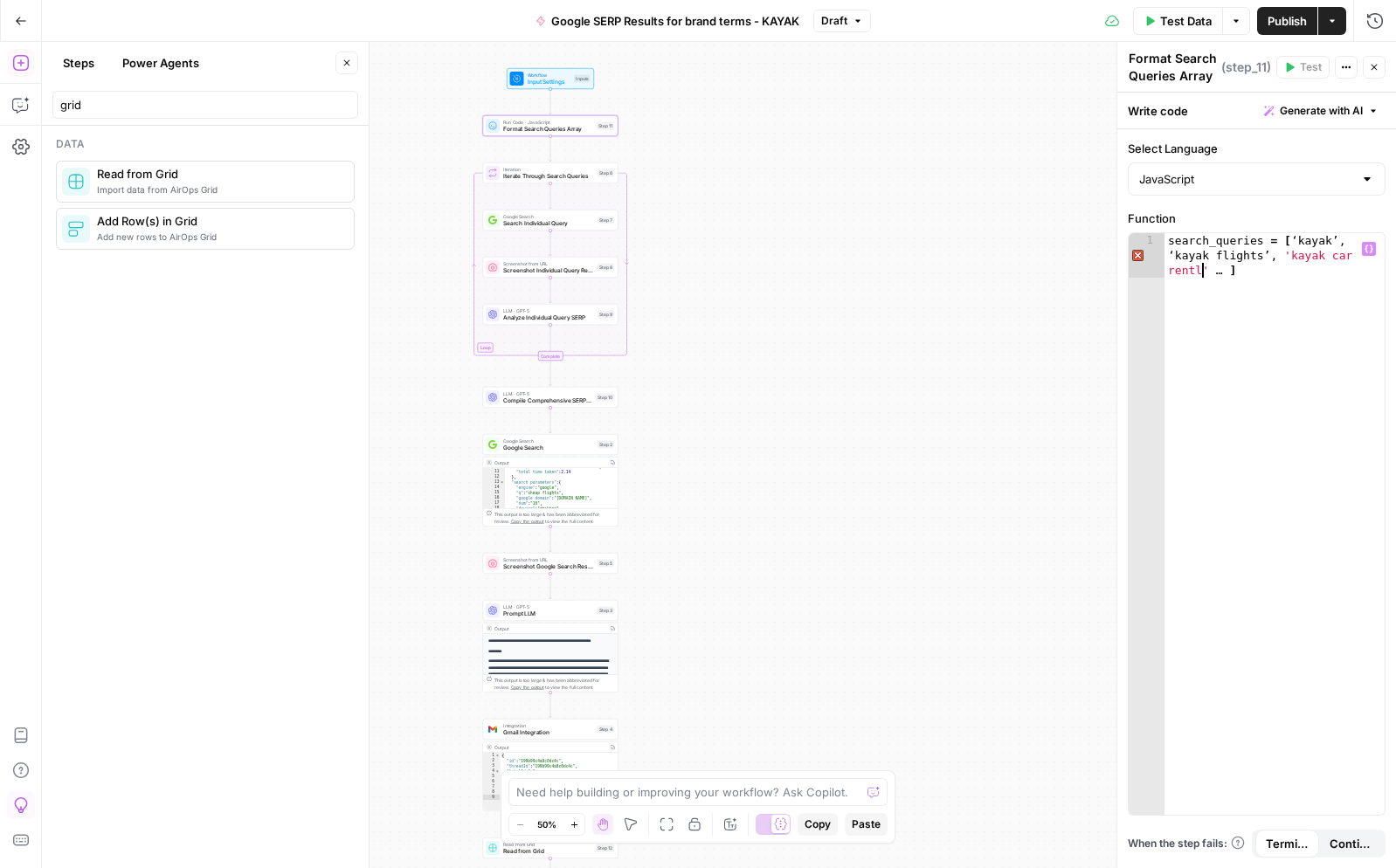
scroll to position [0, 31]
click at [1217, 272] on div "search_queries = [ ‘kayak’ , ‘kayak flights’ , 'kayak car rental' … ]" at bounding box center [1275, 568] width 220 height 671
click at [1271, 317] on div "search_queries = [ ‘kayak’ , ‘kayak flights’ , 'kayak car rental' , 'kayak hote…" at bounding box center [1275, 568] width 220 height 671
type textarea "**********"
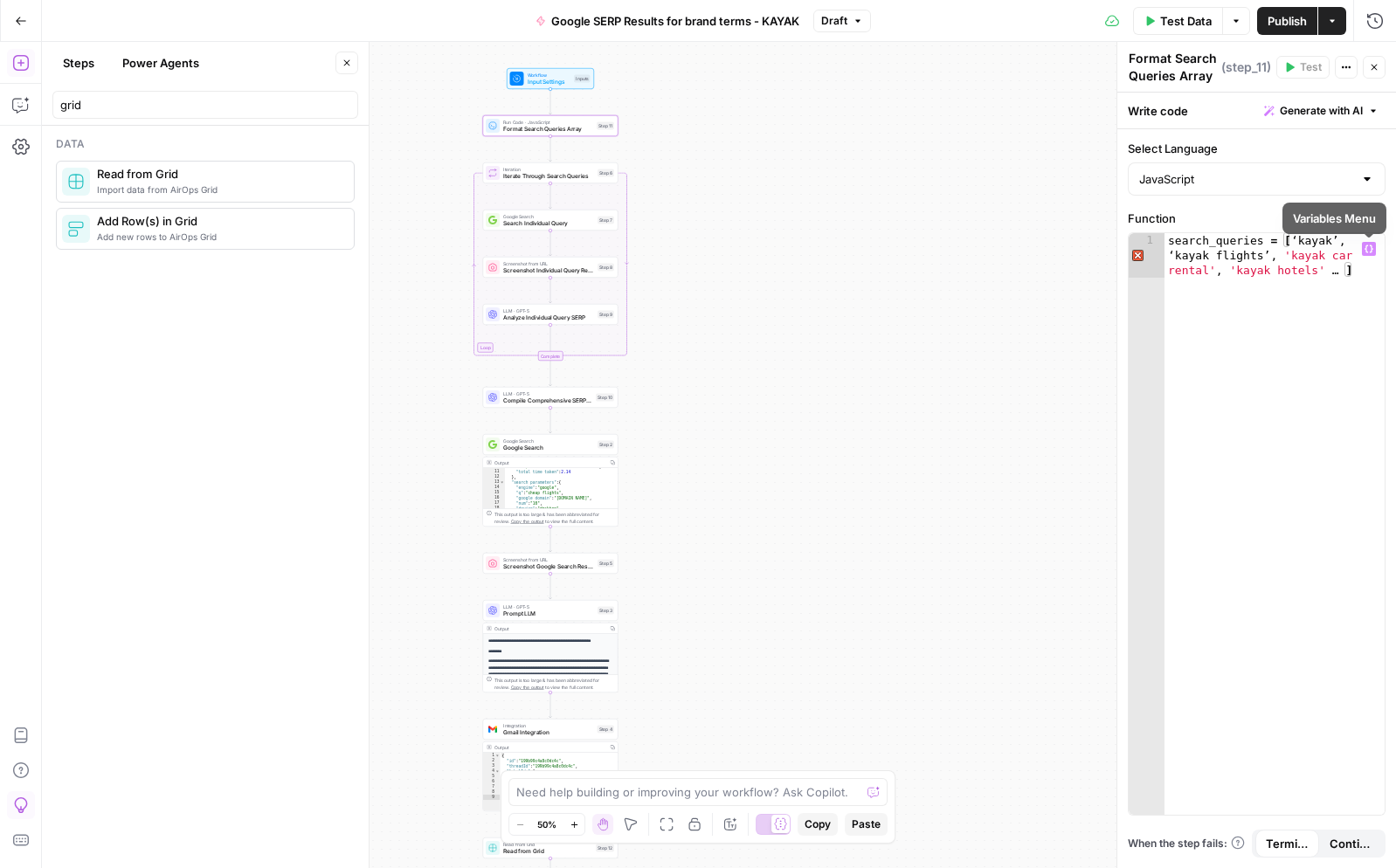
click at [1372, 246] on icon "button" at bounding box center [1369, 248] width 8 height 8
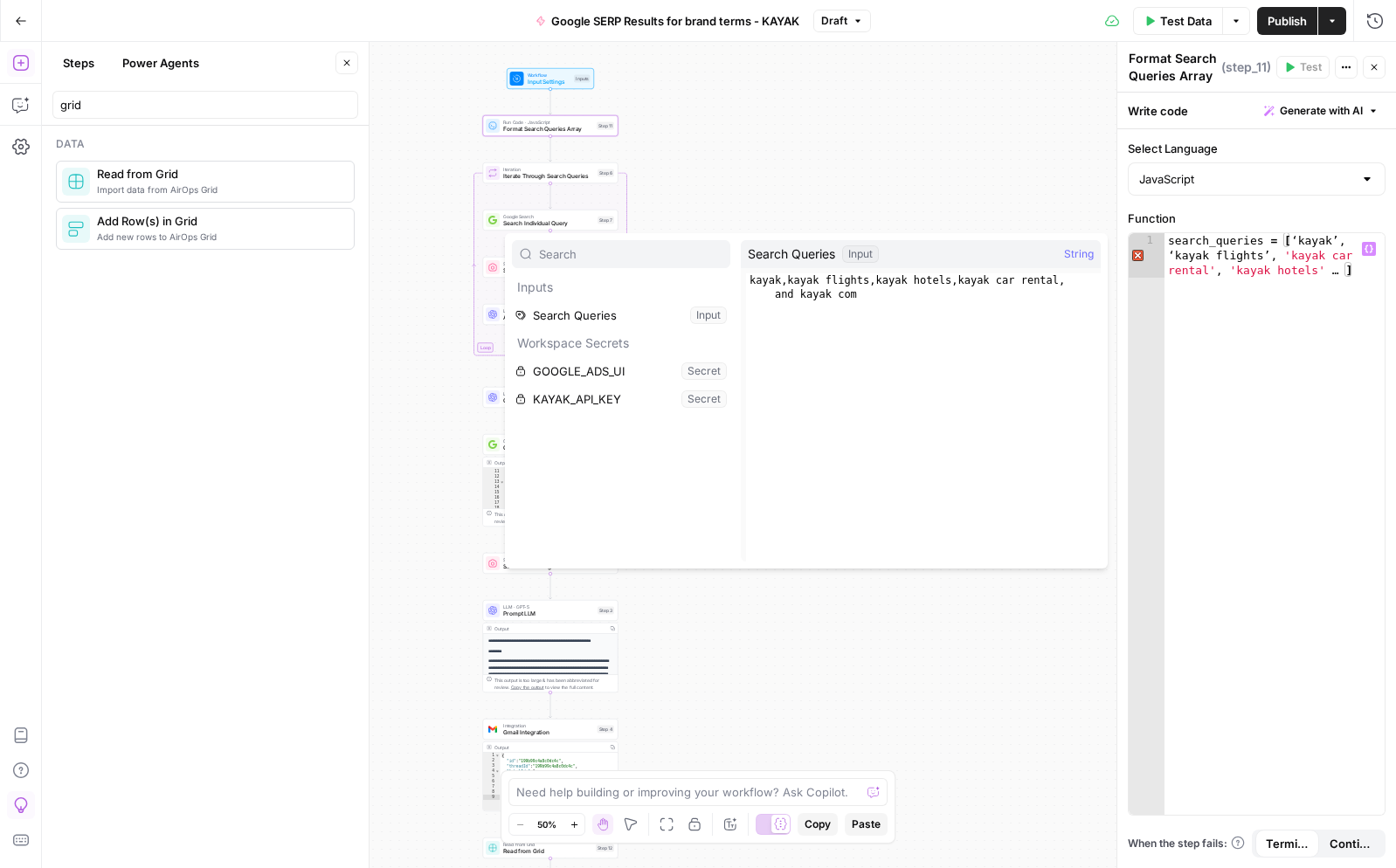
type textarea "**********"
drag, startPoint x: 871, startPoint y: 289, endPoint x: 723, endPoint y: 251, distance: 152.8
click at [723, 251] on div "**********" at bounding box center [806, 401] width 603 height 336
click at [1343, 68] on icon "button" at bounding box center [1343, 68] width 3 height 3
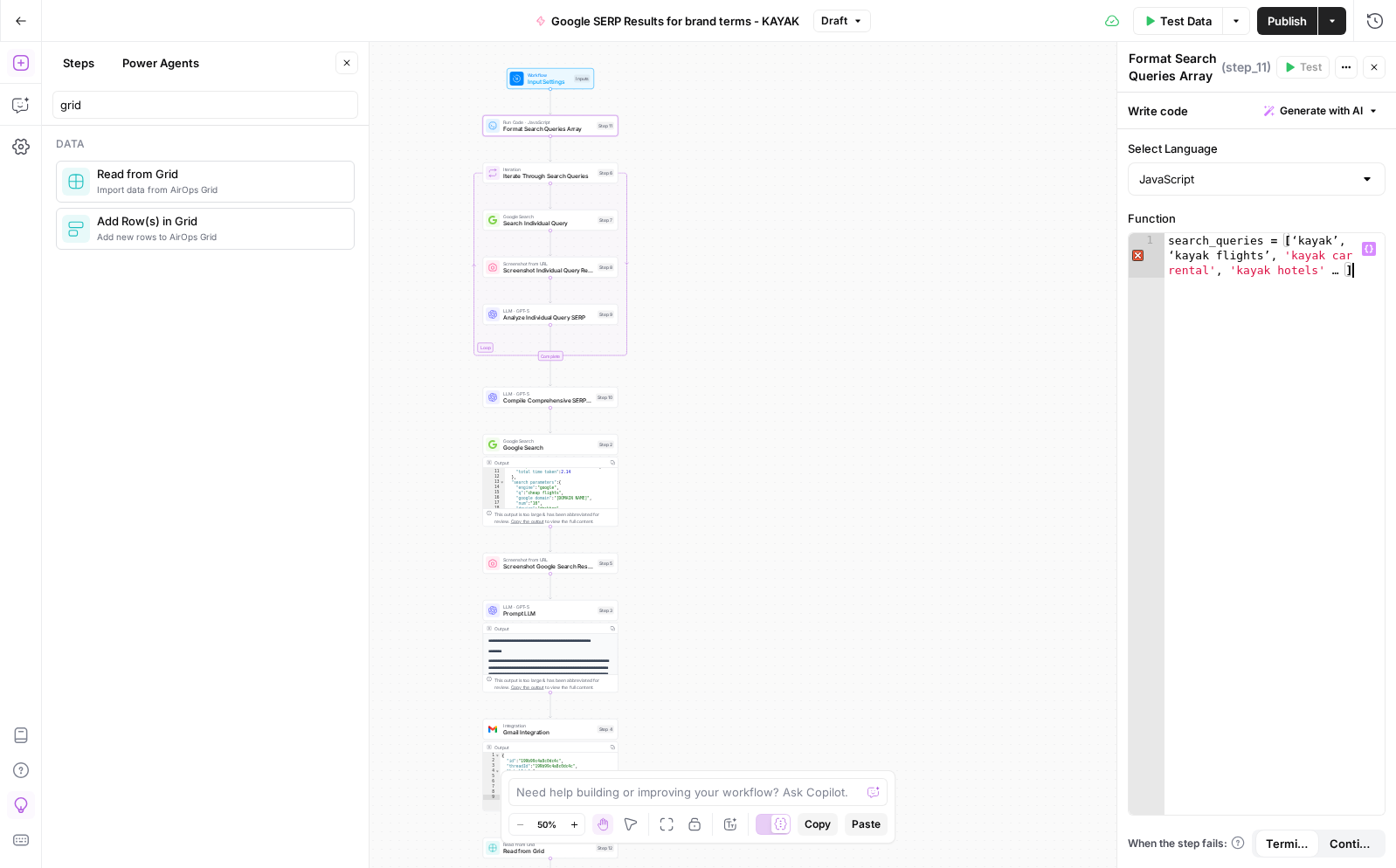
click at [1243, 394] on div "search_queries = [ ‘kayak’ , ‘kayak flights’ , 'kayak car rental' , 'kayak hote…" at bounding box center [1275, 568] width 220 height 671
click at [1367, 250] on icon "button" at bounding box center [1369, 249] width 8 height 8
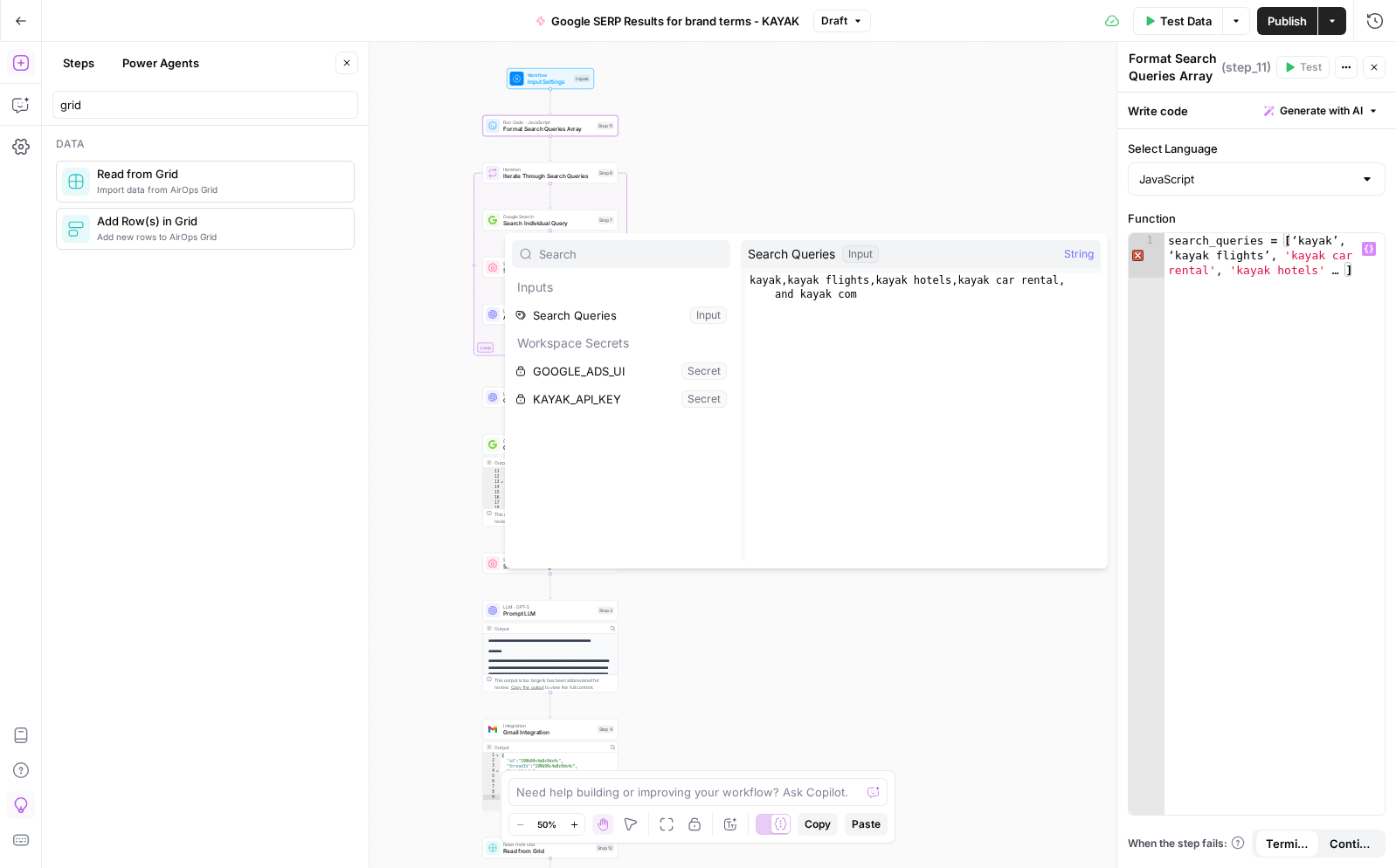
click at [1079, 252] on span "String" at bounding box center [1079, 254] width 30 height 18
click at [609, 316] on button "Select variable Search Queries" at bounding box center [621, 315] width 218 height 28
type textarea "**********"
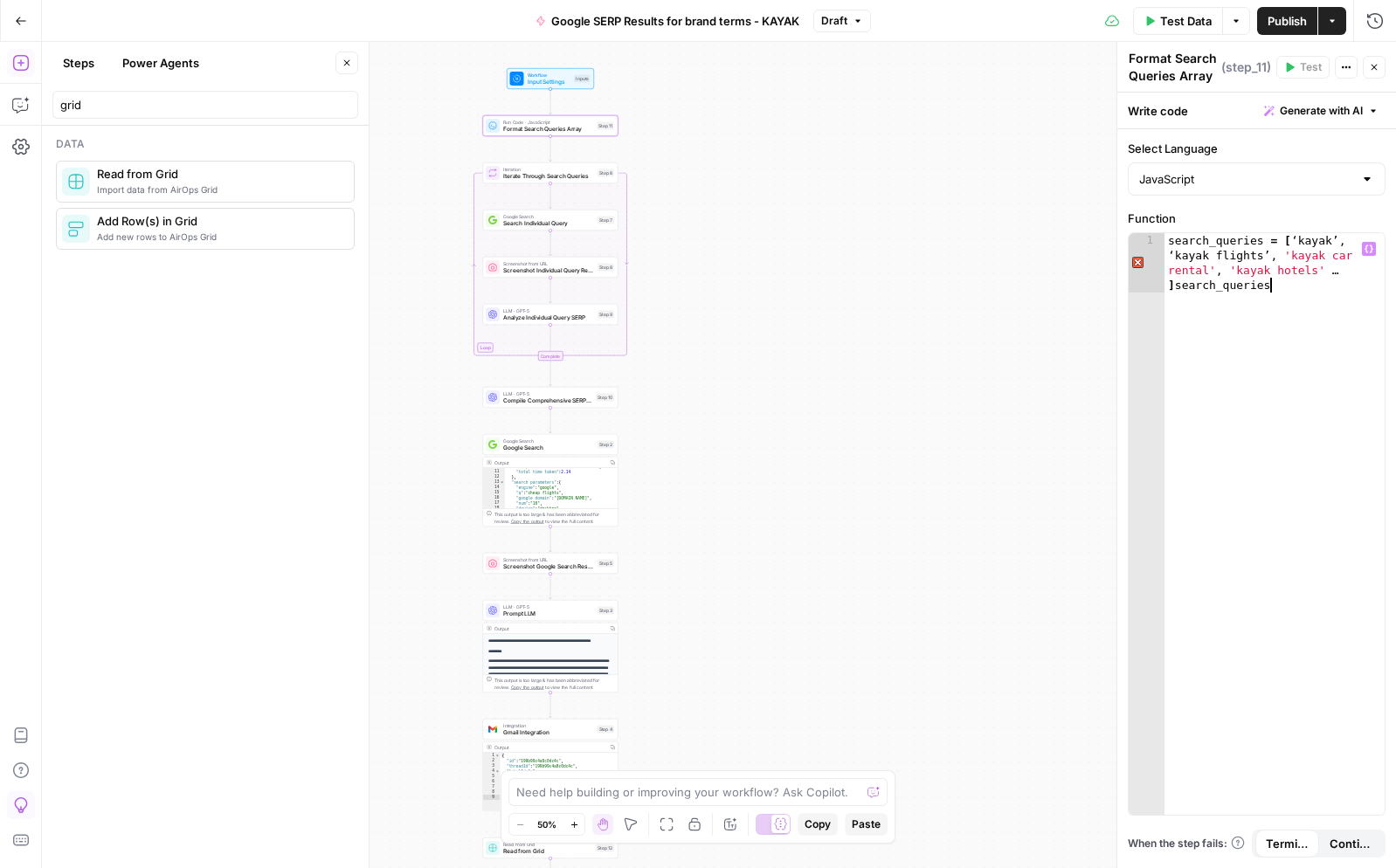
click at [1298, 329] on div "search_queries = [ ‘kayak’ , ‘kayak flights’ , 'kayak car rental' , 'kayak hote…" at bounding box center [1275, 583] width 220 height 701
click at [1261, 459] on div "search_queries = [ ‘kayak’ , ‘kayak flights’ , 'kayak car rental' , 'kayak hote…" at bounding box center [1275, 583] width 220 height 701
click at [1374, 68] on div "Run History E" at bounding box center [1338, 58] width 103 height 31
click at [1293, 302] on div "search_queries = [ ‘kayak’ , ‘kayak flights’ , 'kayak car rental' , 'kayak hote…" at bounding box center [1275, 583] width 220 height 701
click at [1373, 71] on icon "button" at bounding box center [1374, 67] width 10 height 10
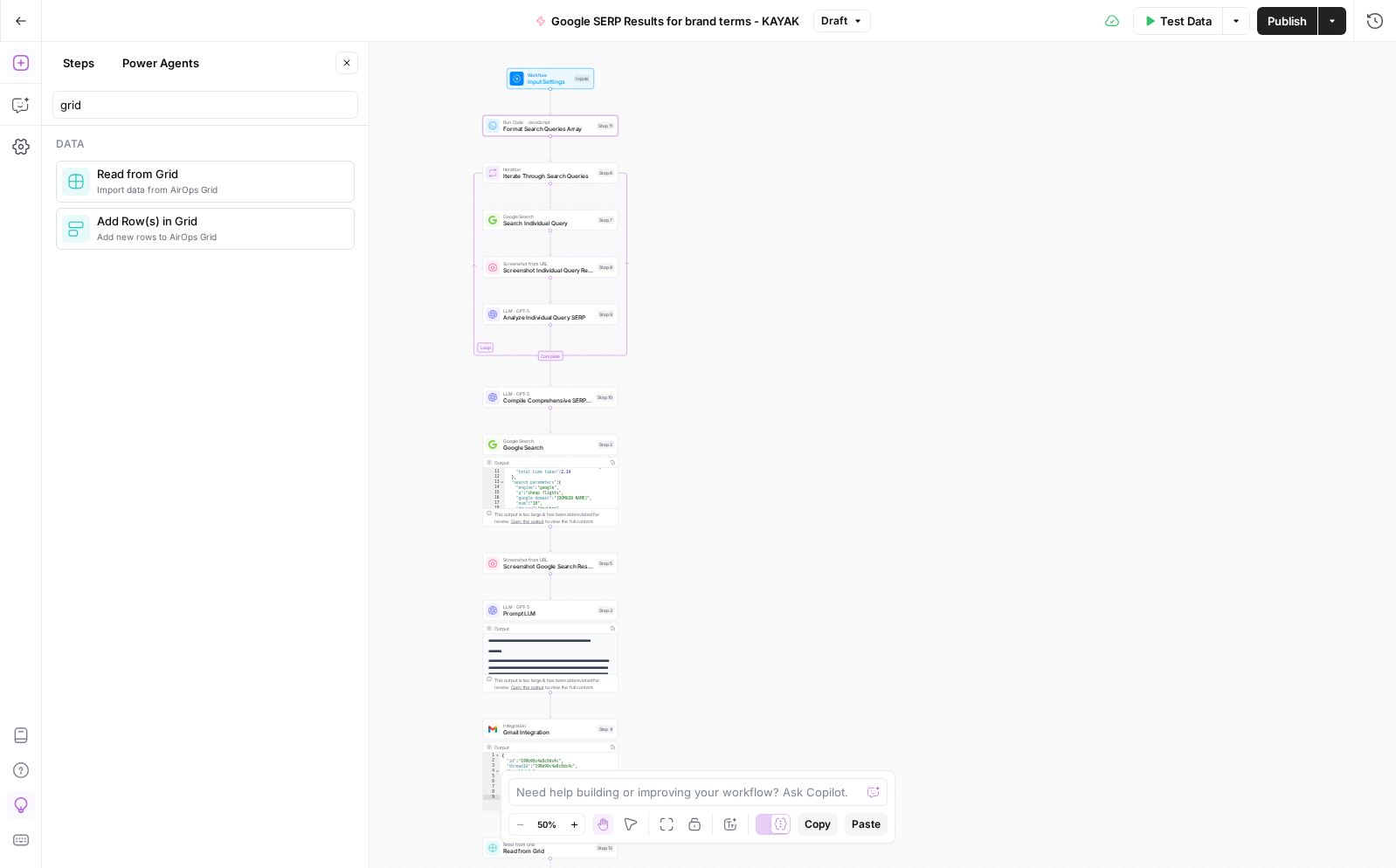
click at [564, 75] on span "Workflow" at bounding box center [549, 74] width 43 height 7
click at [1267, 138] on Queries "Search Queries" at bounding box center [1256, 140] width 188 height 18
click at [1166, 466] on form "Search Queries edit field Delete group Add Field Options" at bounding box center [1257, 476] width 278 height 784
click at [584, 129] on span "Format Search Queries Array" at bounding box center [548, 129] width 90 height 8
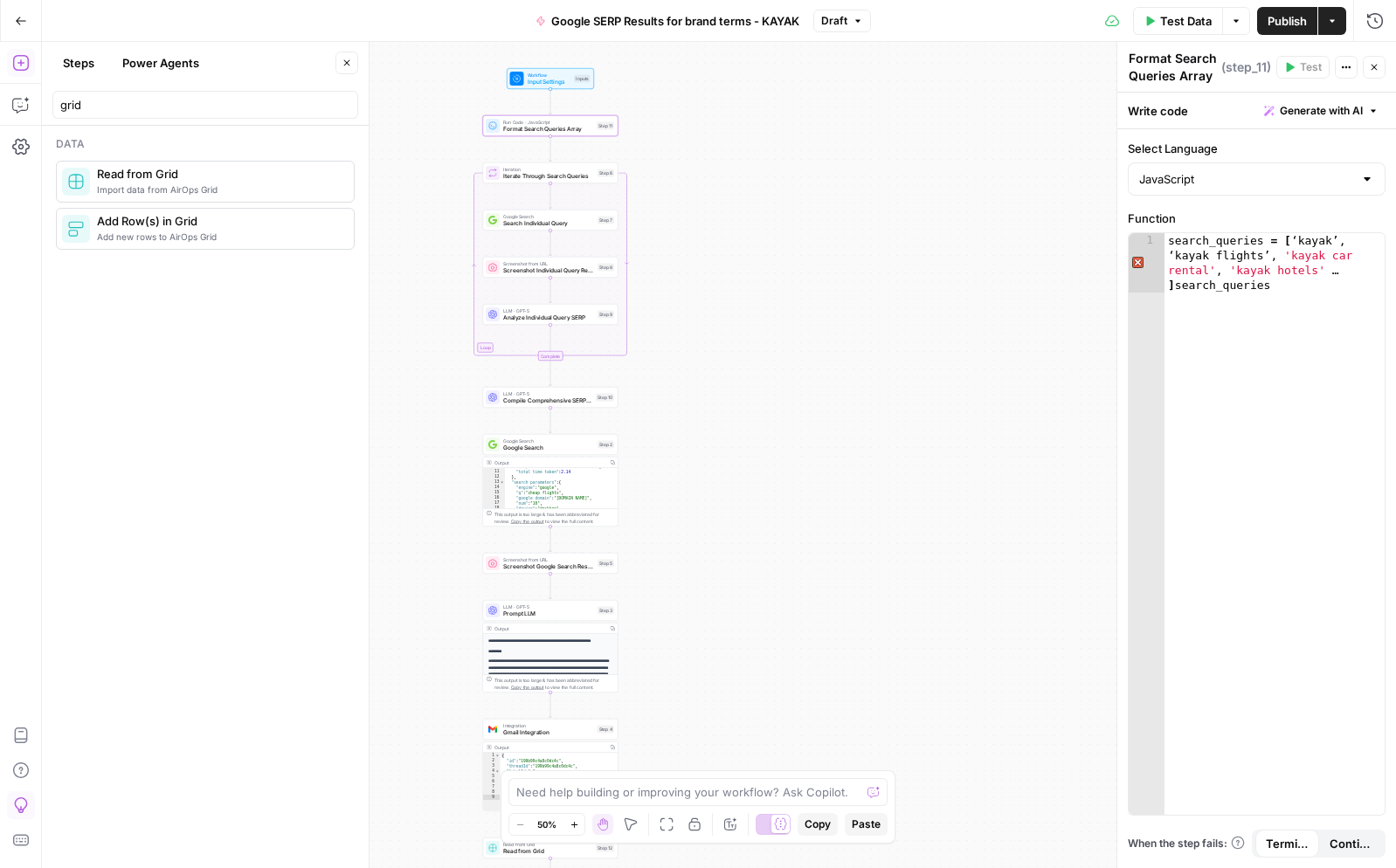
click at [544, 86] on span "Input Settings" at bounding box center [549, 82] width 43 height 8
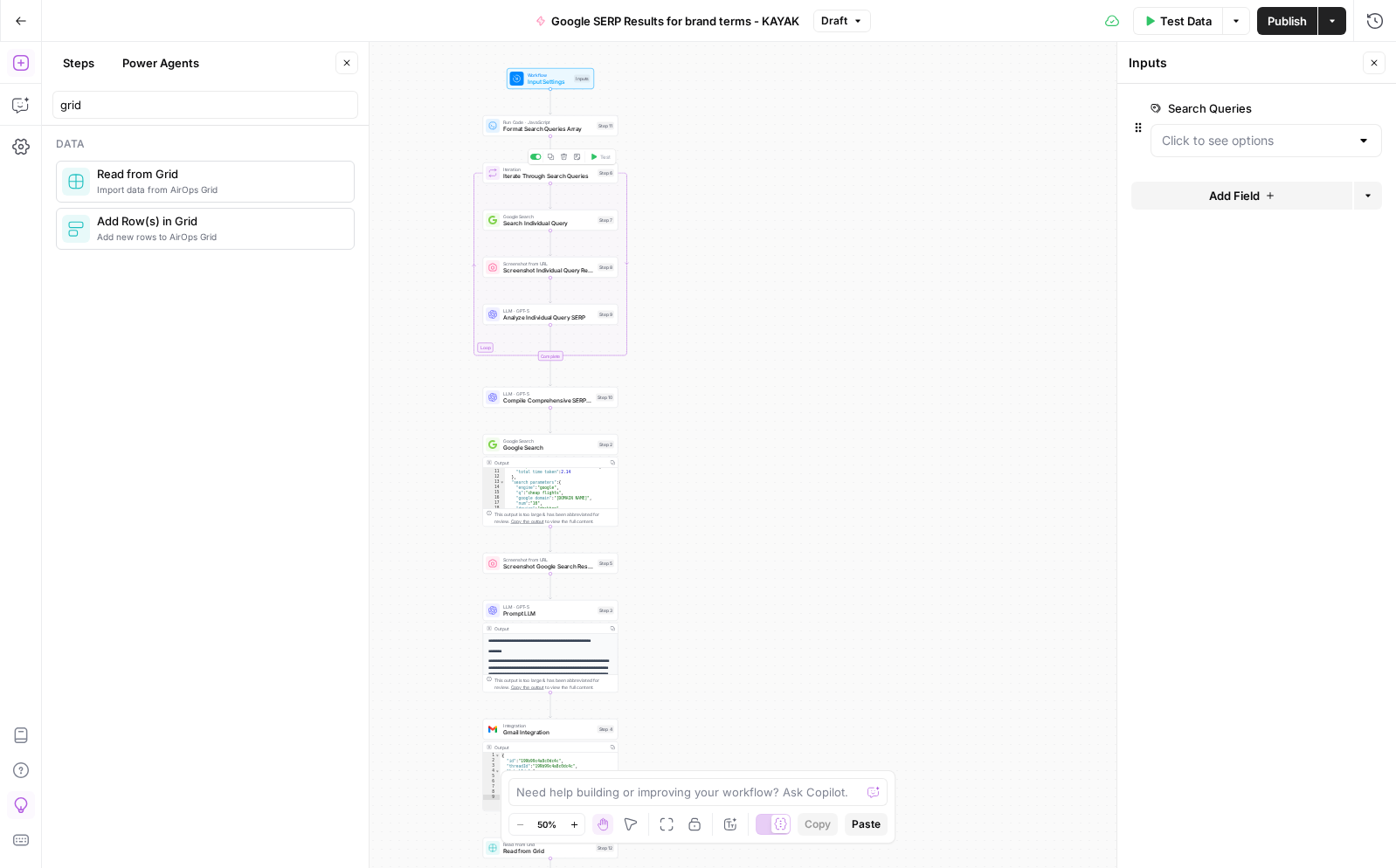
click at [552, 175] on span "Iterate Through Search Queries" at bounding box center [548, 176] width 91 height 8
click at [550, 230] on icon "Edge from step_7 to step_8" at bounding box center [550, 243] width 3 height 25
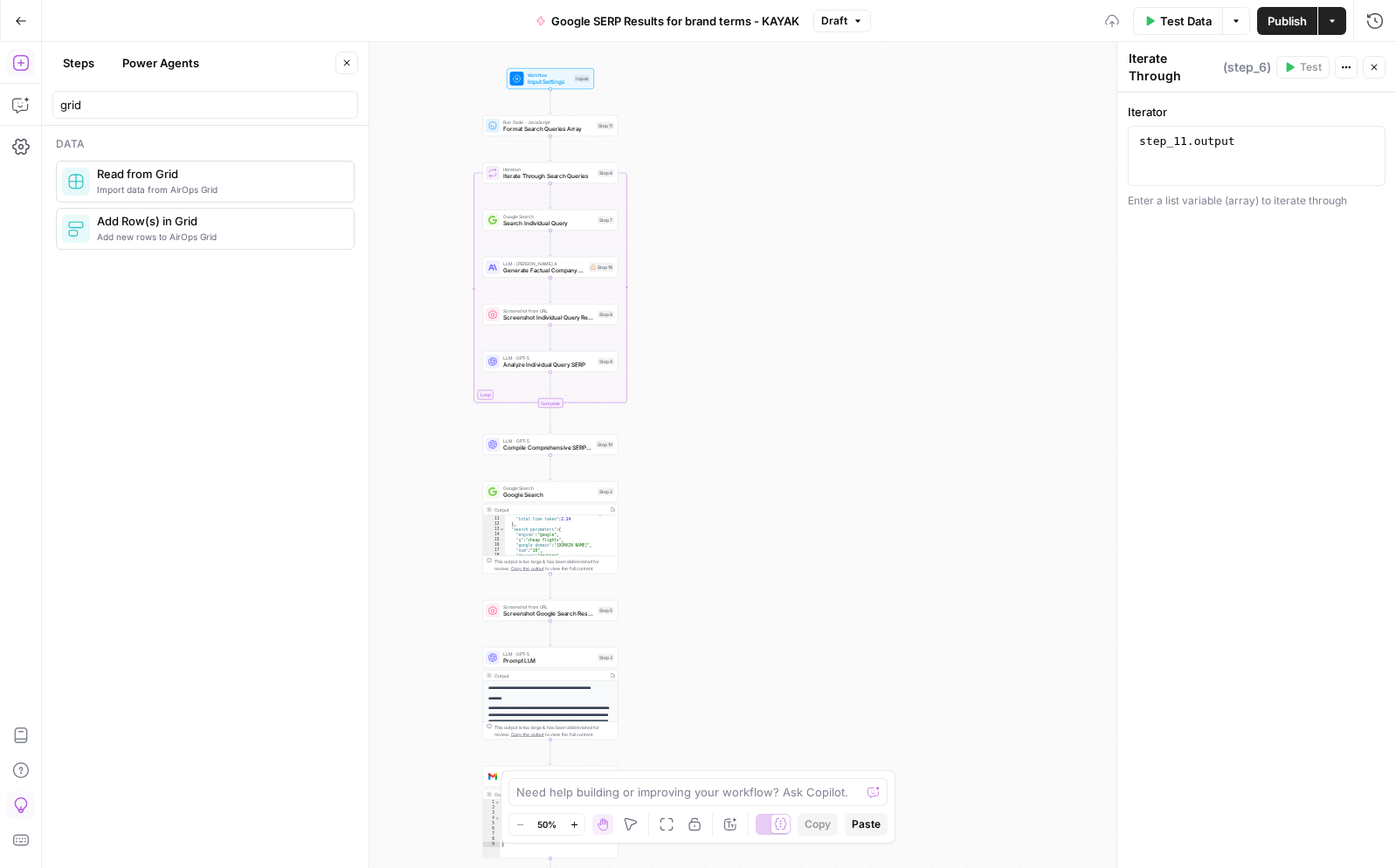
click at [554, 216] on span "Google Search" at bounding box center [548, 216] width 91 height 7
type textarea "Search Individual Query"
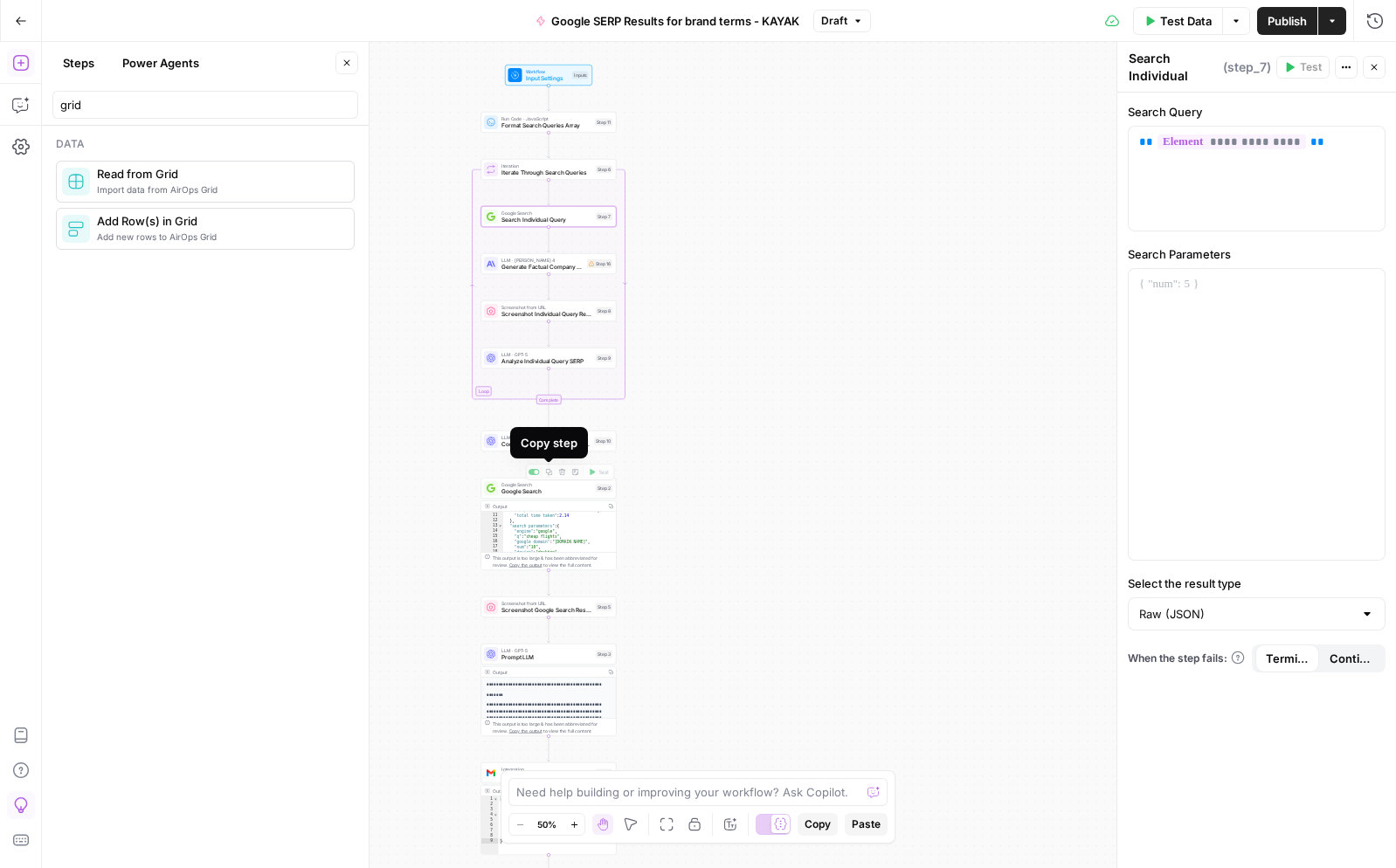
click at [551, 451] on div "Copy step" at bounding box center [548, 442] width 78 height 31
click at [584, 449] on span "Compile Comprehensive SERP Report" at bounding box center [546, 444] width 89 height 8
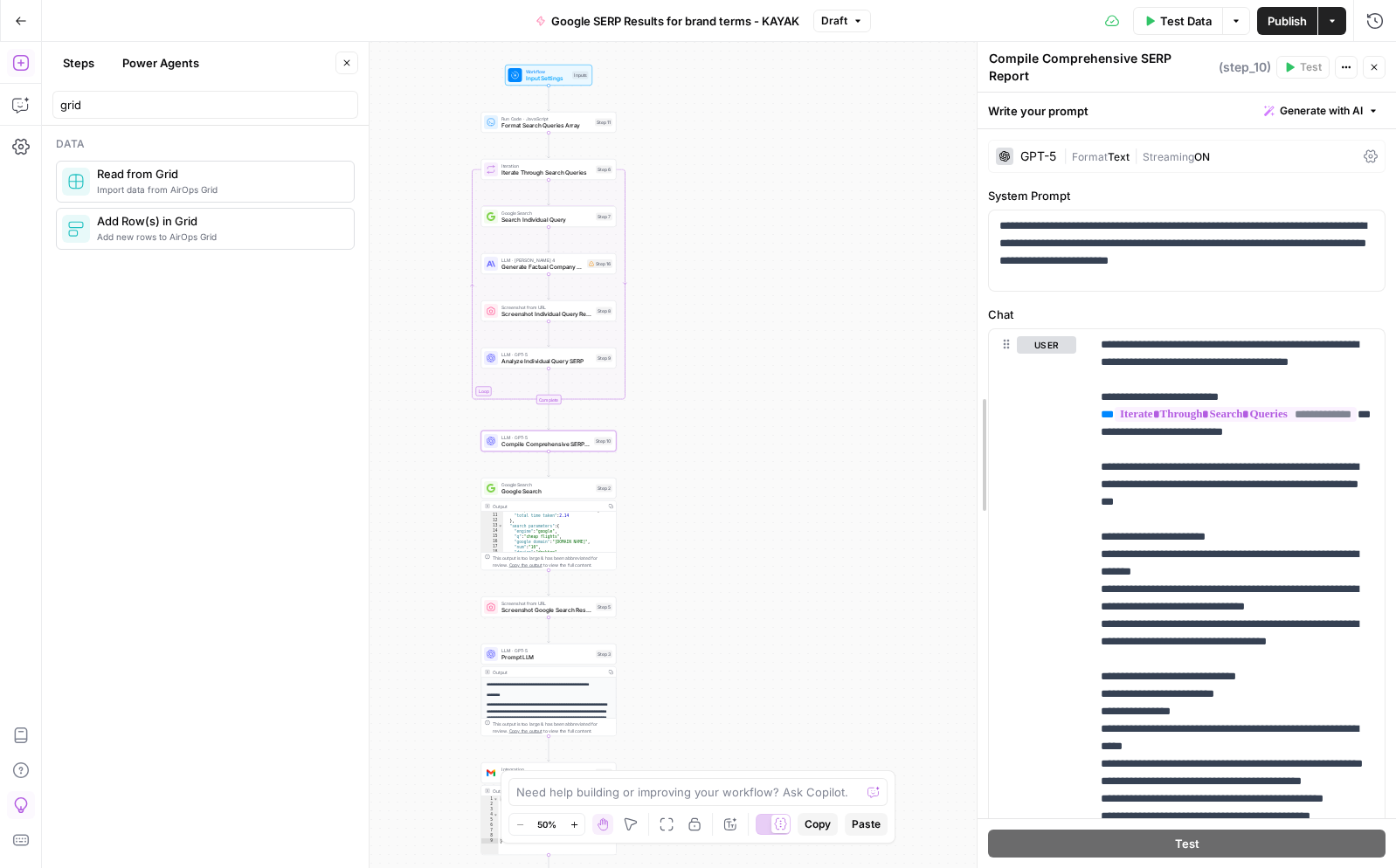
drag, startPoint x: 1118, startPoint y: 466, endPoint x: 977, endPoint y: 497, distance: 144.4
click at [1340, 67] on button "Actions" at bounding box center [1346, 67] width 23 height 23
click at [1379, 62] on icon "button" at bounding box center [1374, 67] width 10 height 10
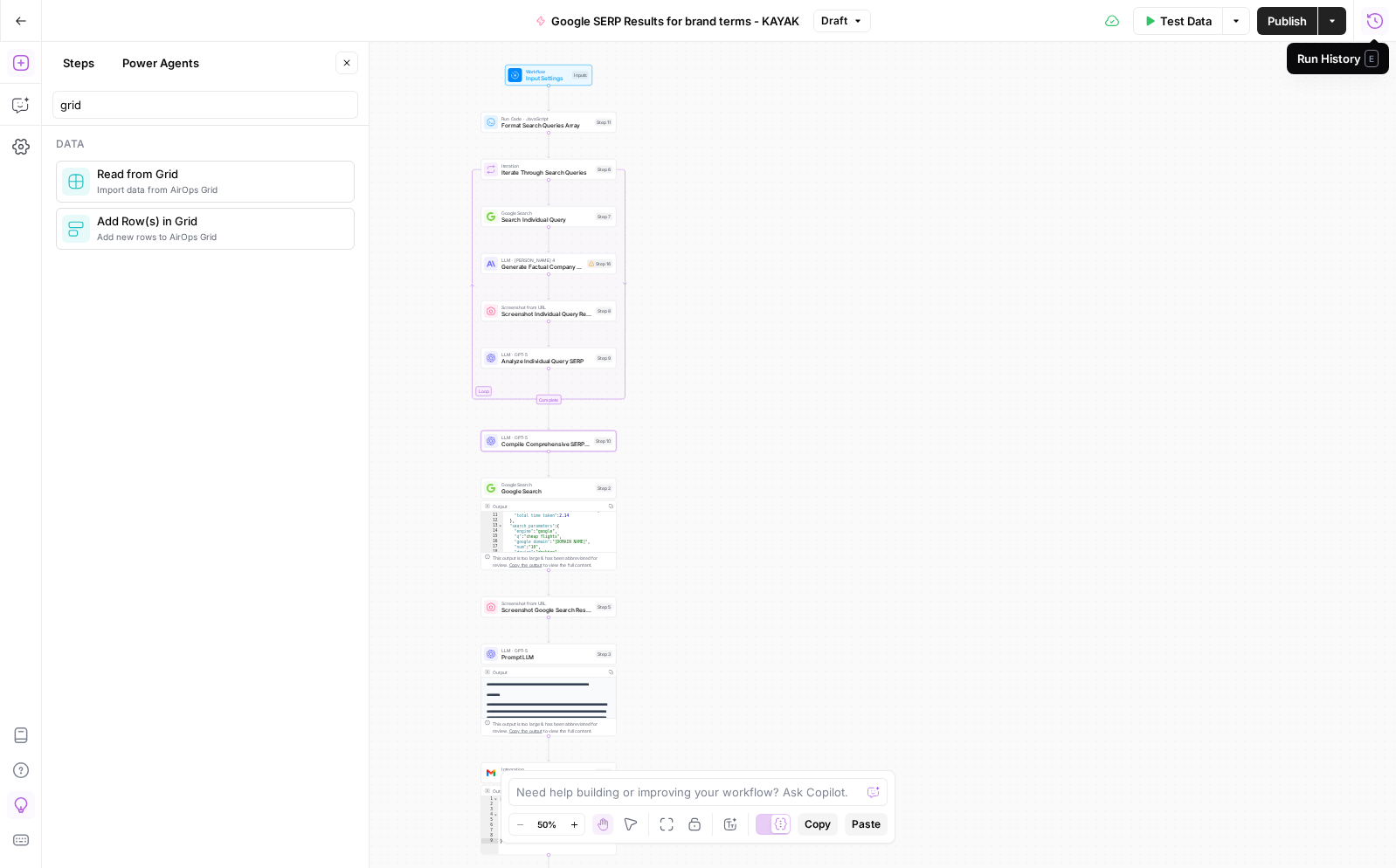
click at [1371, 15] on icon "button" at bounding box center [1375, 20] width 16 height 16
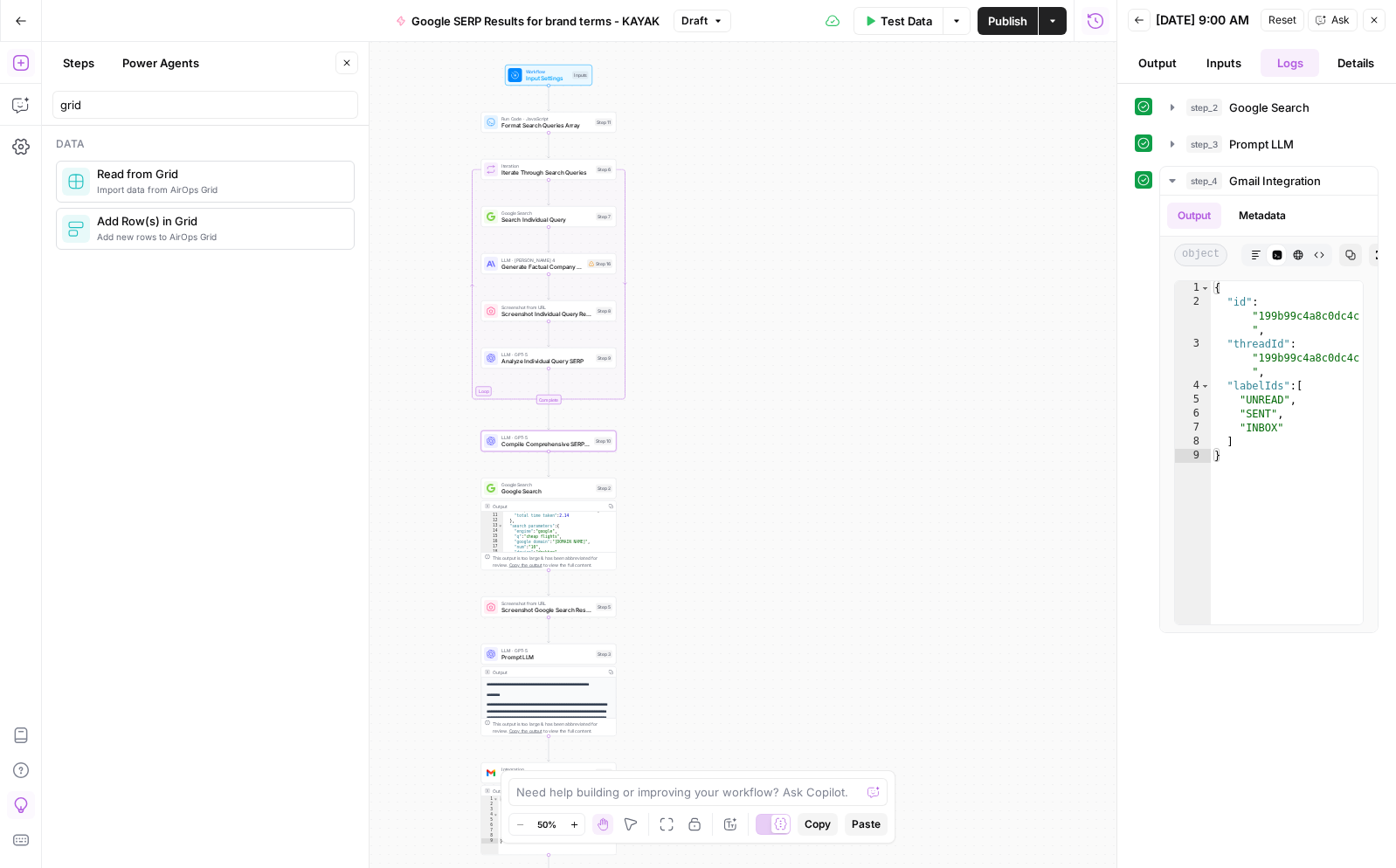
click at [1152, 72] on button "Output" at bounding box center [1157, 63] width 59 height 28
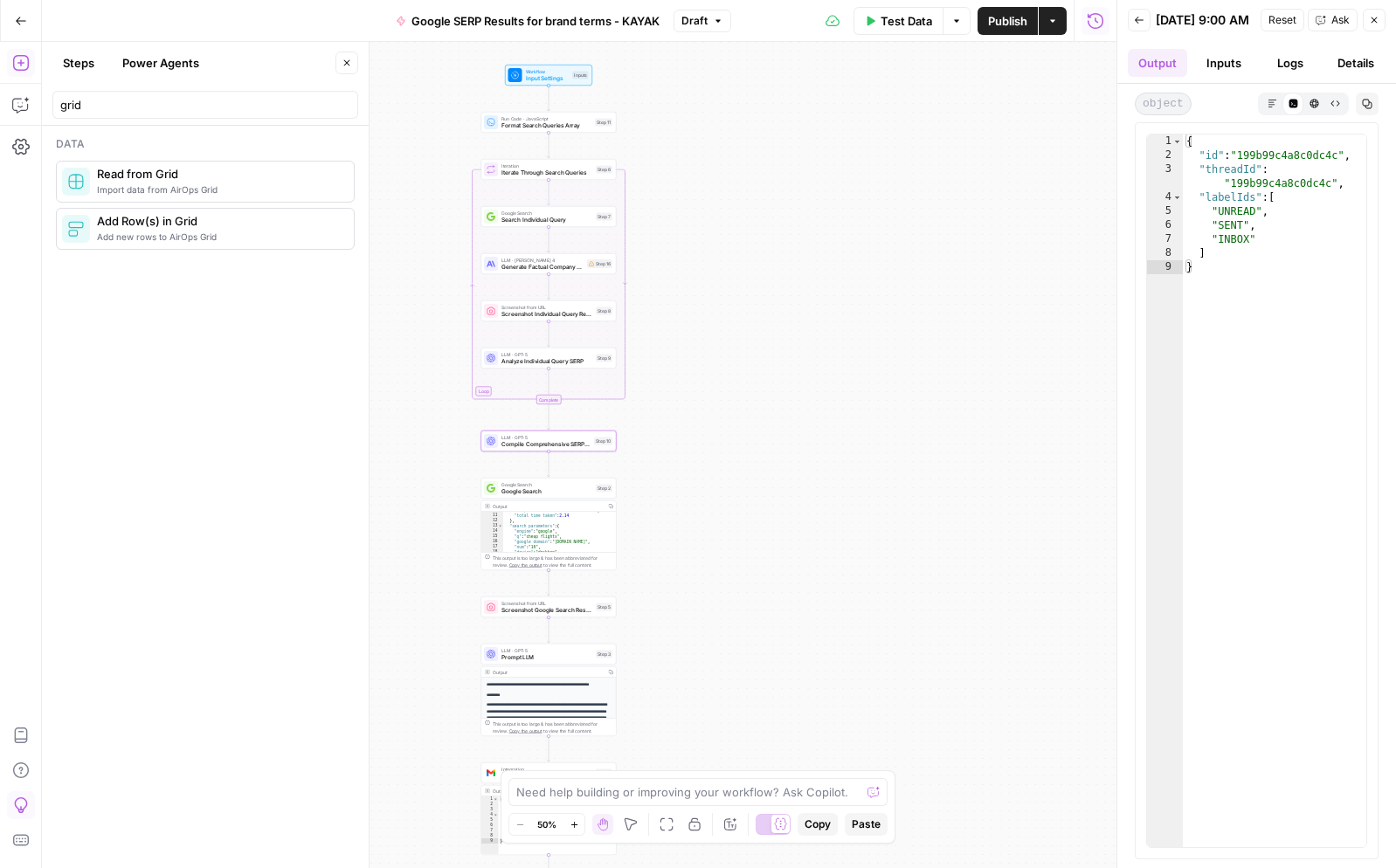
click at [1224, 73] on button "Inputs" at bounding box center [1224, 63] width 59 height 28
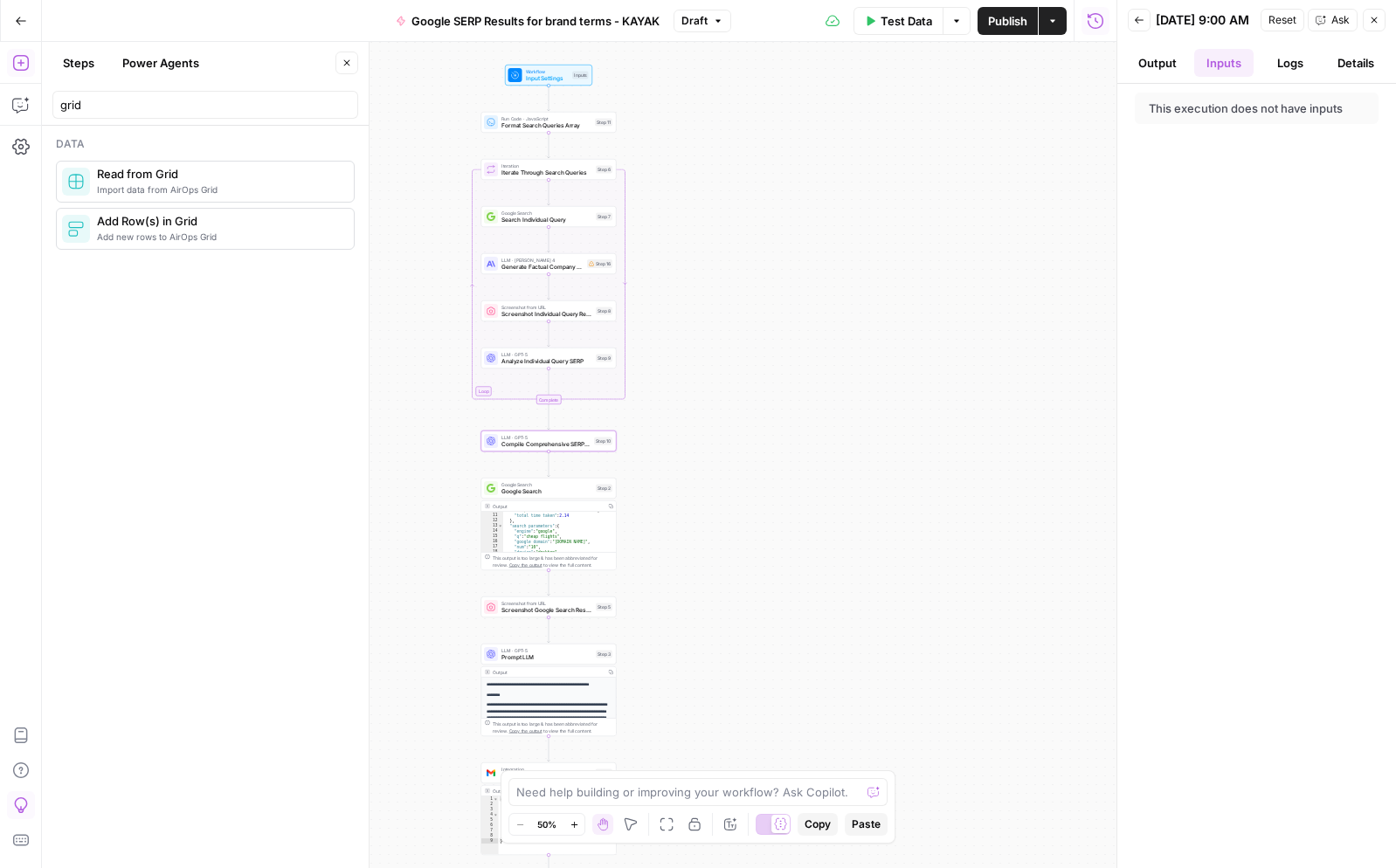
click at [1299, 69] on button "Logs" at bounding box center [1290, 63] width 59 height 28
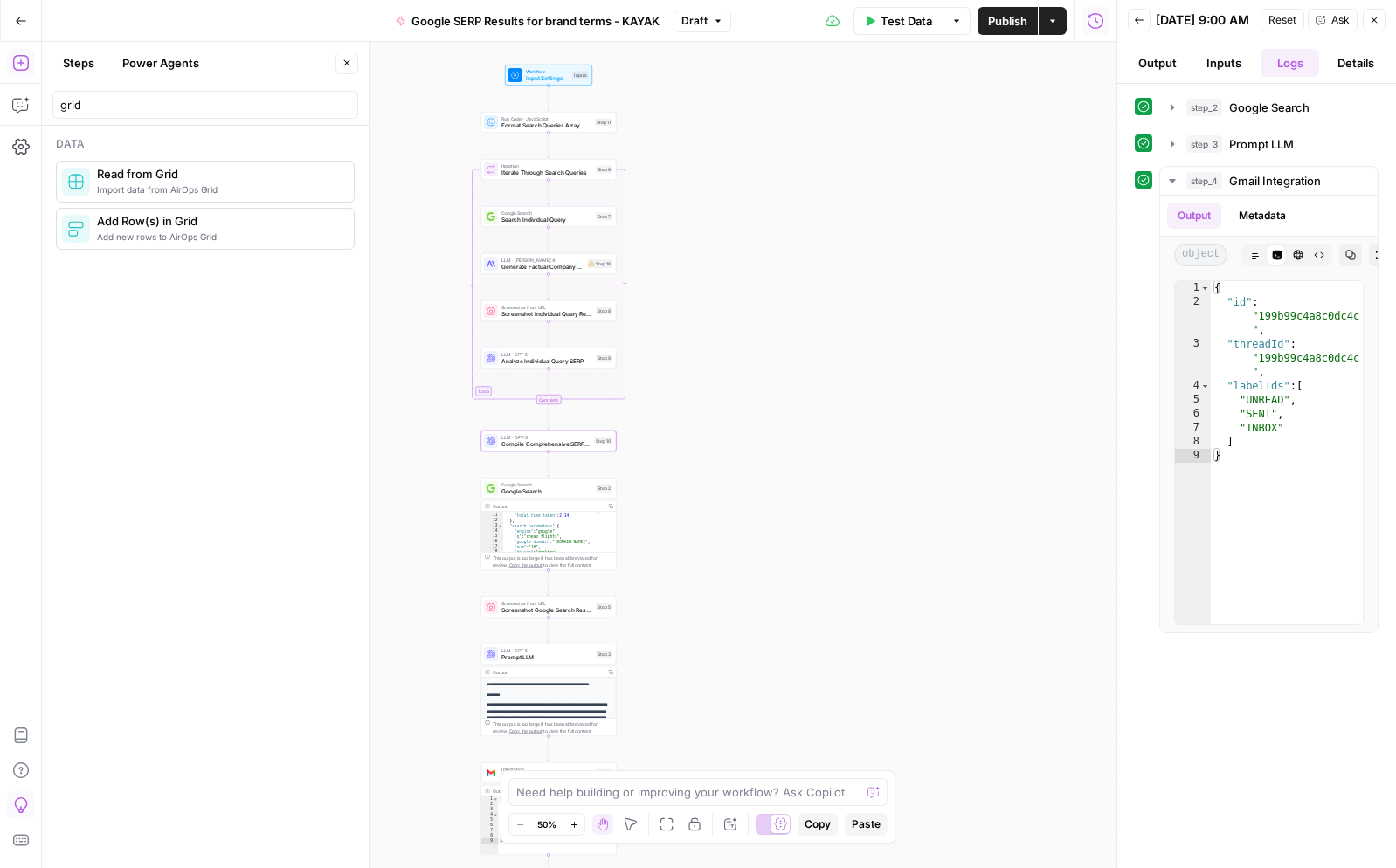
click at [1135, 24] on icon "button" at bounding box center [1139, 20] width 8 height 7
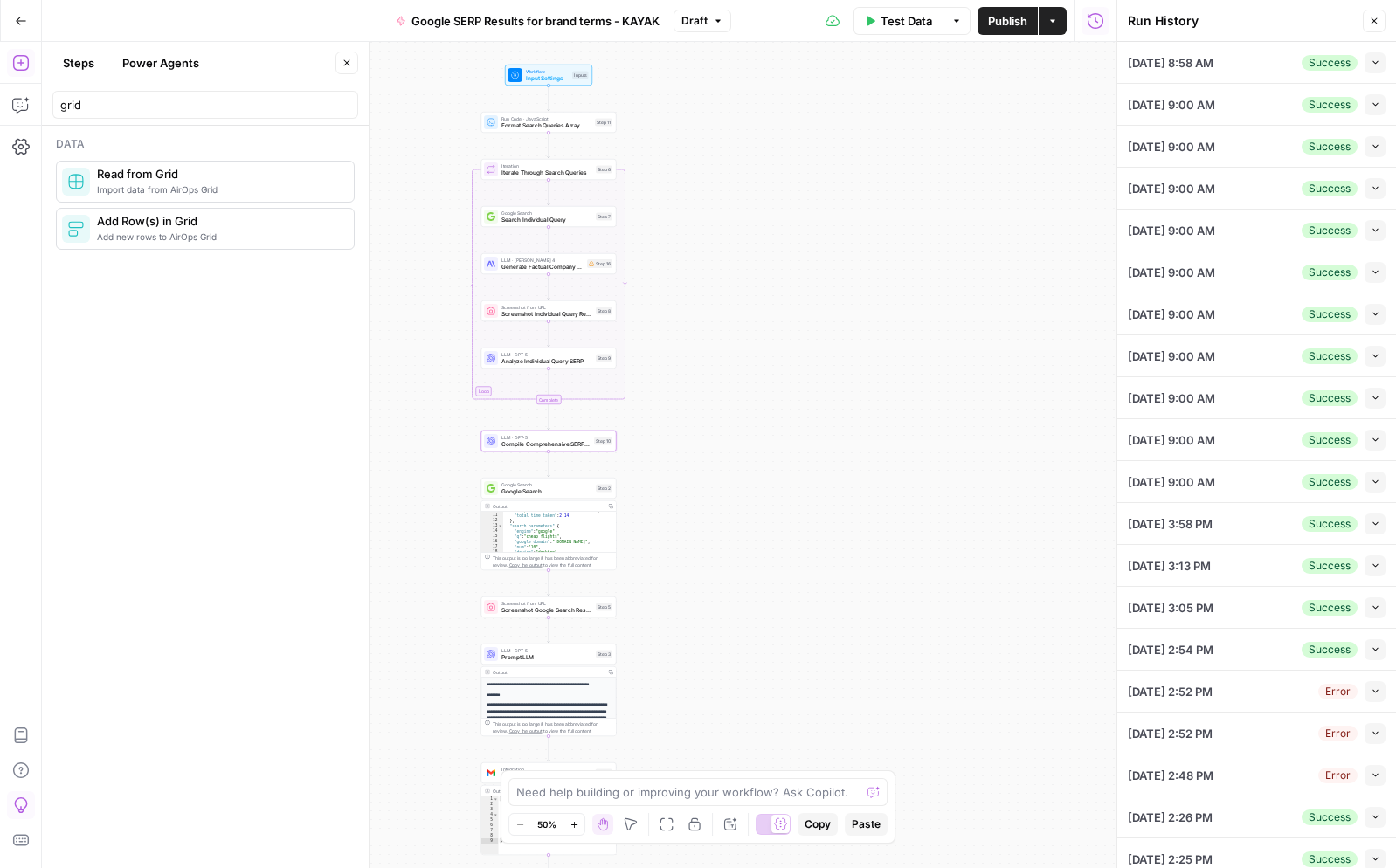
scroll to position [12, 0]
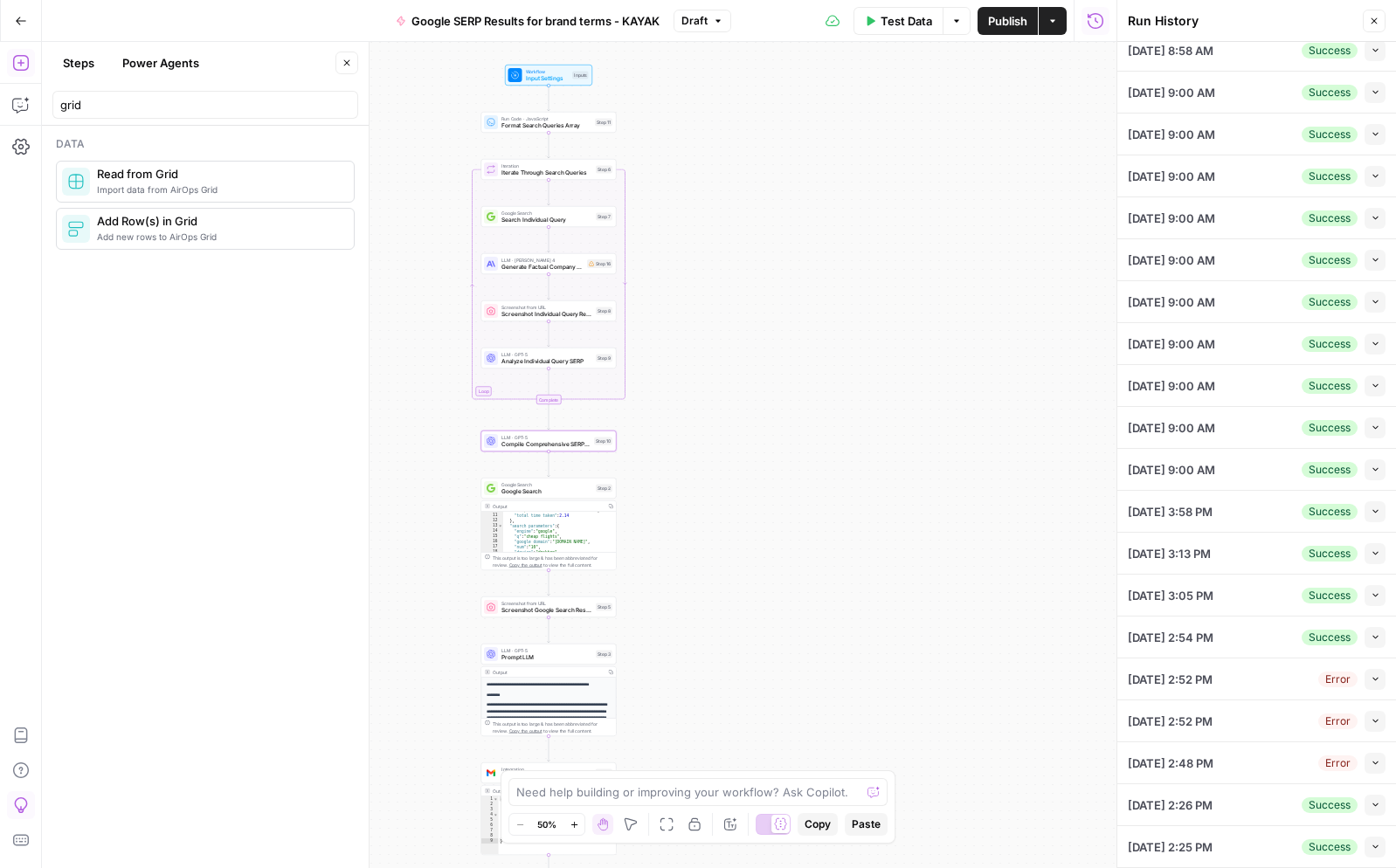
click at [1184, 641] on span "[DATE] 2:54 PM" at bounding box center [1170, 638] width 86 height 18
click at [1372, 640] on icon "button" at bounding box center [1375, 638] width 9 height 9
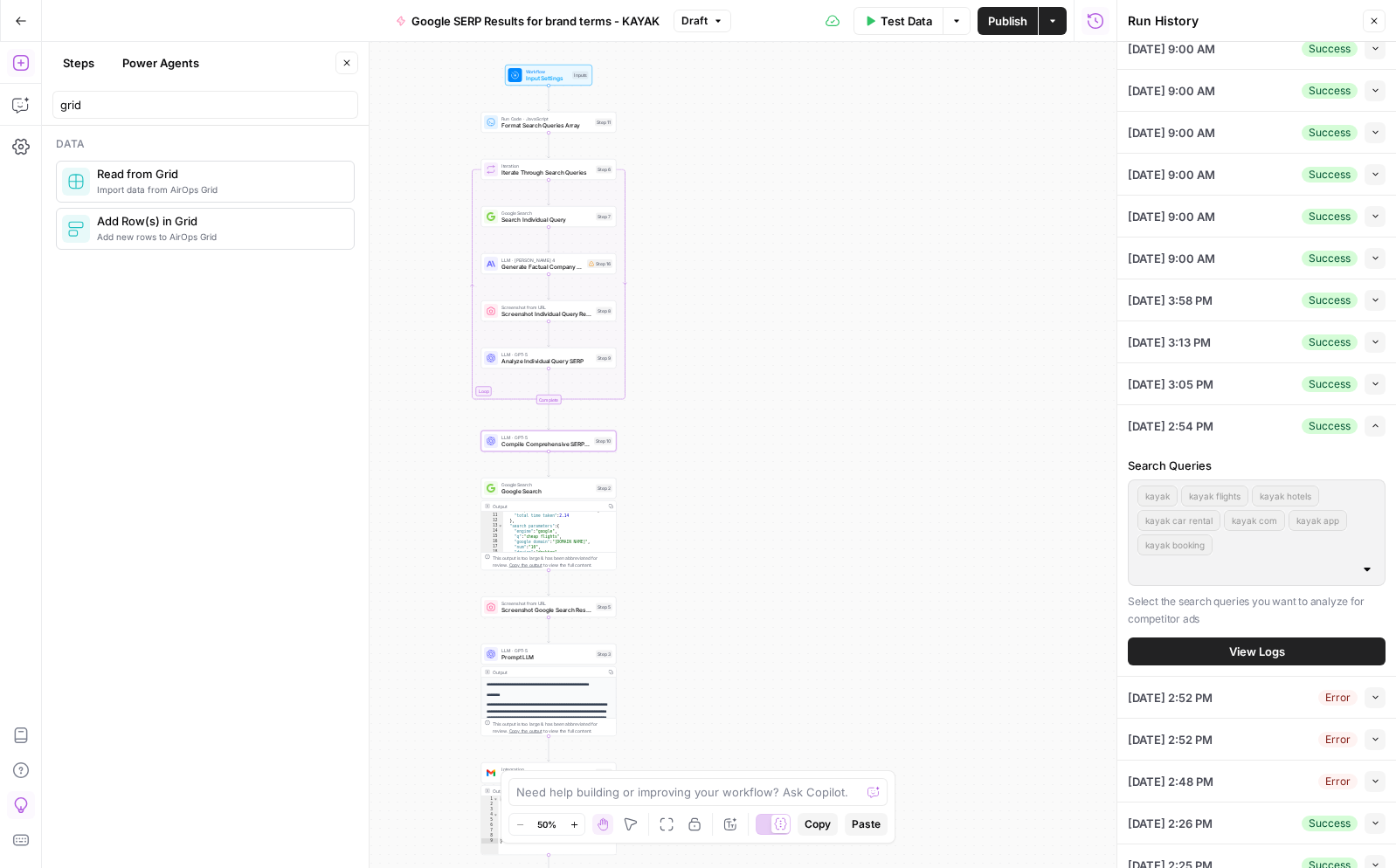
scroll to position [242, 0]
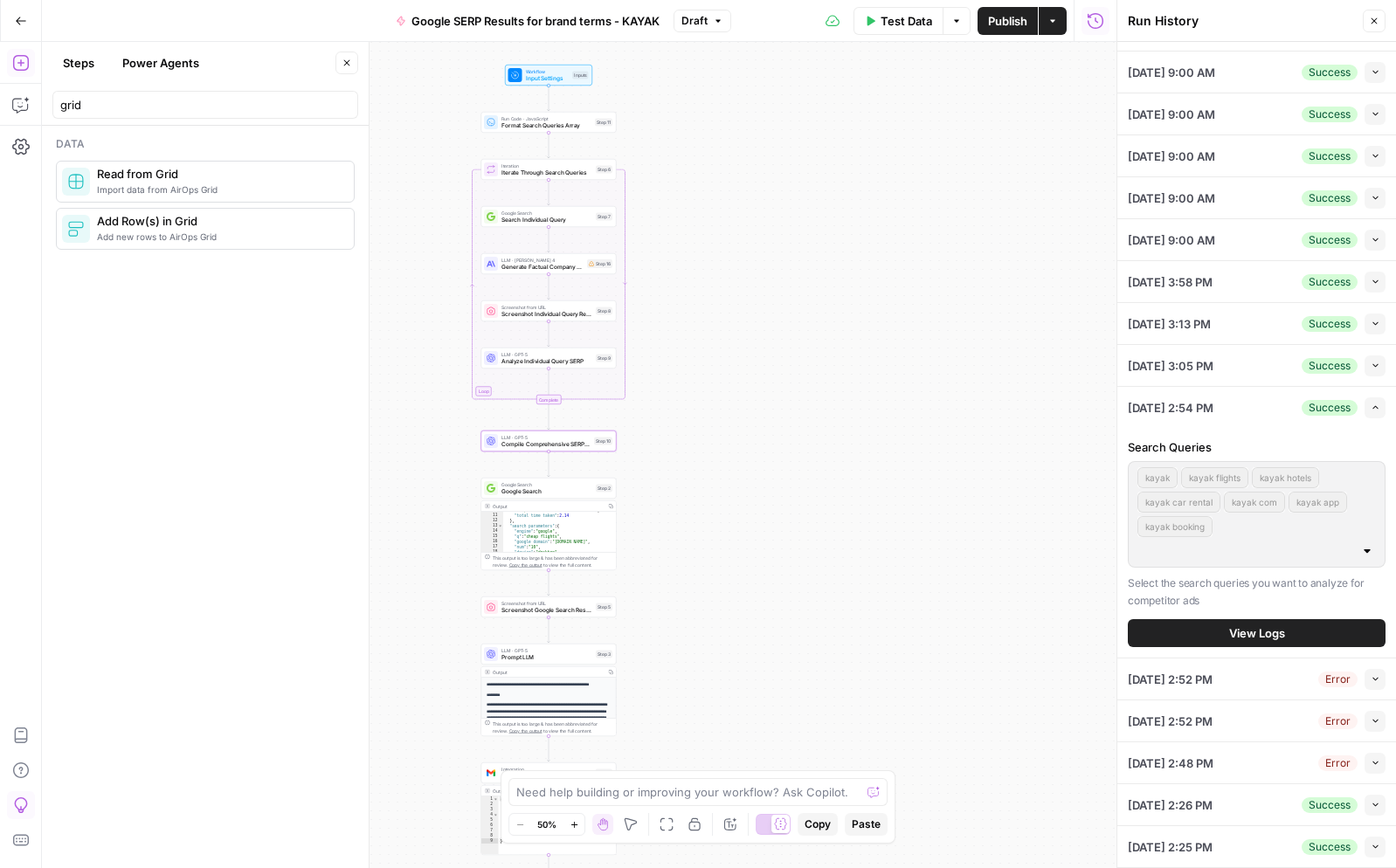
click at [1274, 624] on span "View Logs" at bounding box center [1257, 633] width 56 height 18
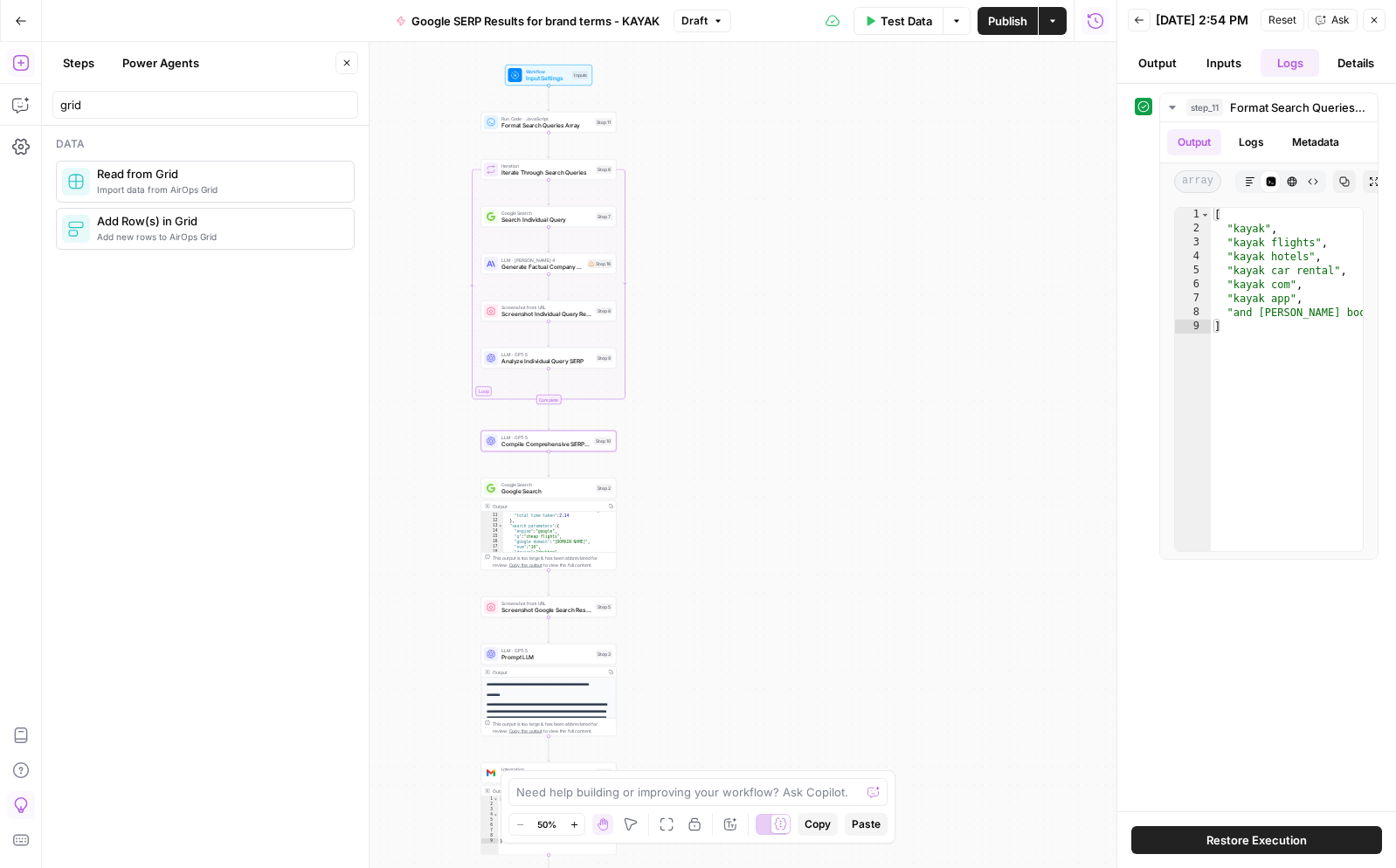
click at [1273, 842] on span "Restore Execution" at bounding box center [1257, 840] width 101 height 18
